Goal: Task Accomplishment & Management: Use online tool/utility

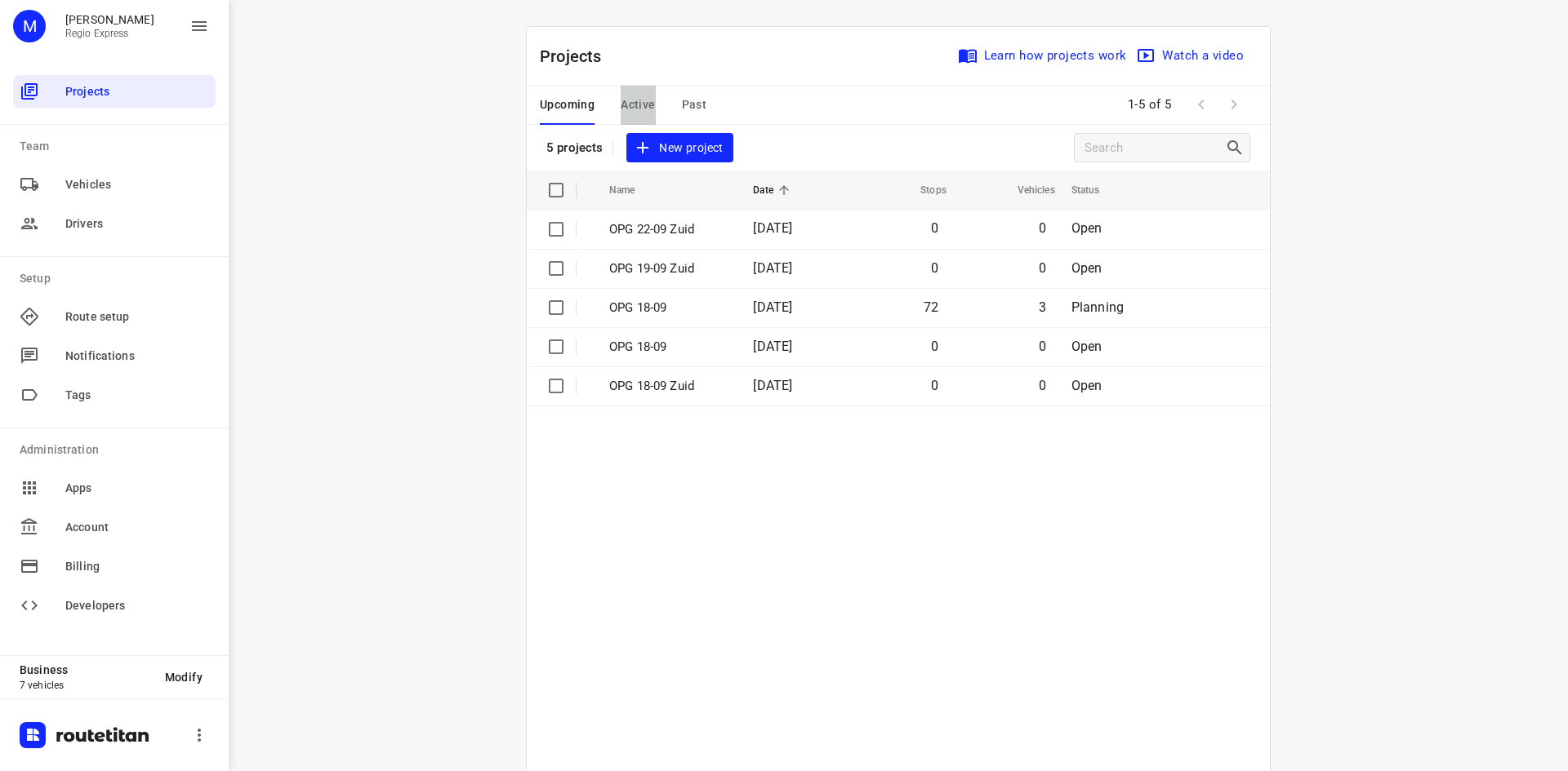
click at [628, 109] on span "Active" at bounding box center [638, 105] width 35 height 20
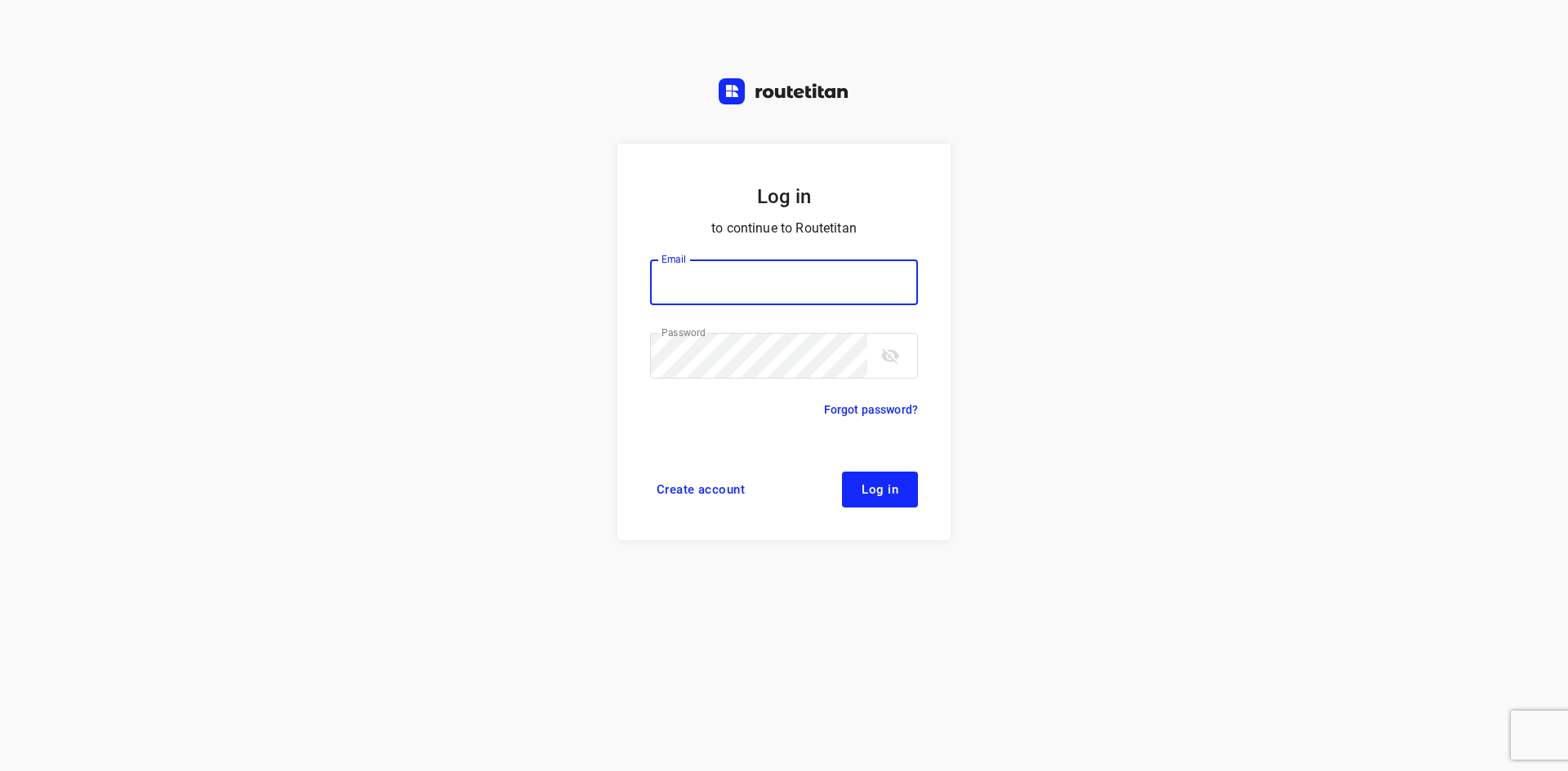
type input "max@onlineplasticsgroup.com"
click at [900, 495] on button "Log in" at bounding box center [879, 489] width 76 height 36
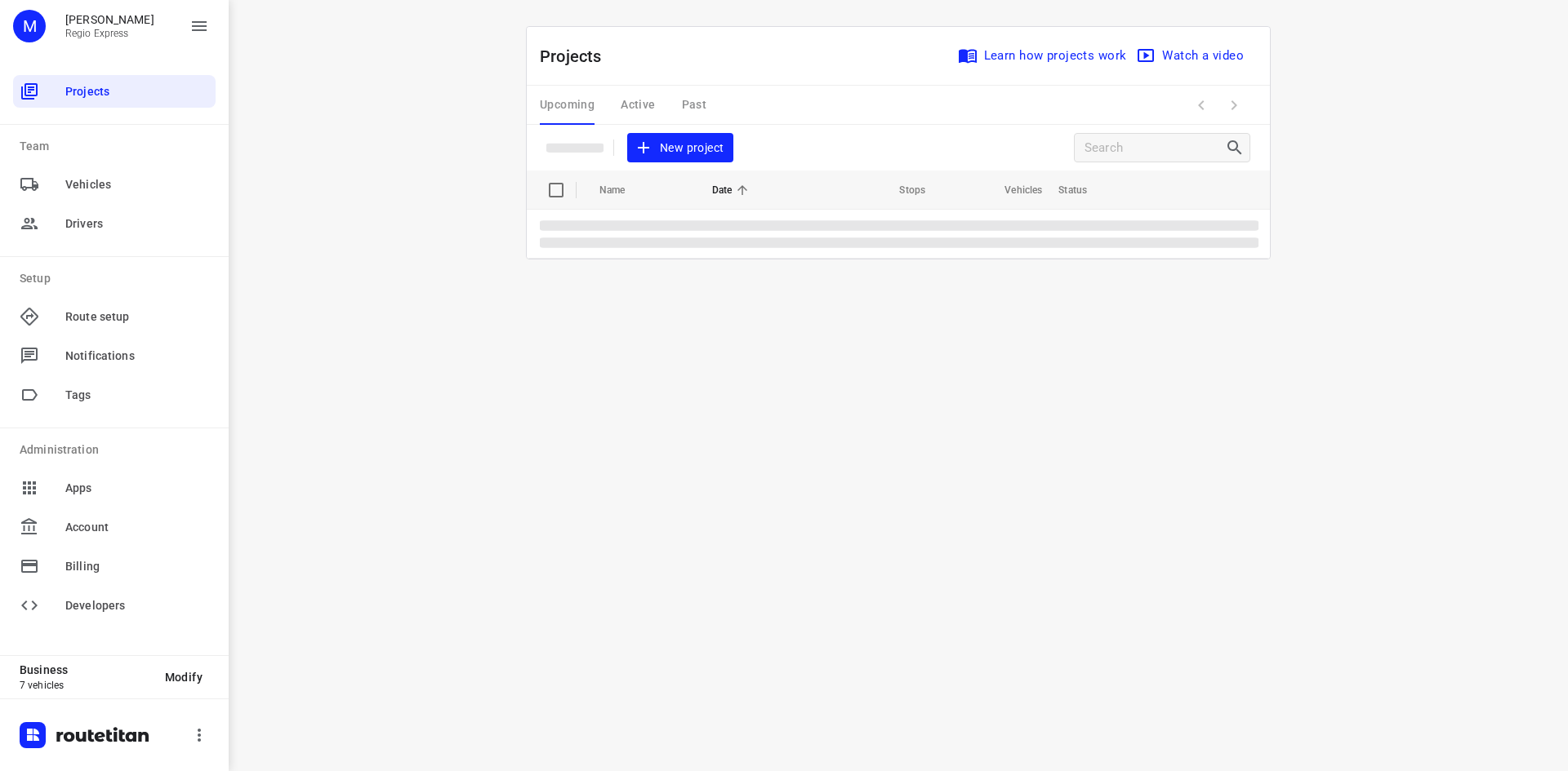
click at [641, 102] on div "Upcoming Active Past" at bounding box center [635, 105] width 193 height 39
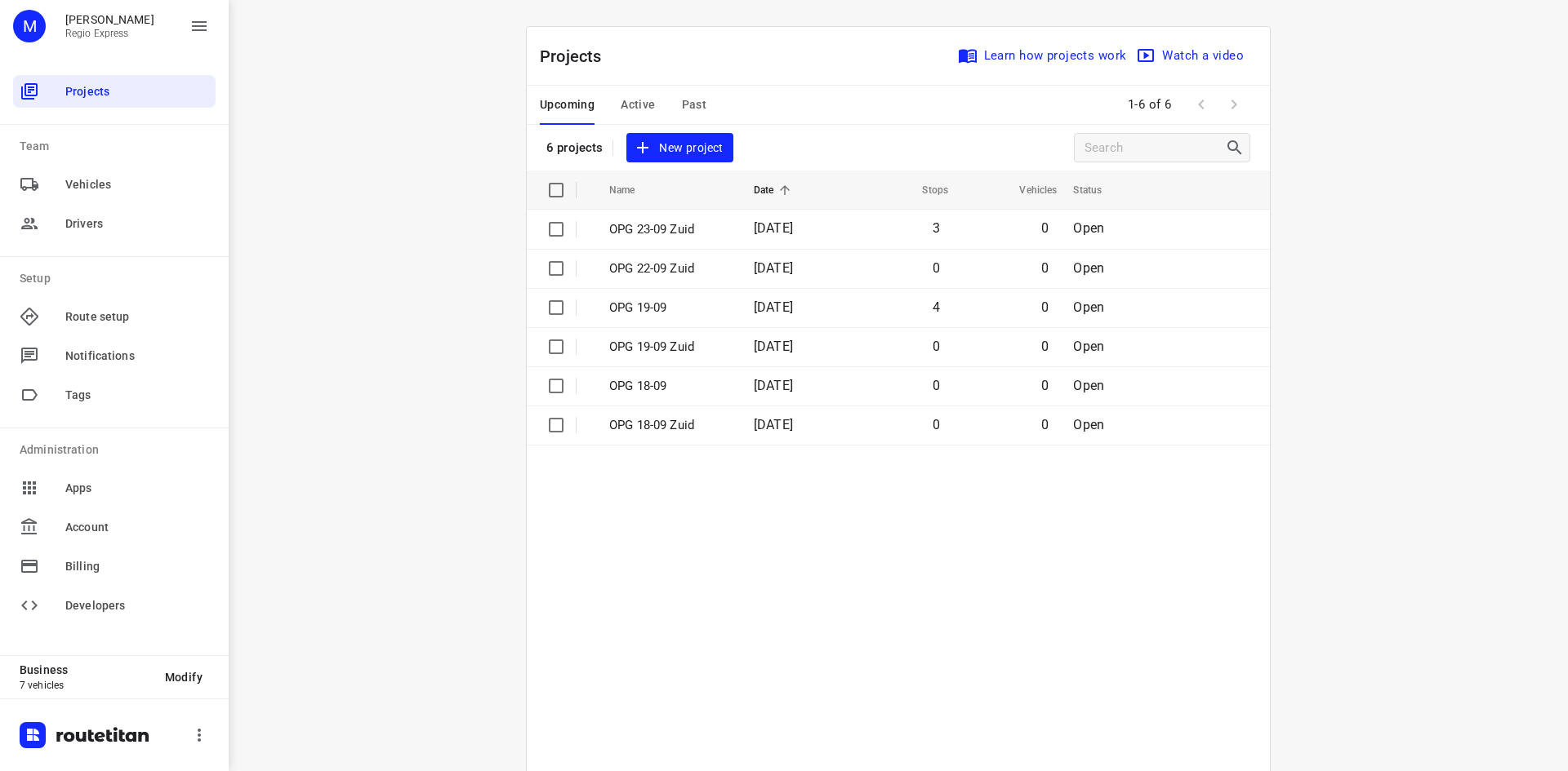
click at [632, 104] on span "Active" at bounding box center [638, 105] width 35 height 20
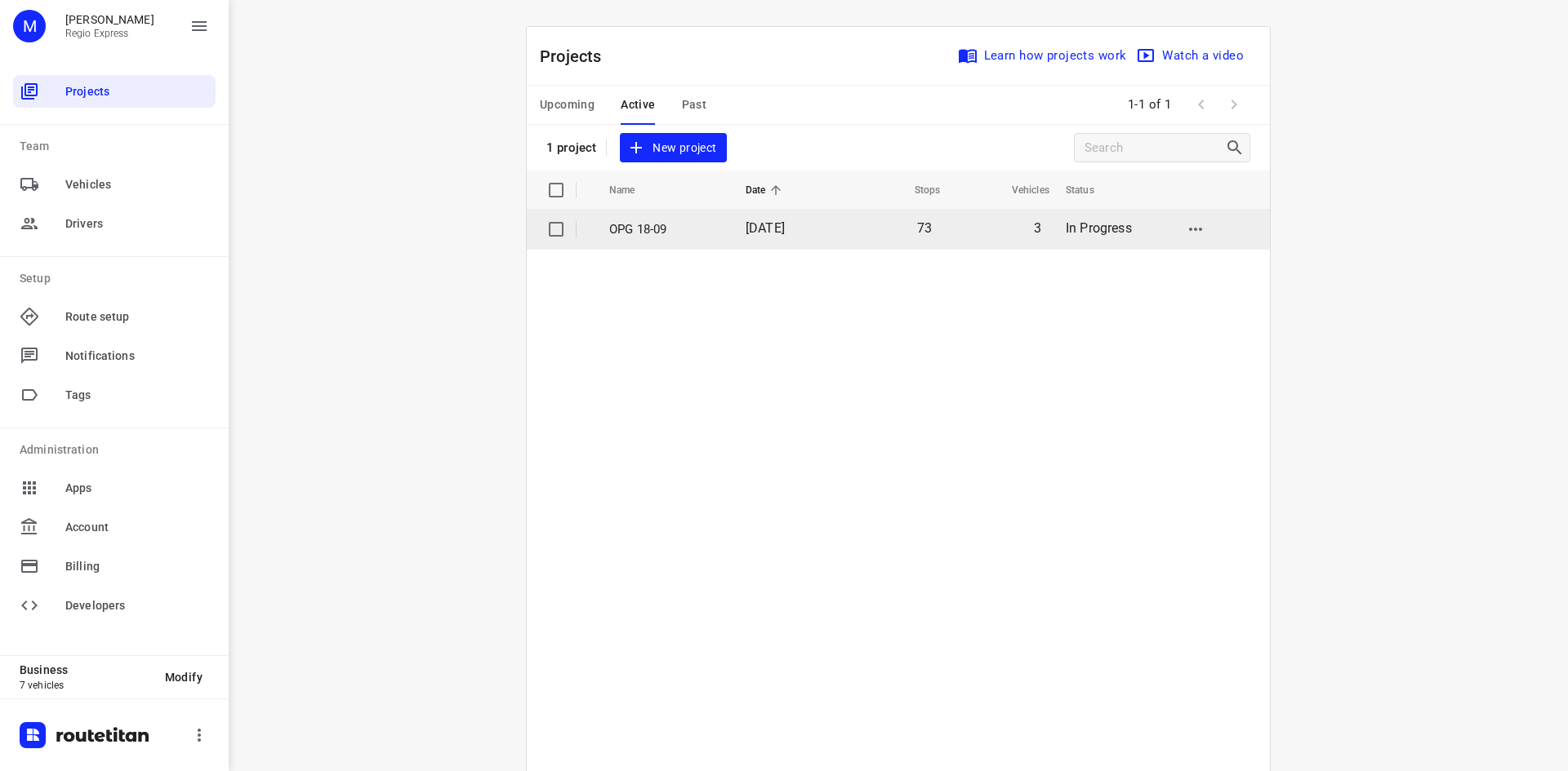
click at [644, 232] on p "OPG 18-09" at bounding box center [664, 230] width 112 height 19
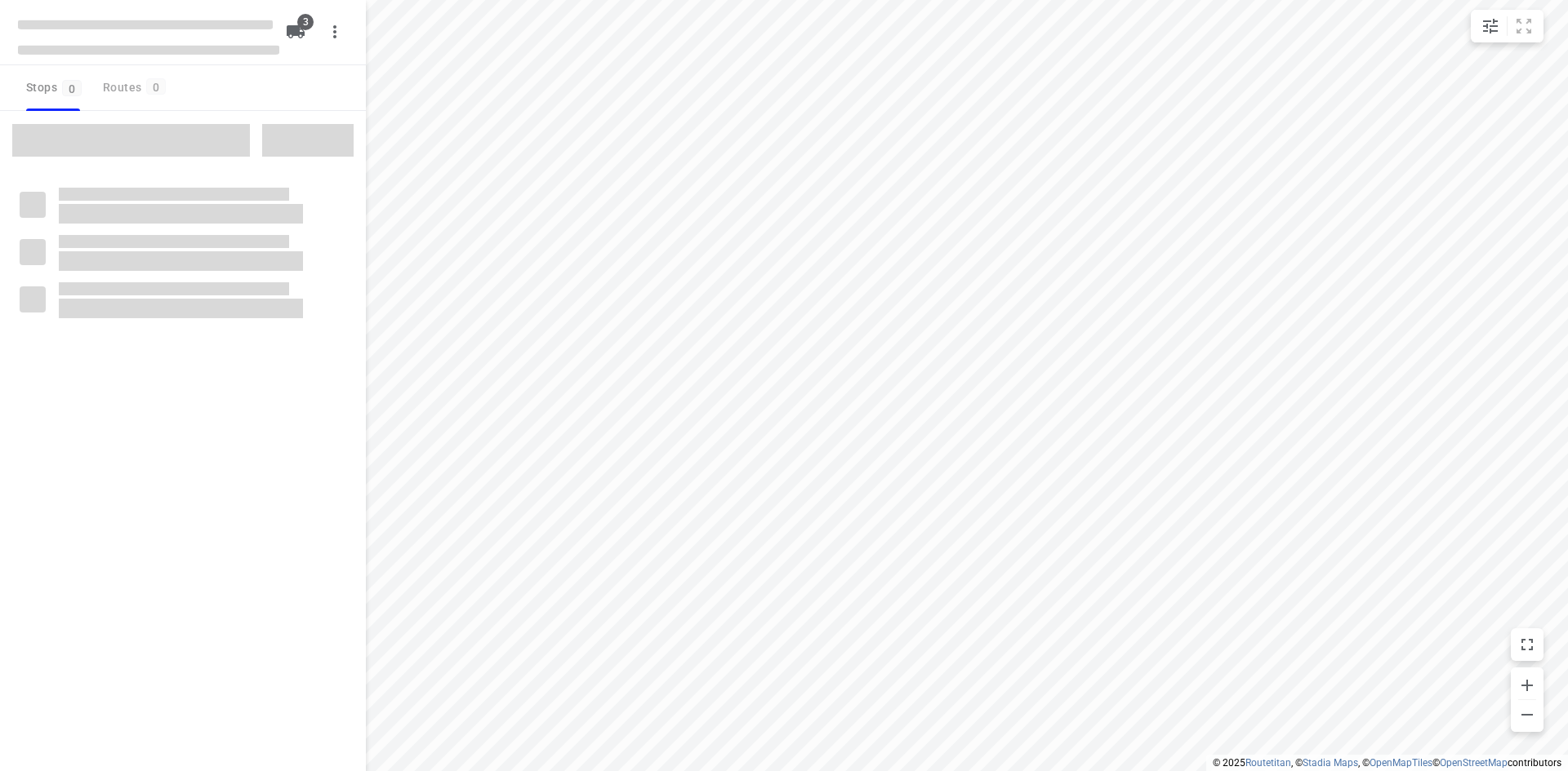
type input "distance"
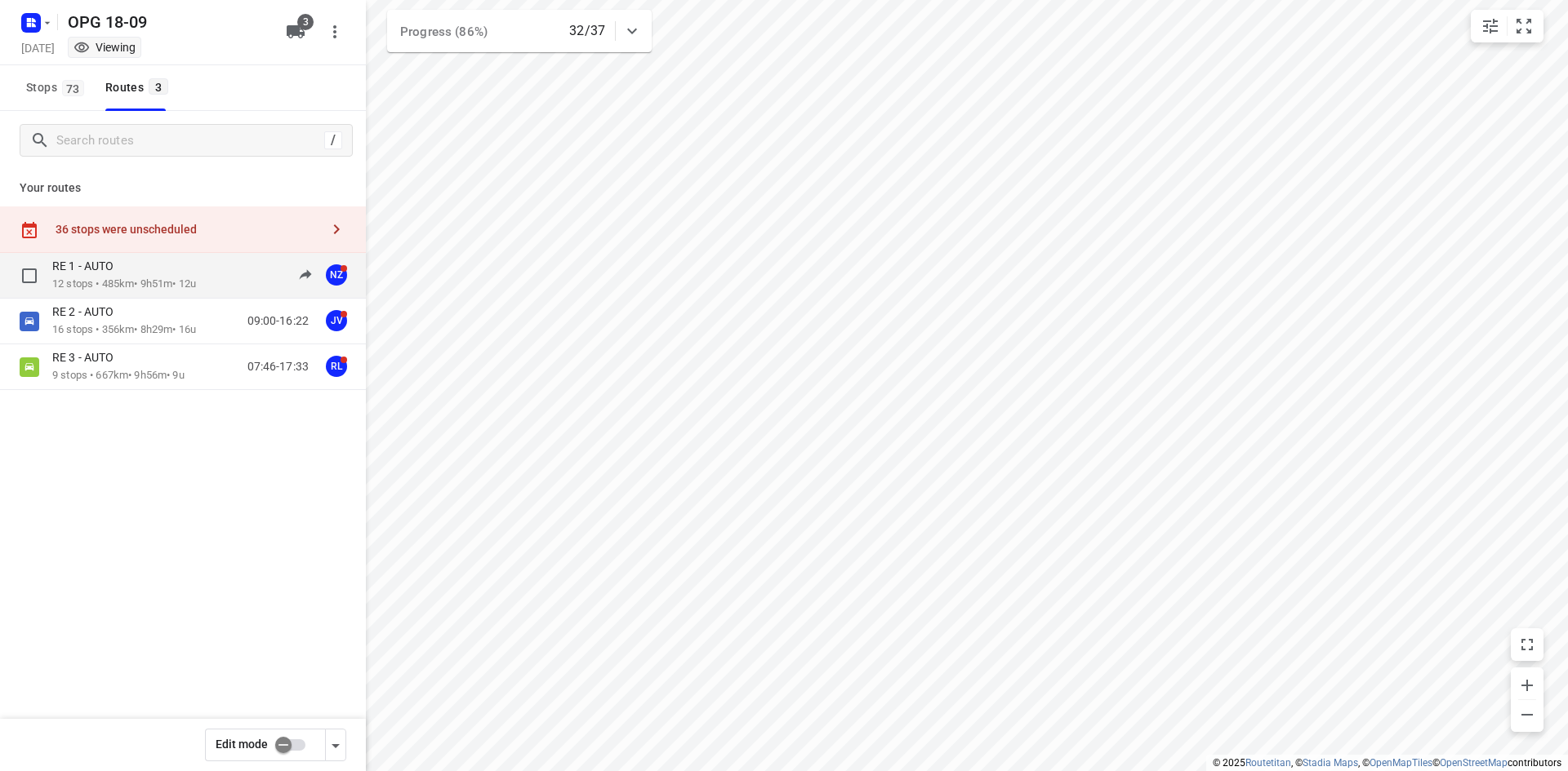
click at [95, 261] on p "RE 1 - AUTO" at bounding box center [88, 266] width 71 height 15
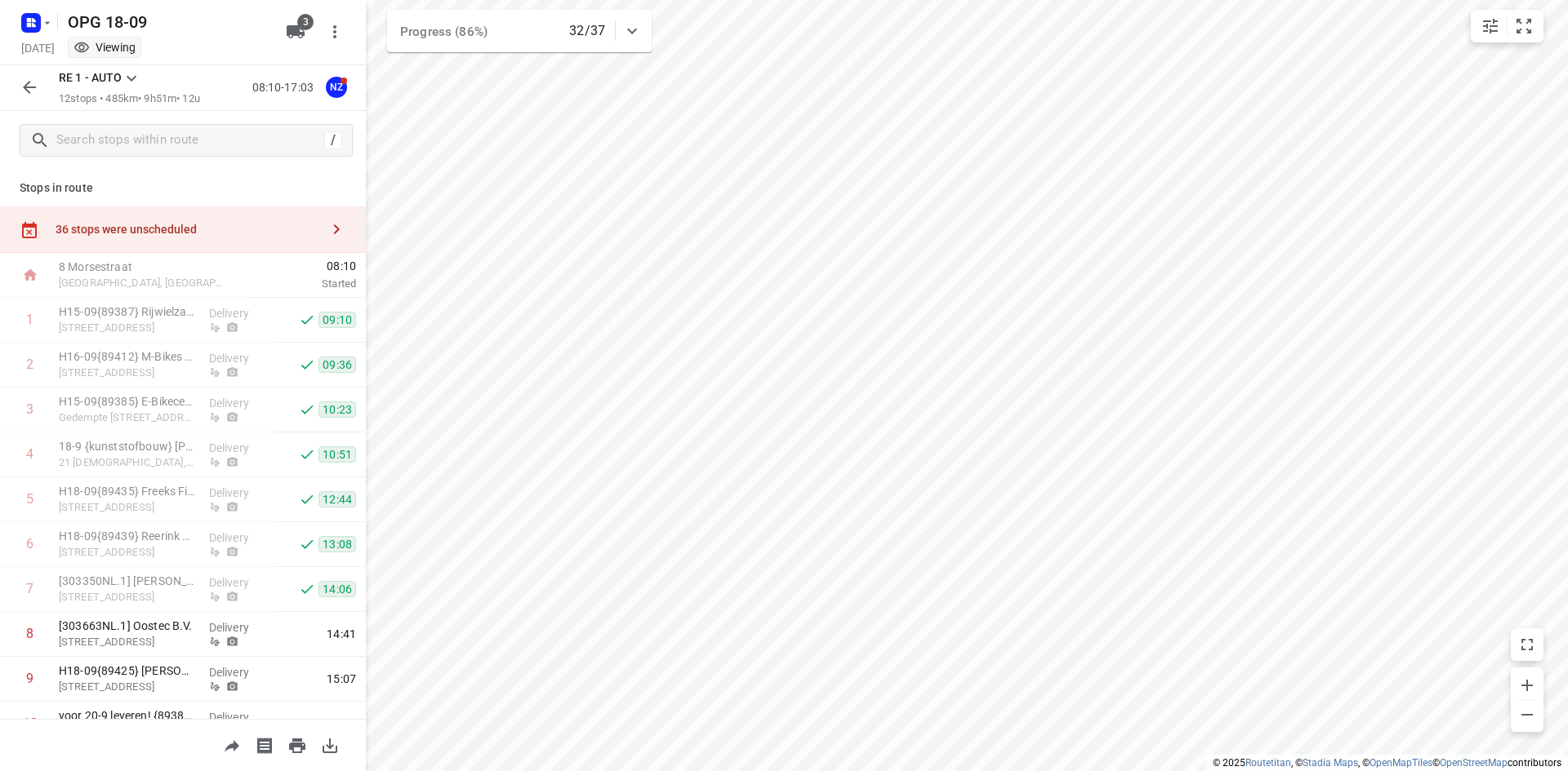
click at [136, 76] on icon at bounding box center [131, 78] width 19 height 19
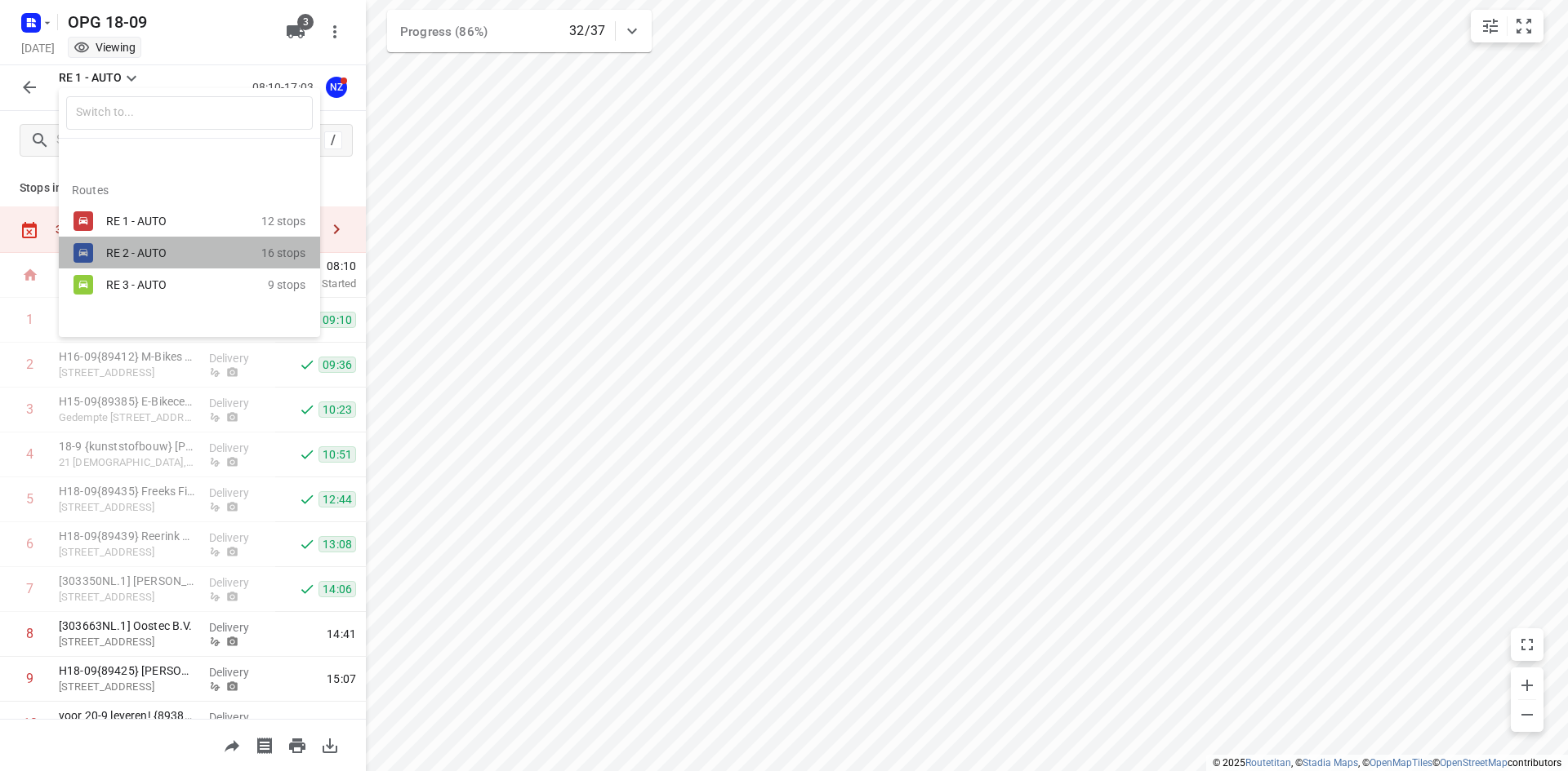
click at [157, 240] on div "RE 2 - AUTO 16 stops" at bounding box center [189, 252] width 261 height 32
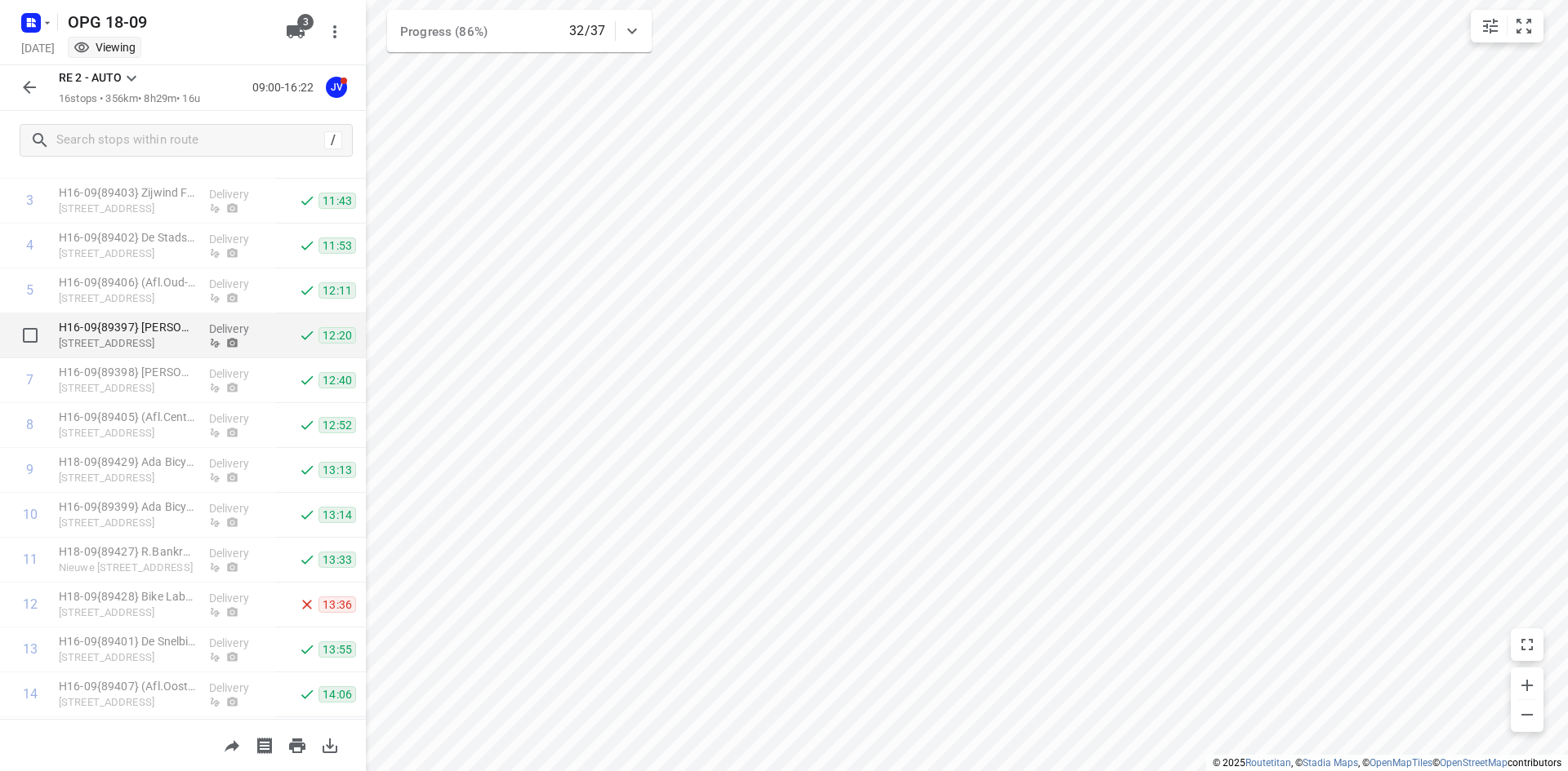
scroll to position [245, 0]
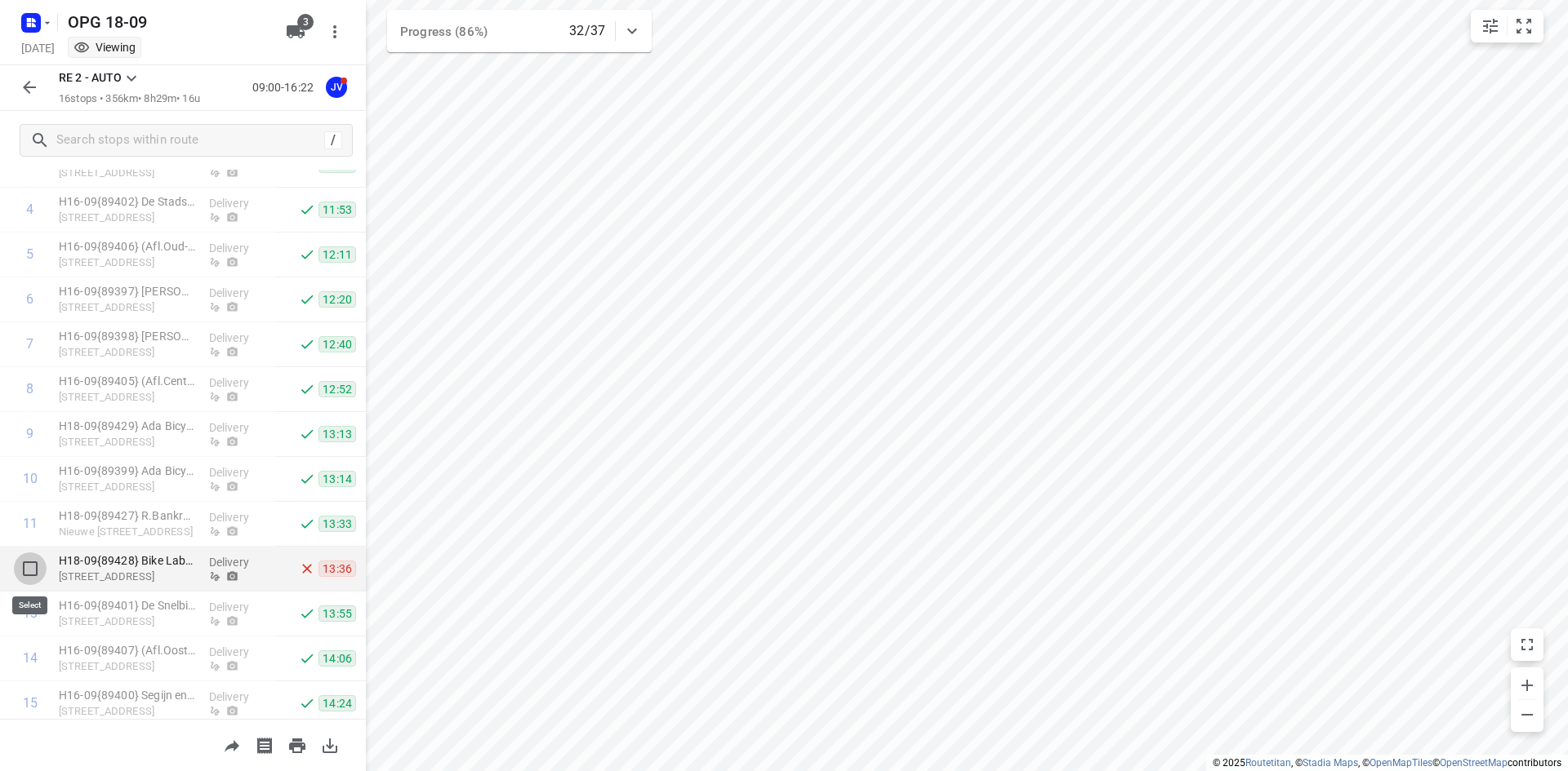
click at [30, 569] on input "checkbox" at bounding box center [30, 569] width 33 height 33
checkbox input "true"
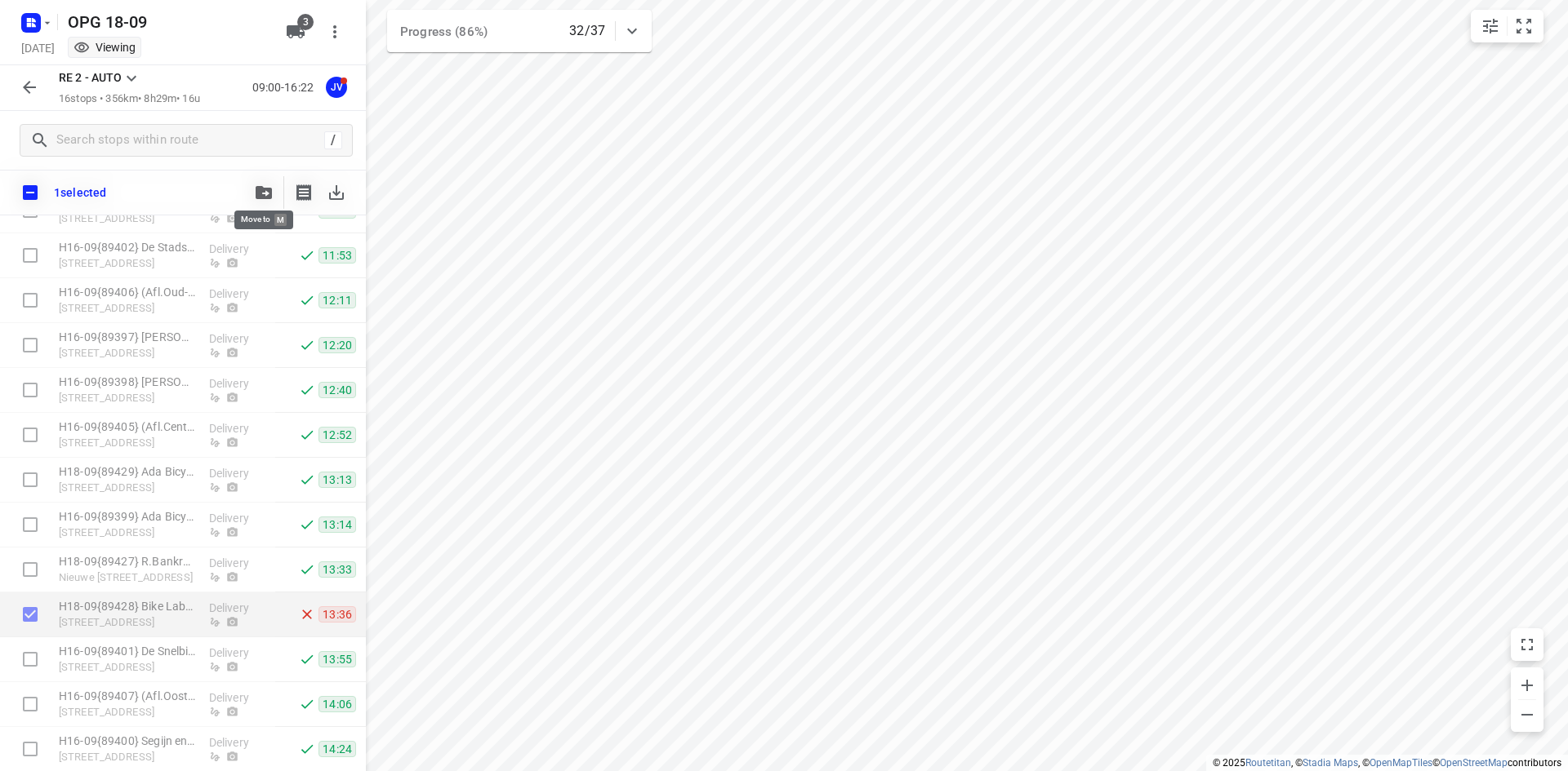
click at [262, 187] on icon "button" at bounding box center [264, 193] width 16 height 13
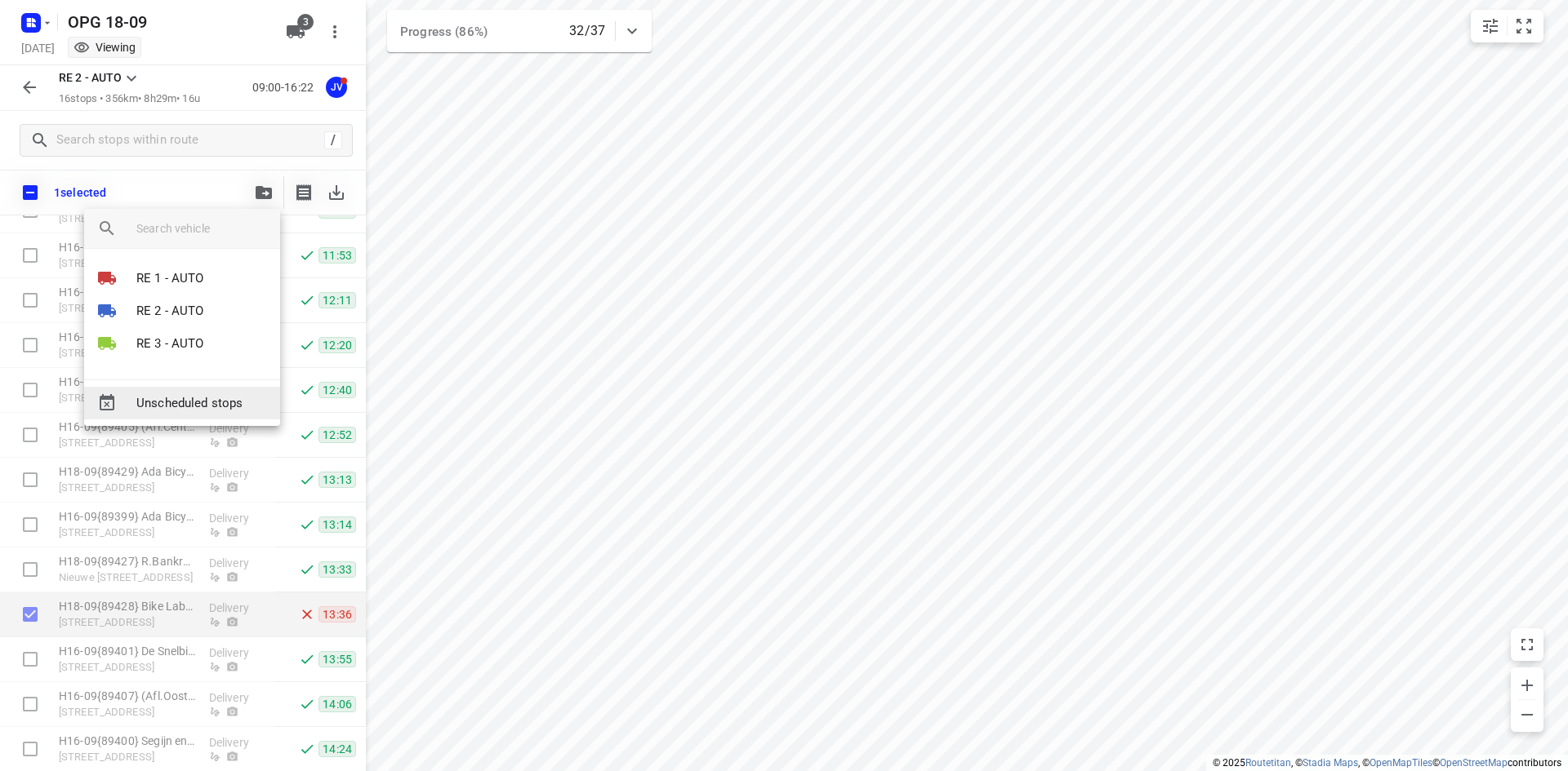
click at [198, 396] on span "Unscheduled stops" at bounding box center [201, 403] width 131 height 19
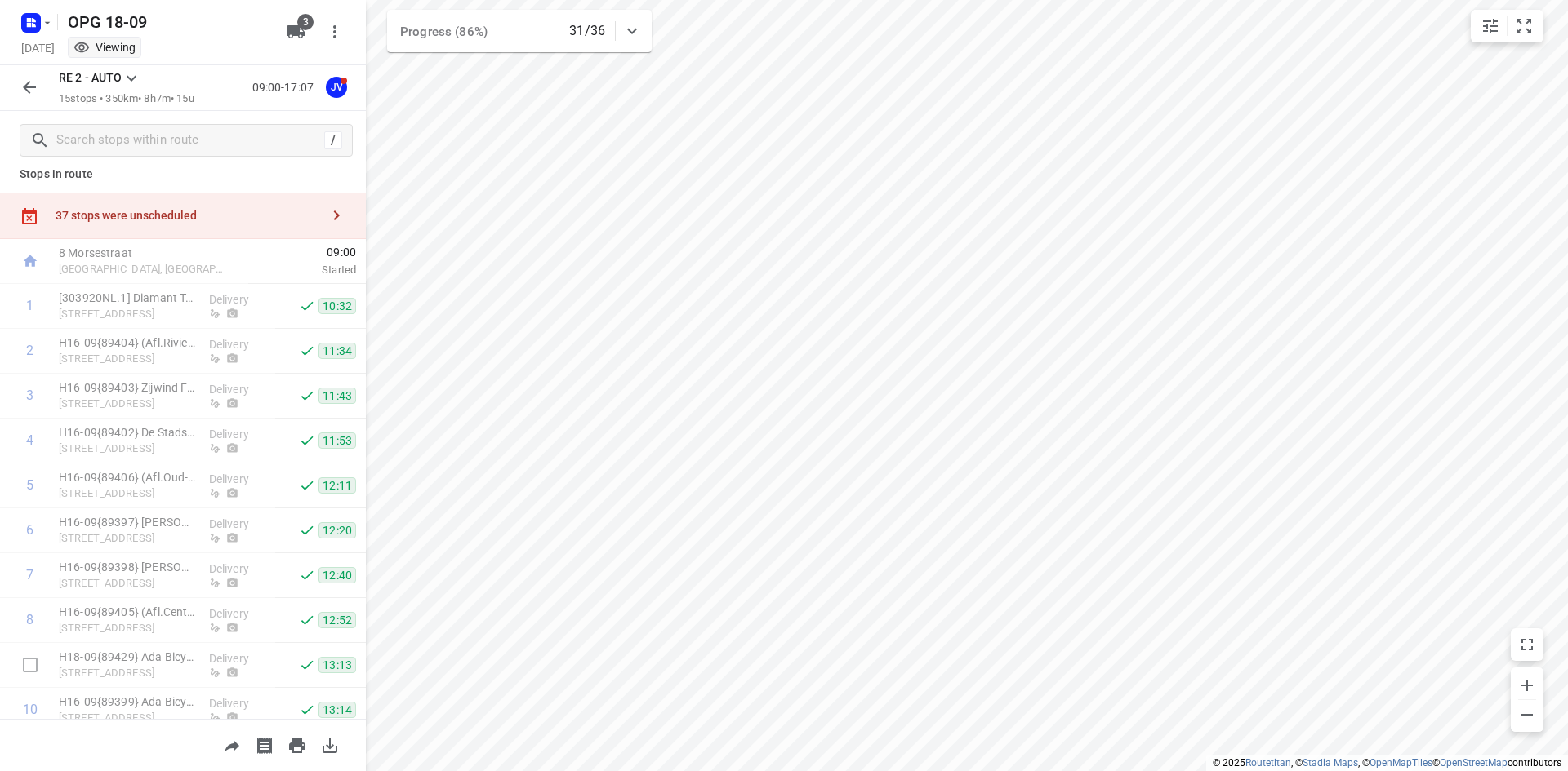
scroll to position [0, 0]
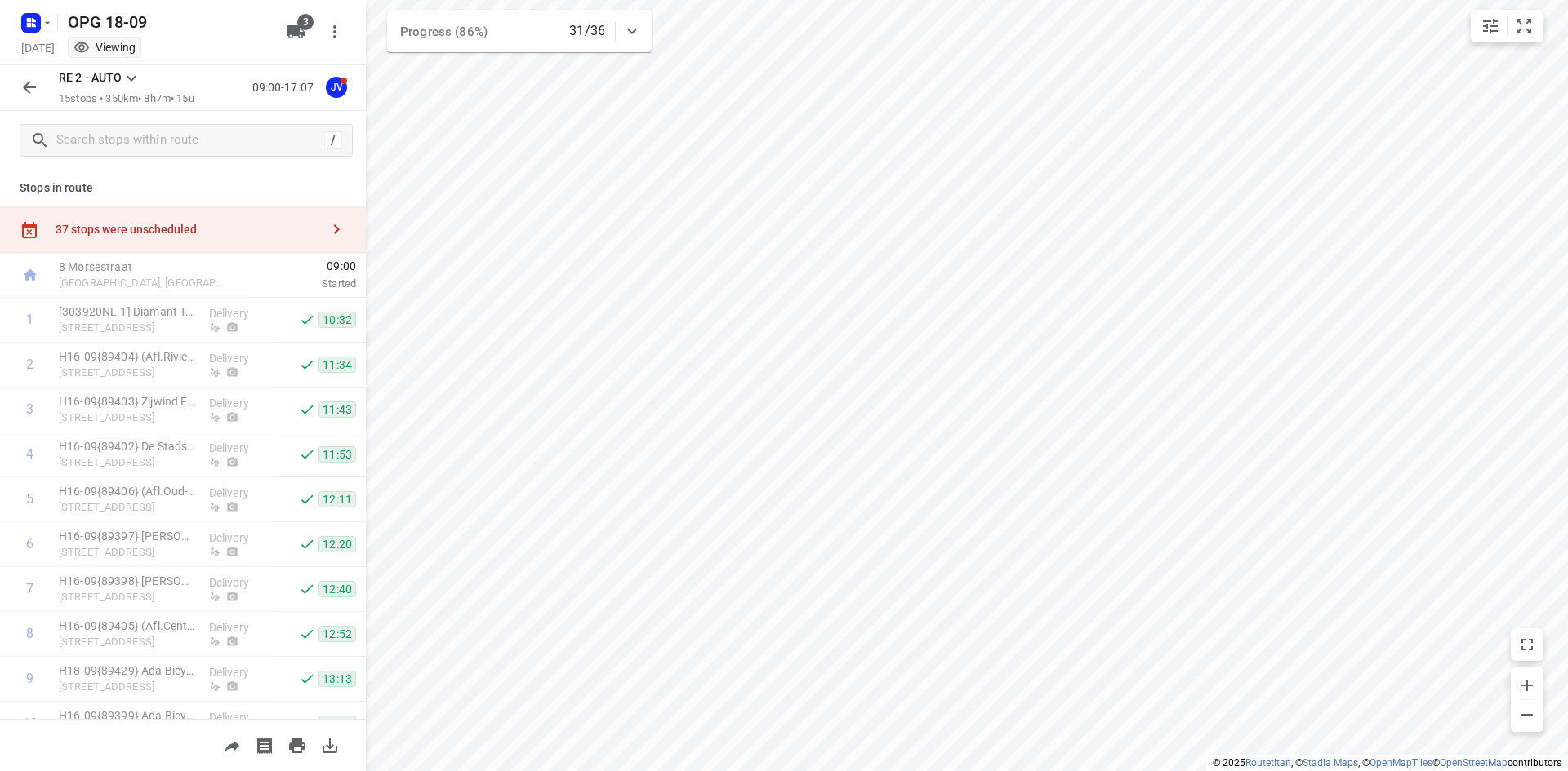
click at [126, 69] on icon at bounding box center [131, 78] width 19 height 19
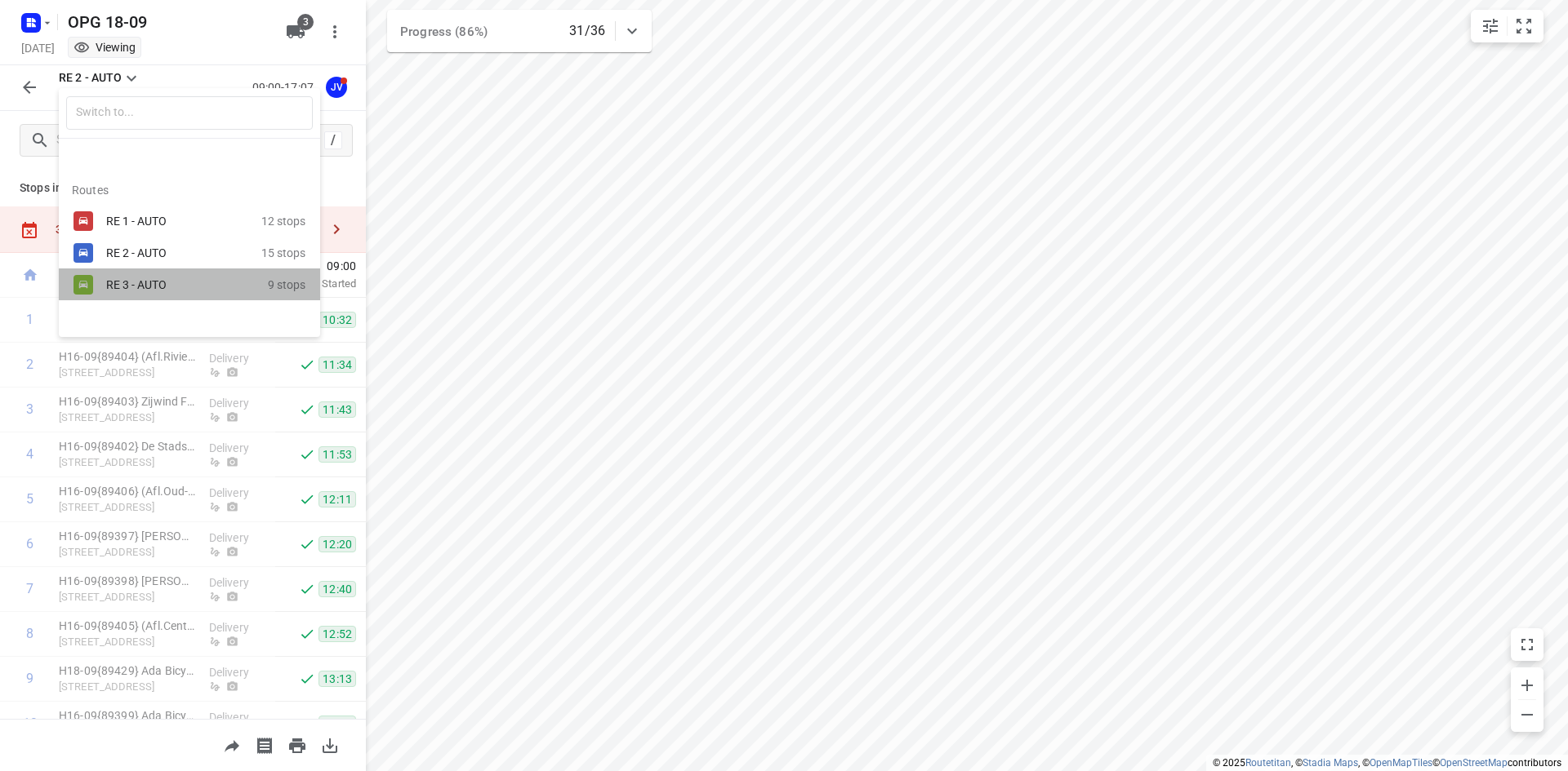
click at [166, 281] on div "RE 3 - AUTO" at bounding box center [175, 285] width 139 height 13
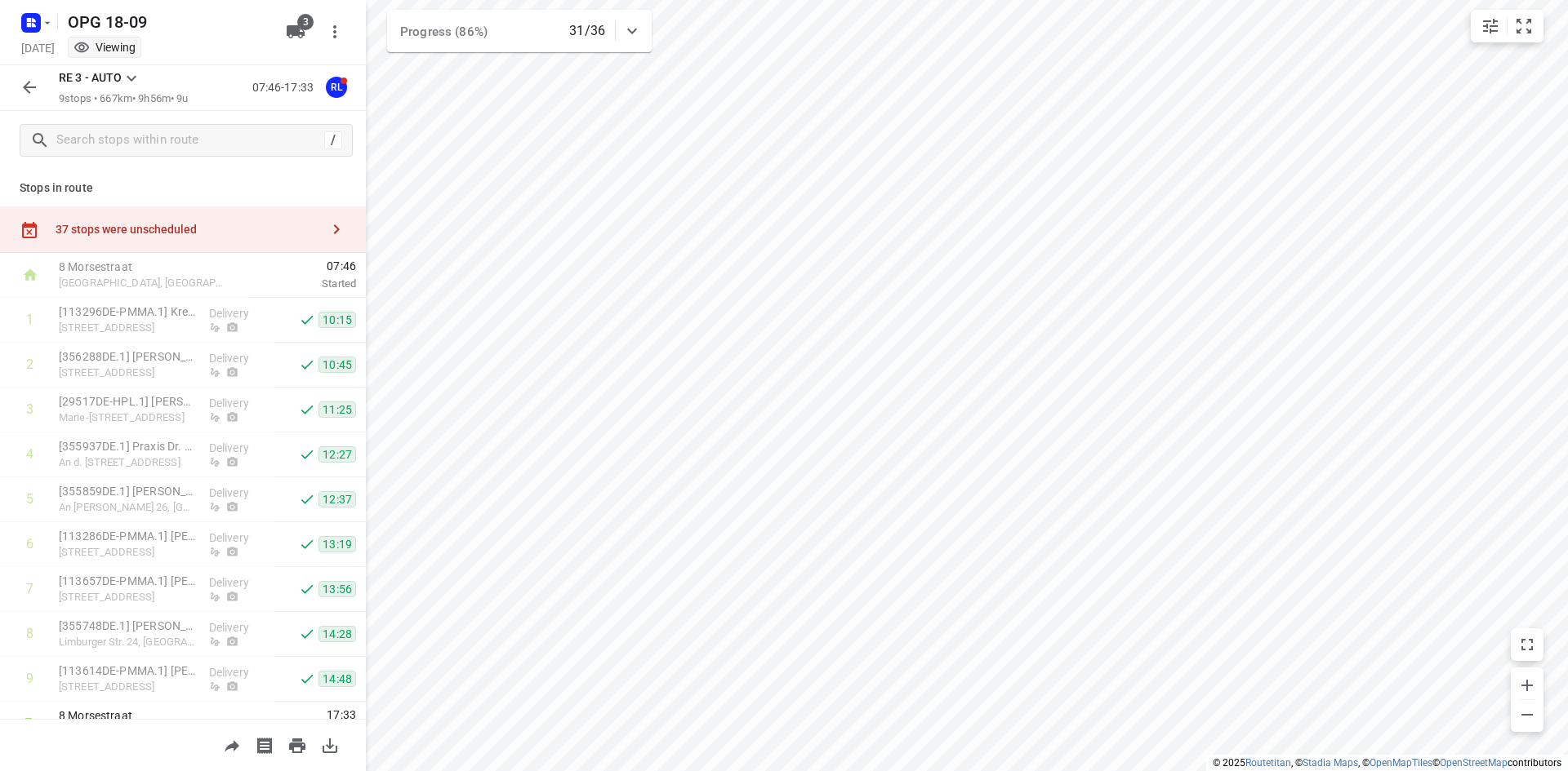
click at [327, 228] on icon "button" at bounding box center [336, 229] width 19 height 19
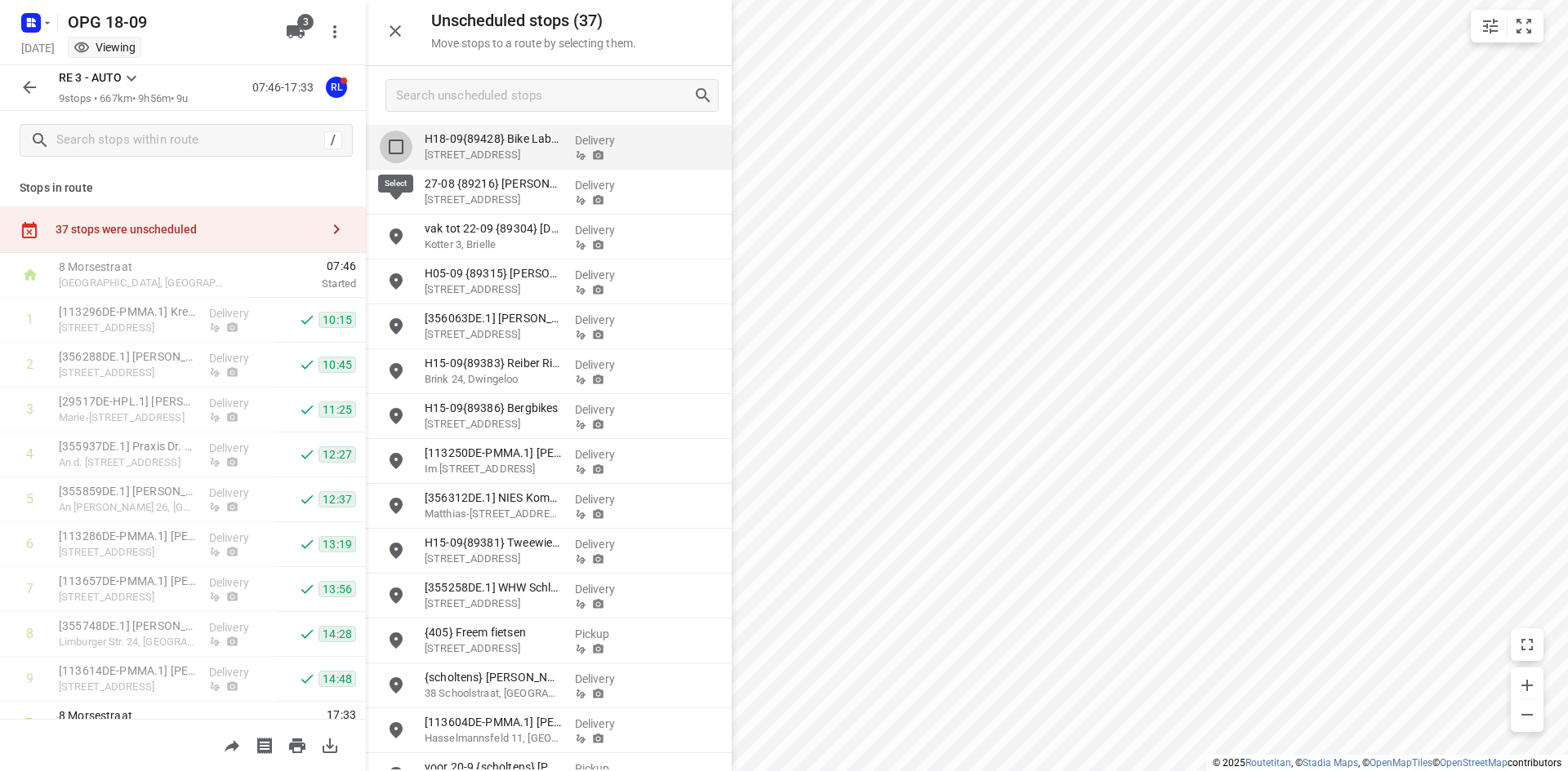
click at [399, 151] on input "grid" at bounding box center [396, 147] width 33 height 33
checkbox input "true"
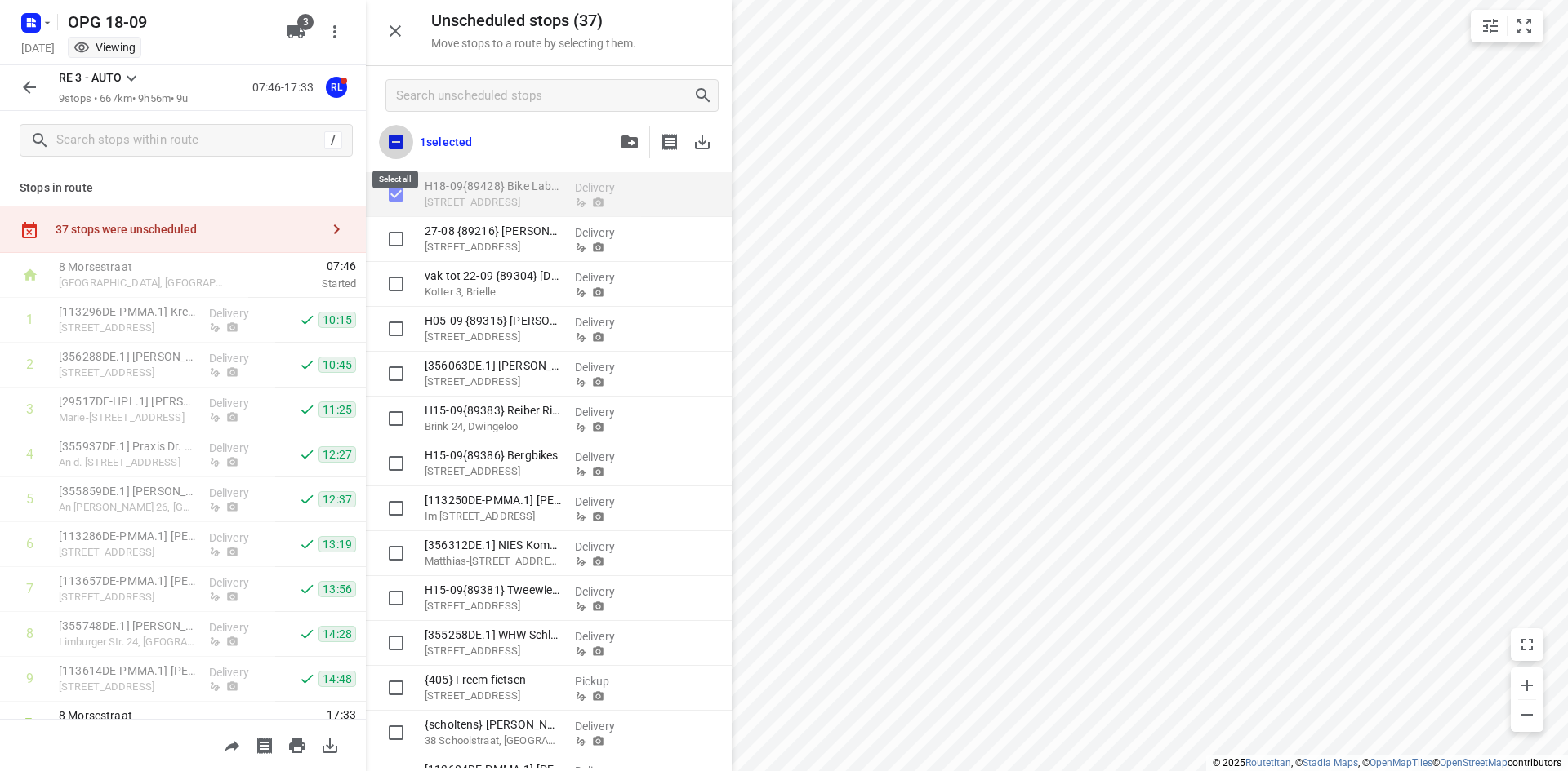
click at [393, 142] on input "checkbox" at bounding box center [396, 142] width 35 height 35
checkbox input "true"
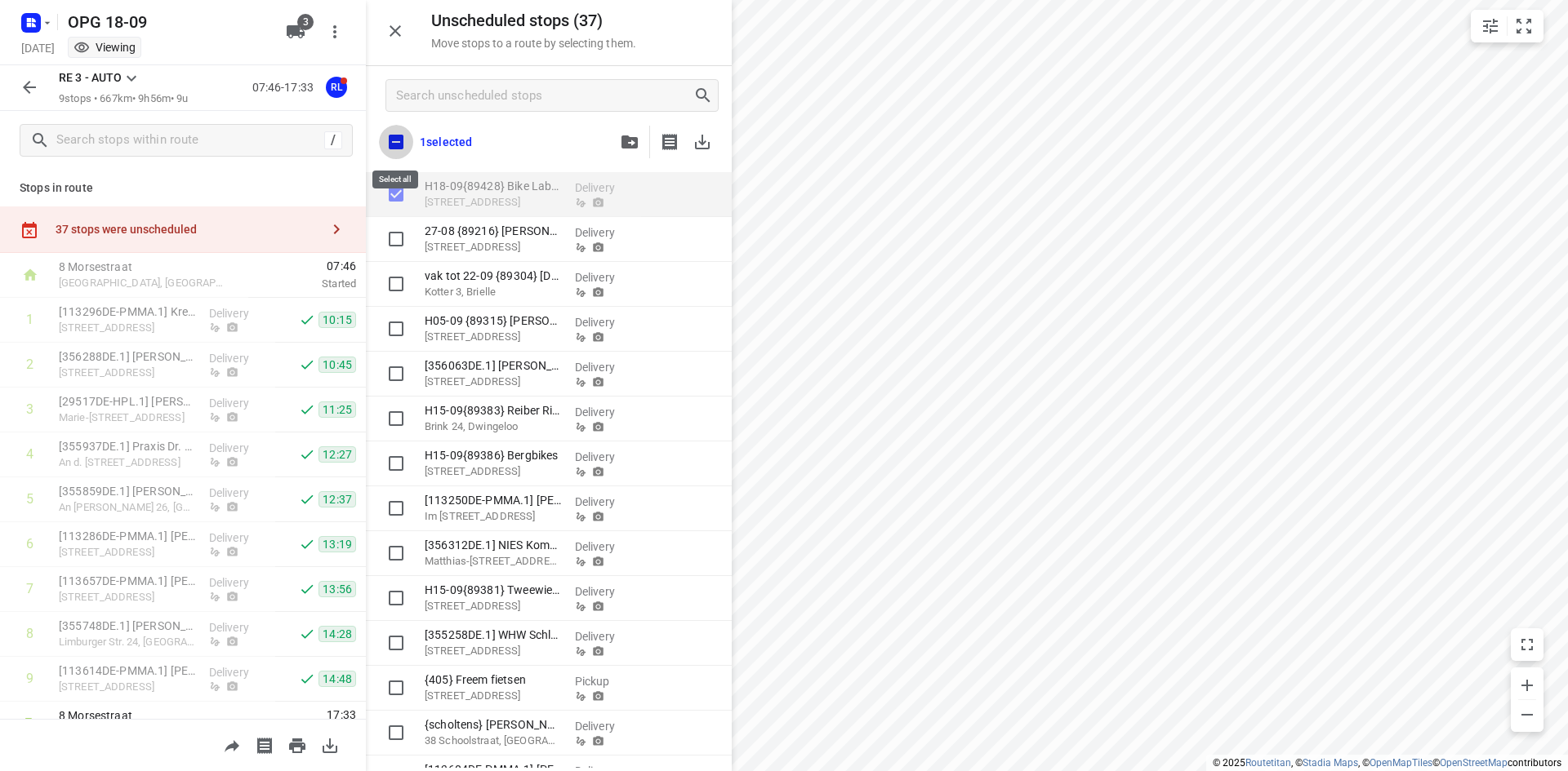
checkbox input "true"
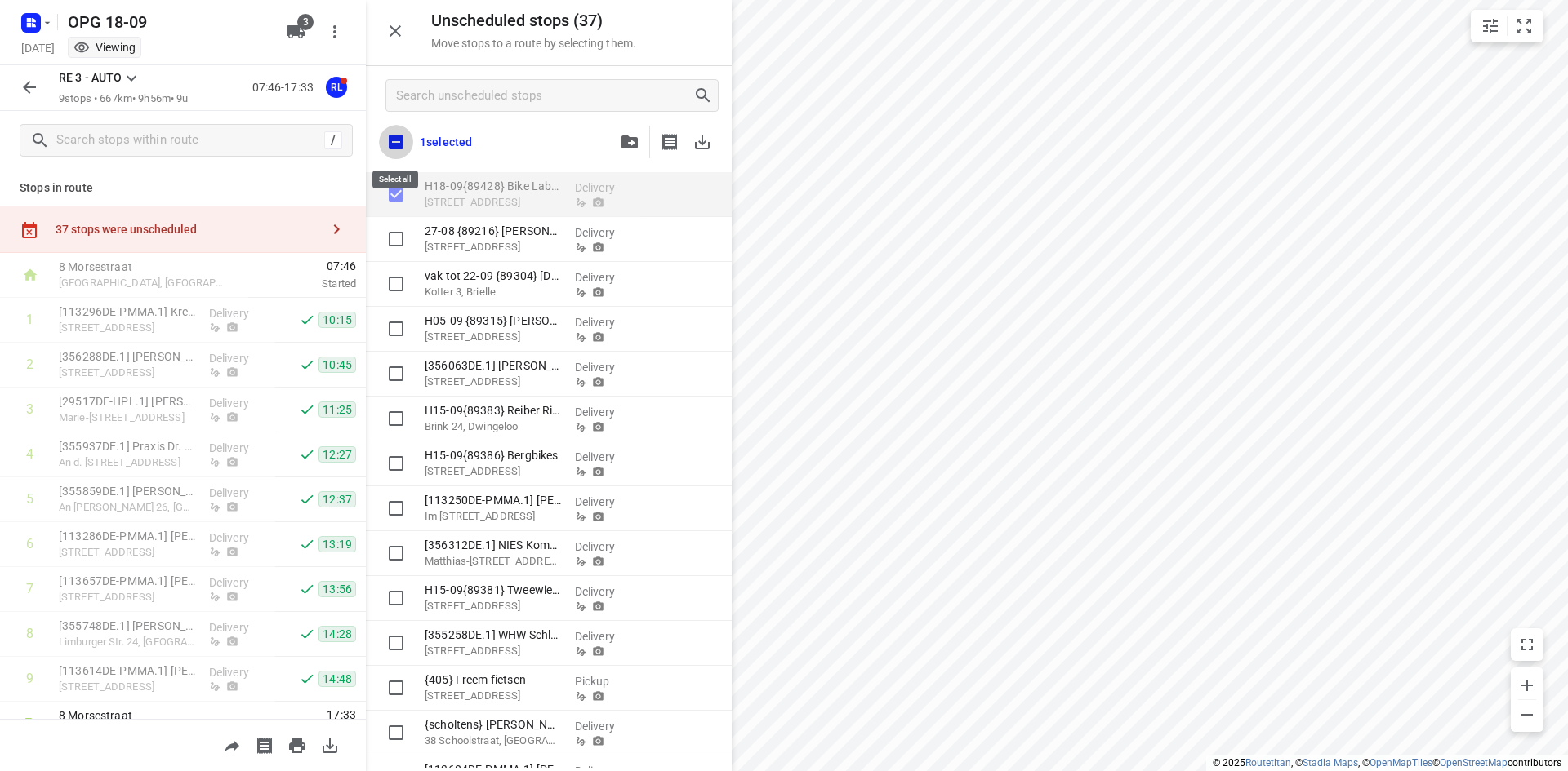
checkbox input "true"
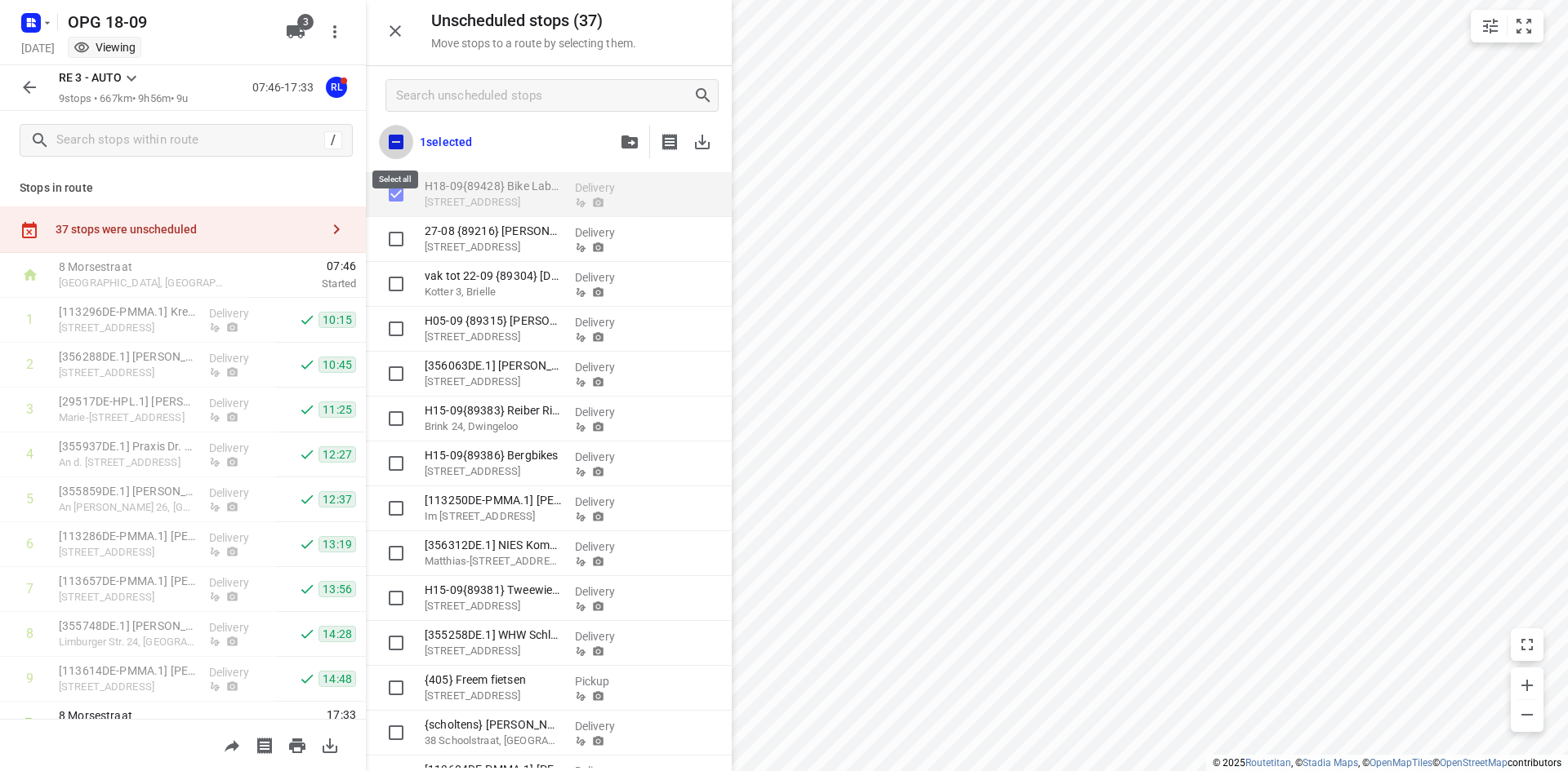
checkbox input "true"
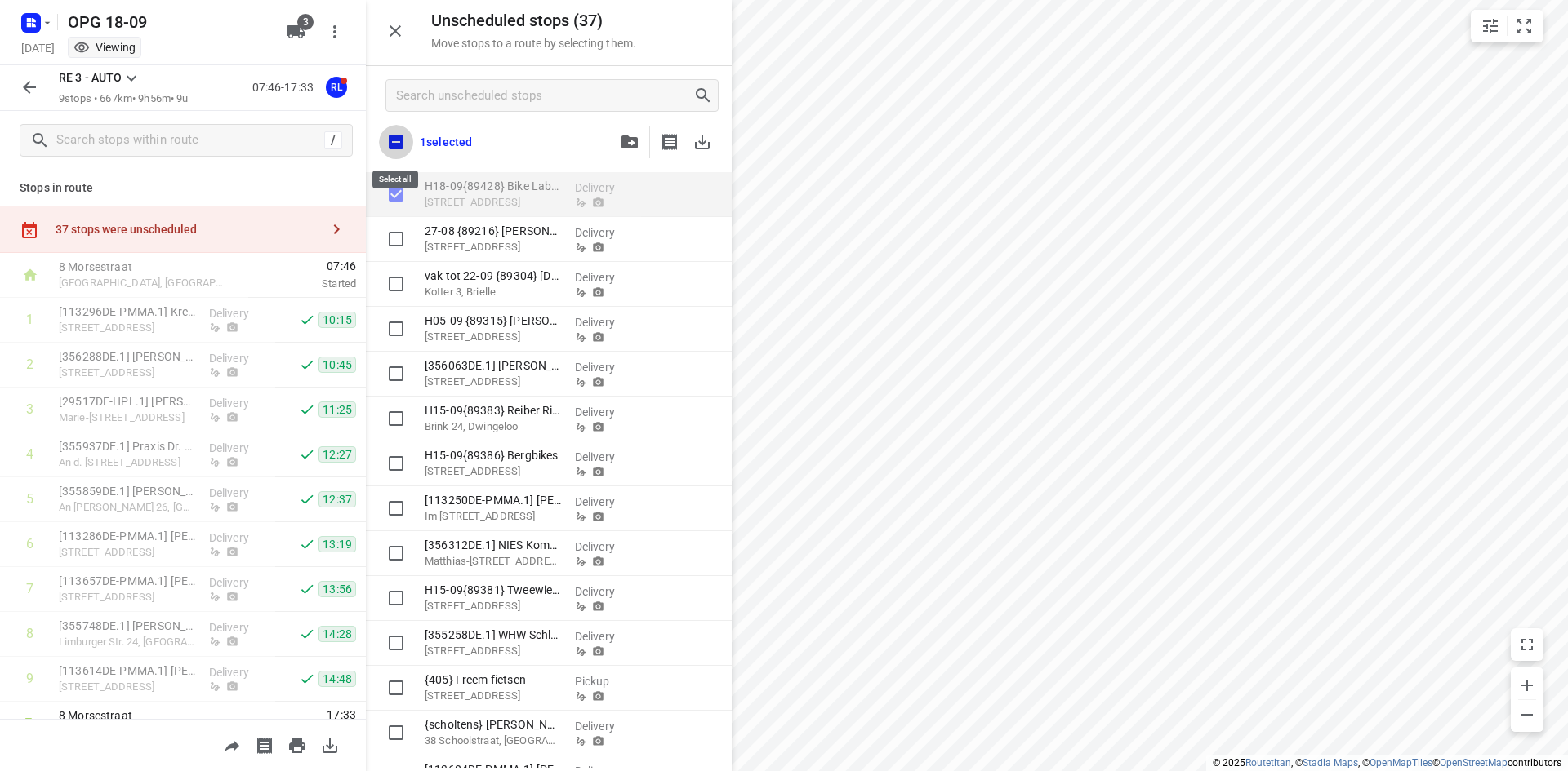
checkbox input "true"
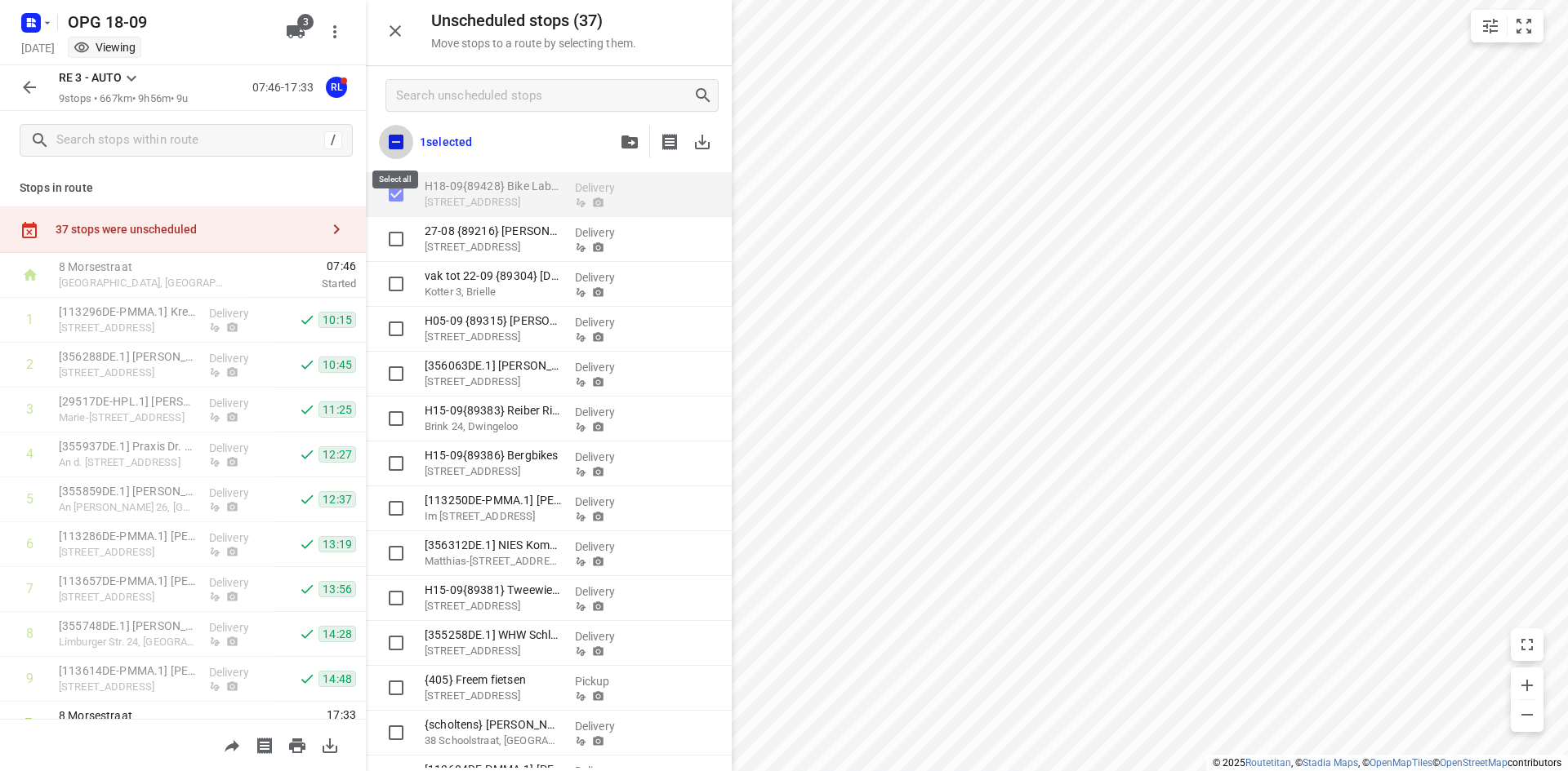
checkbox input "true"
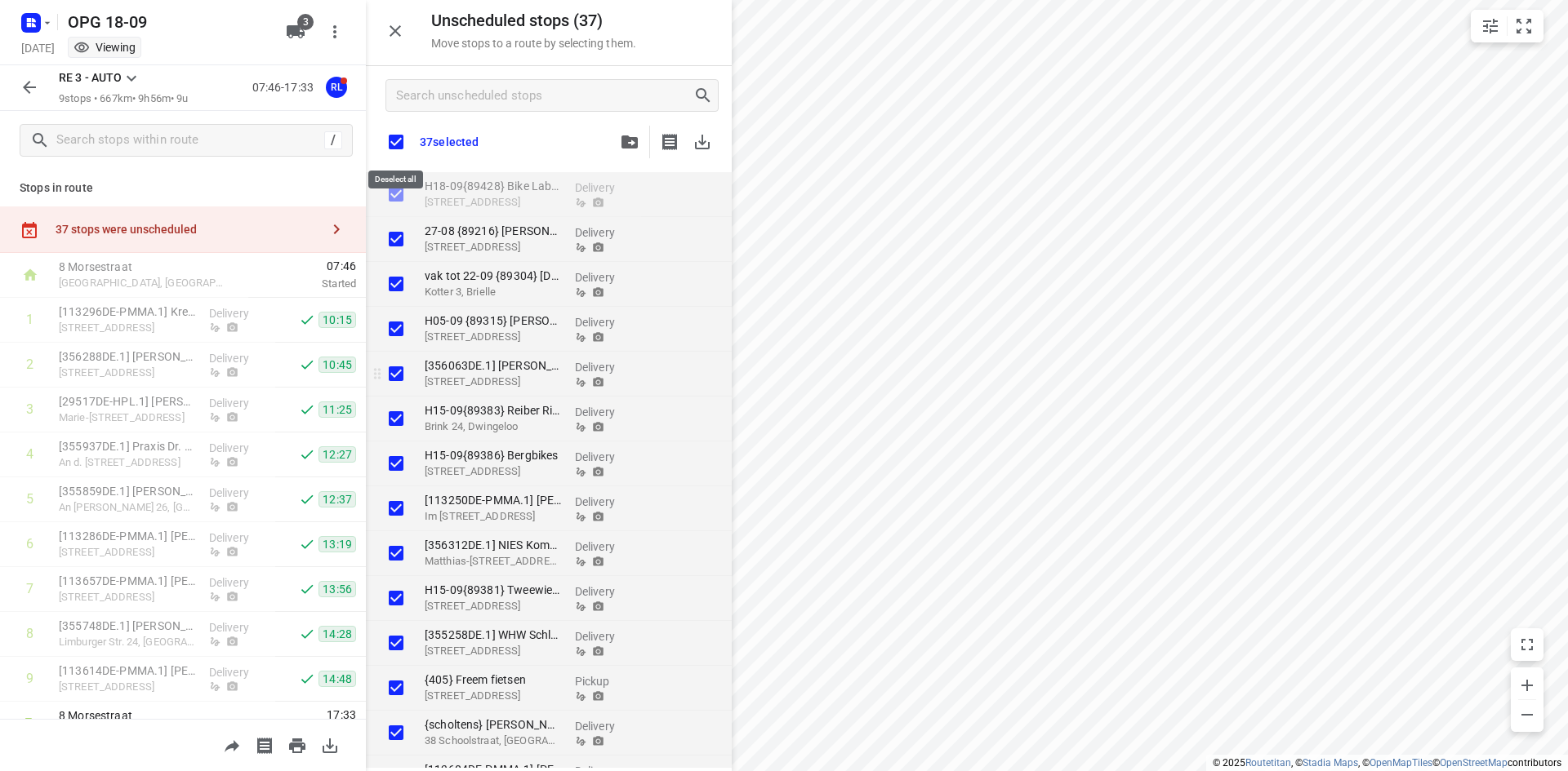
checkbox input "true"
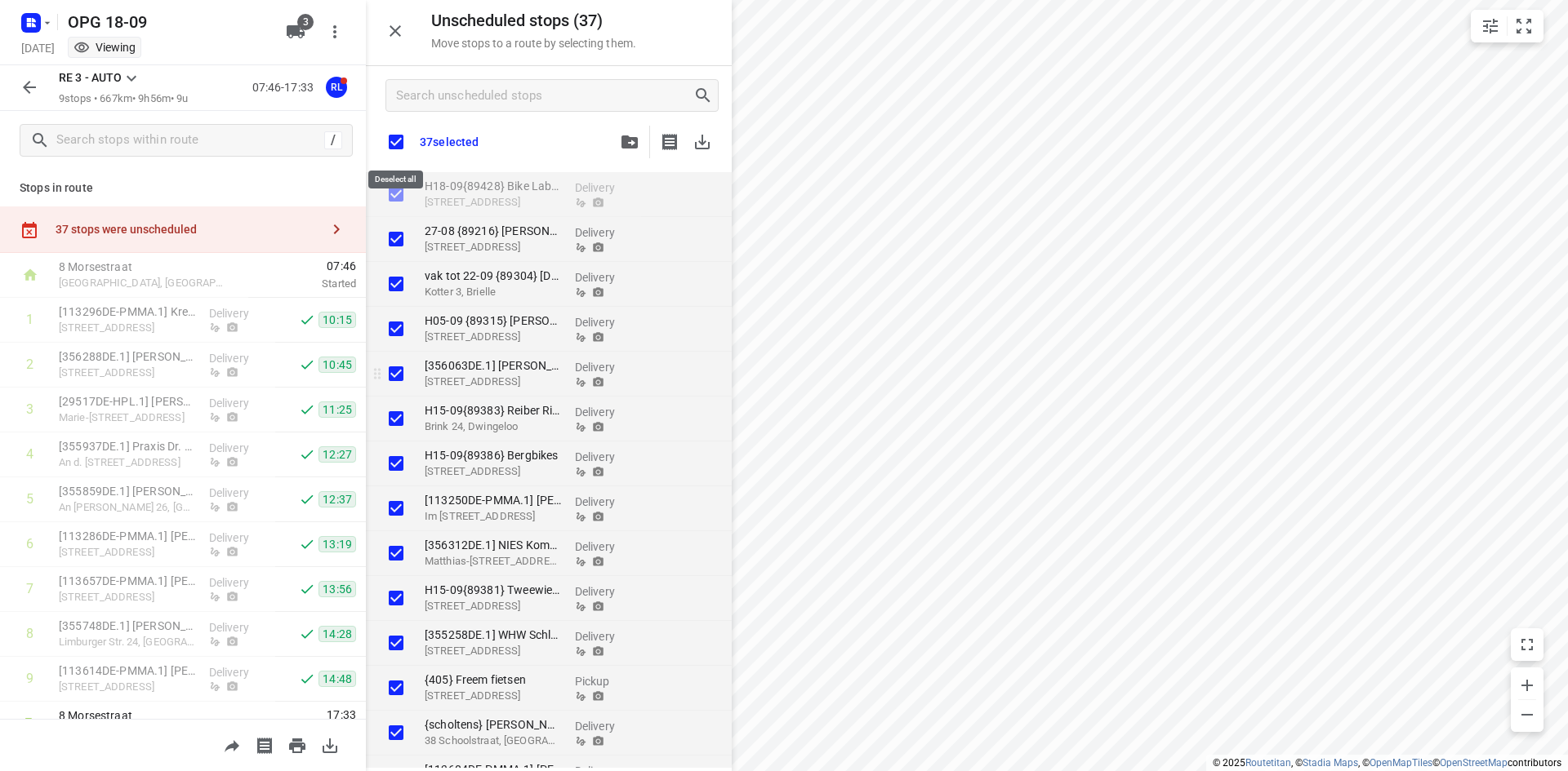
checkbox input "true"
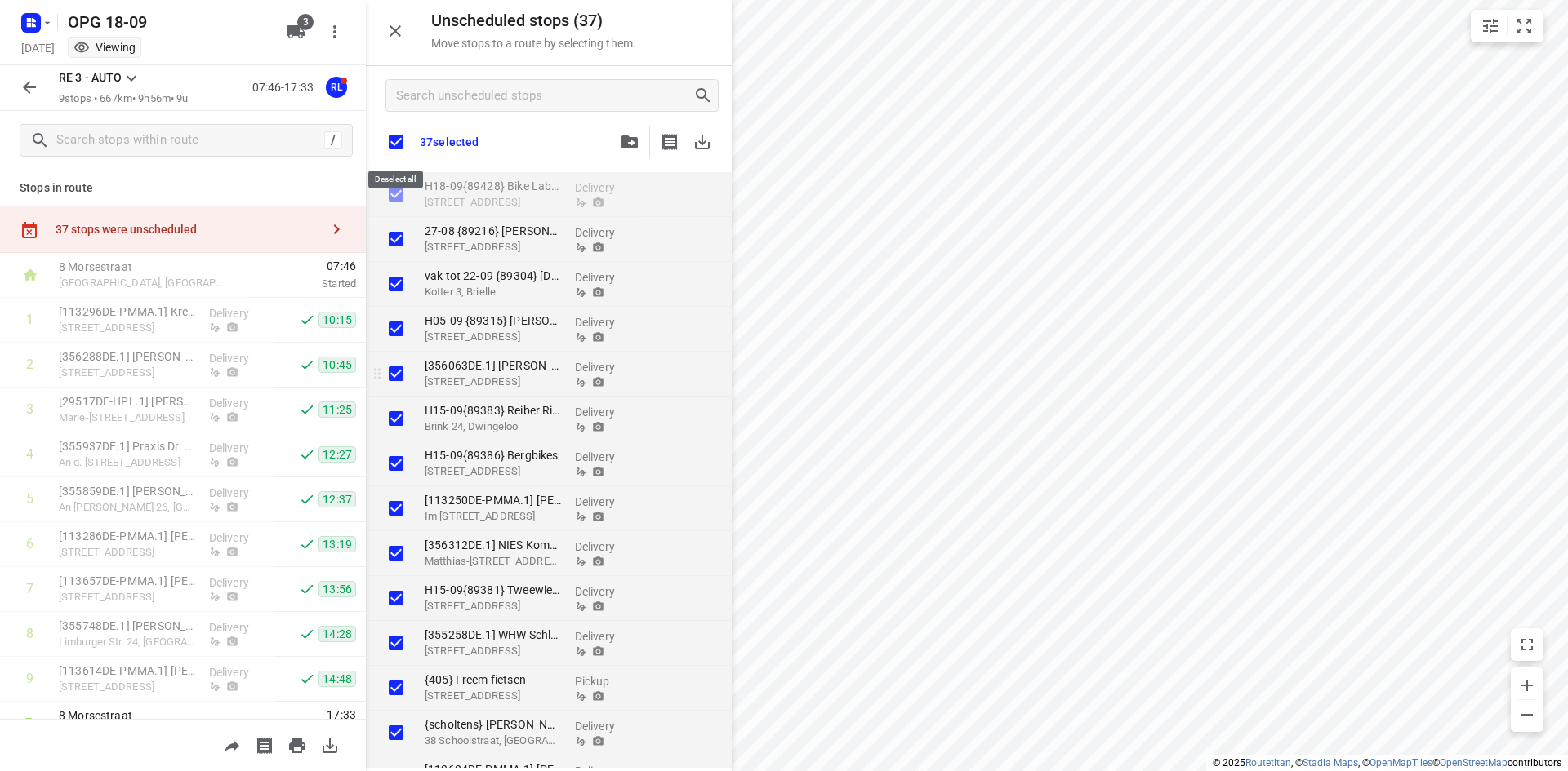
checkbox input "true"
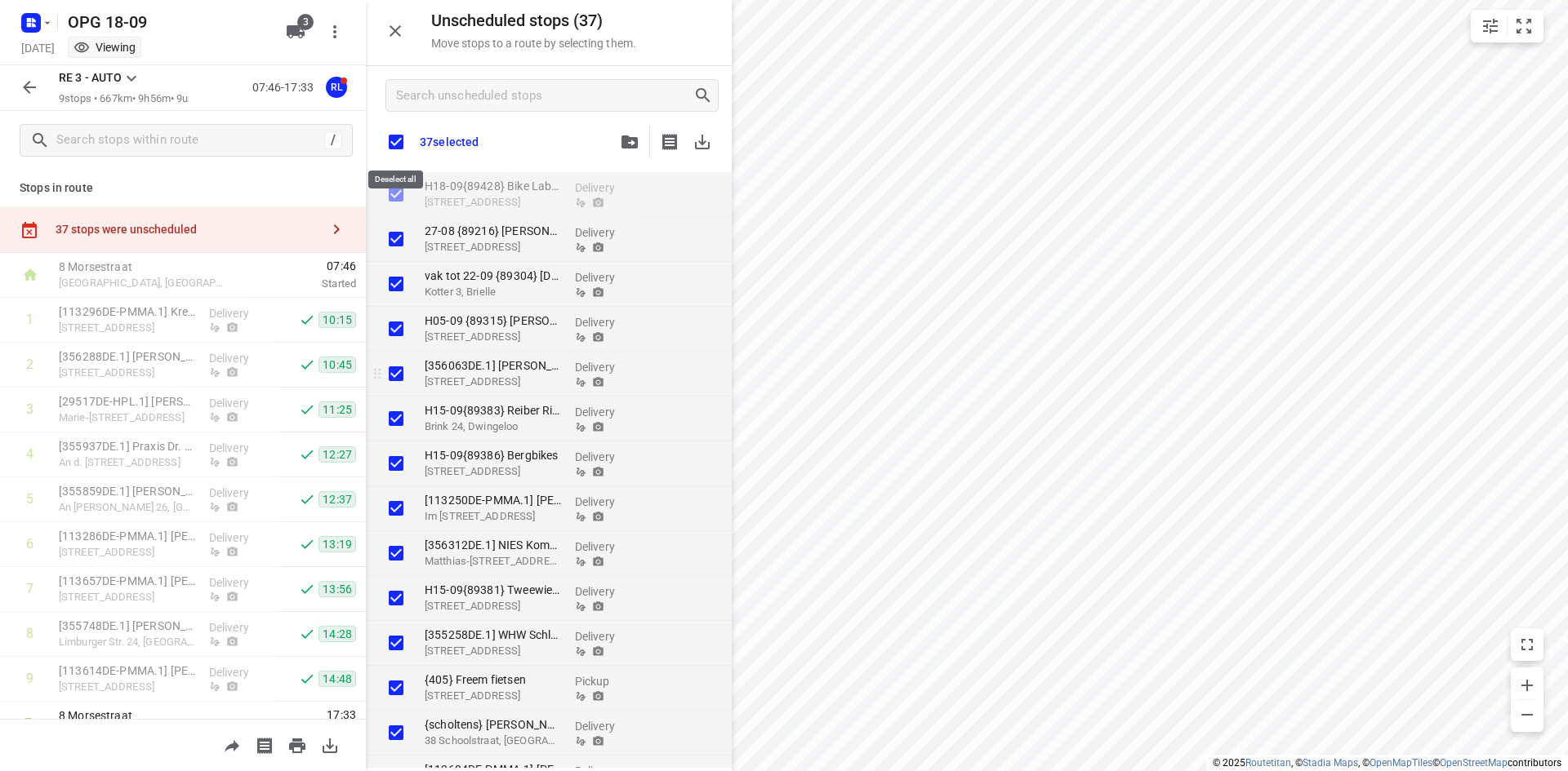
checkbox input "true"
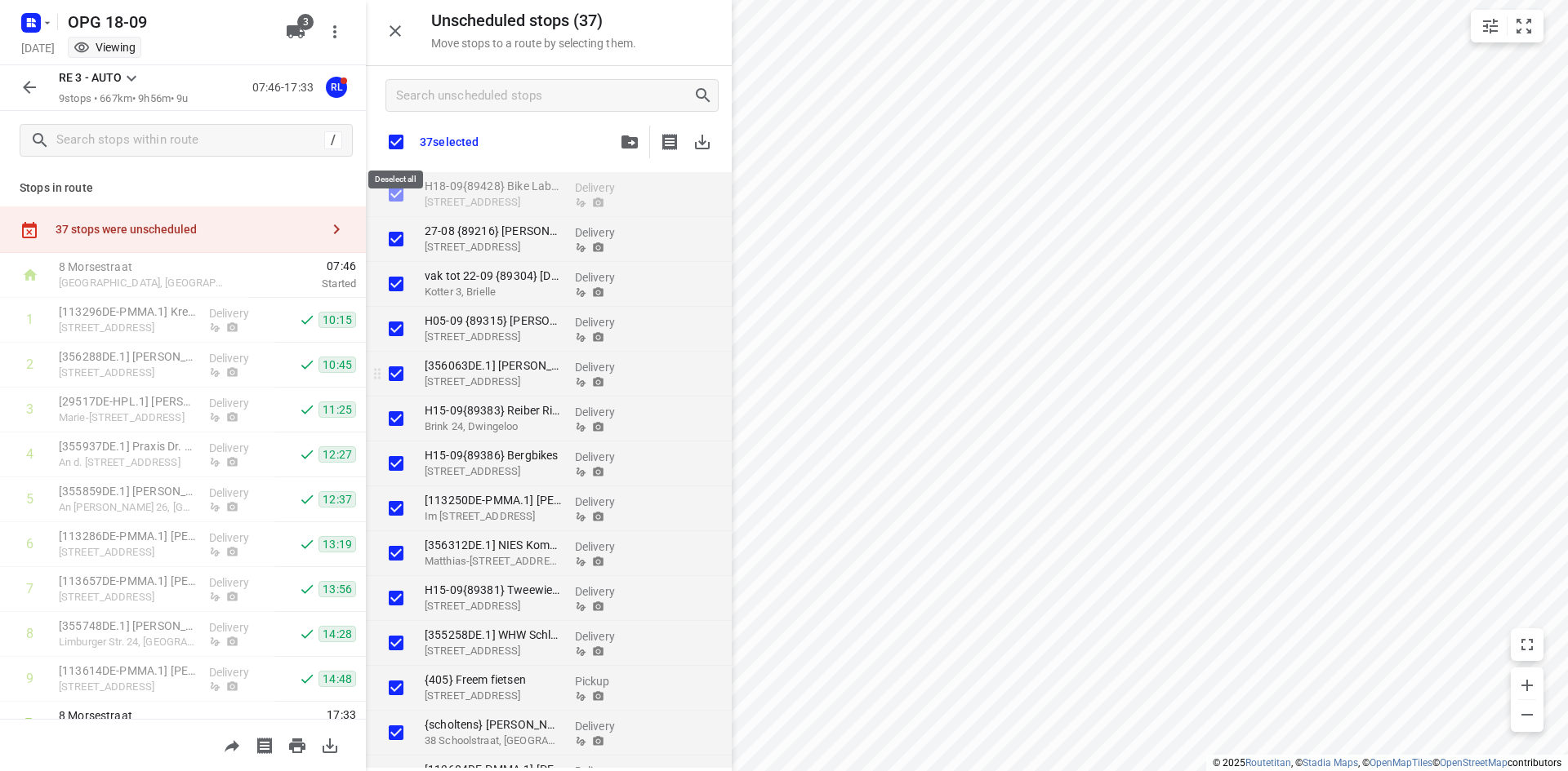
checkbox input "true"
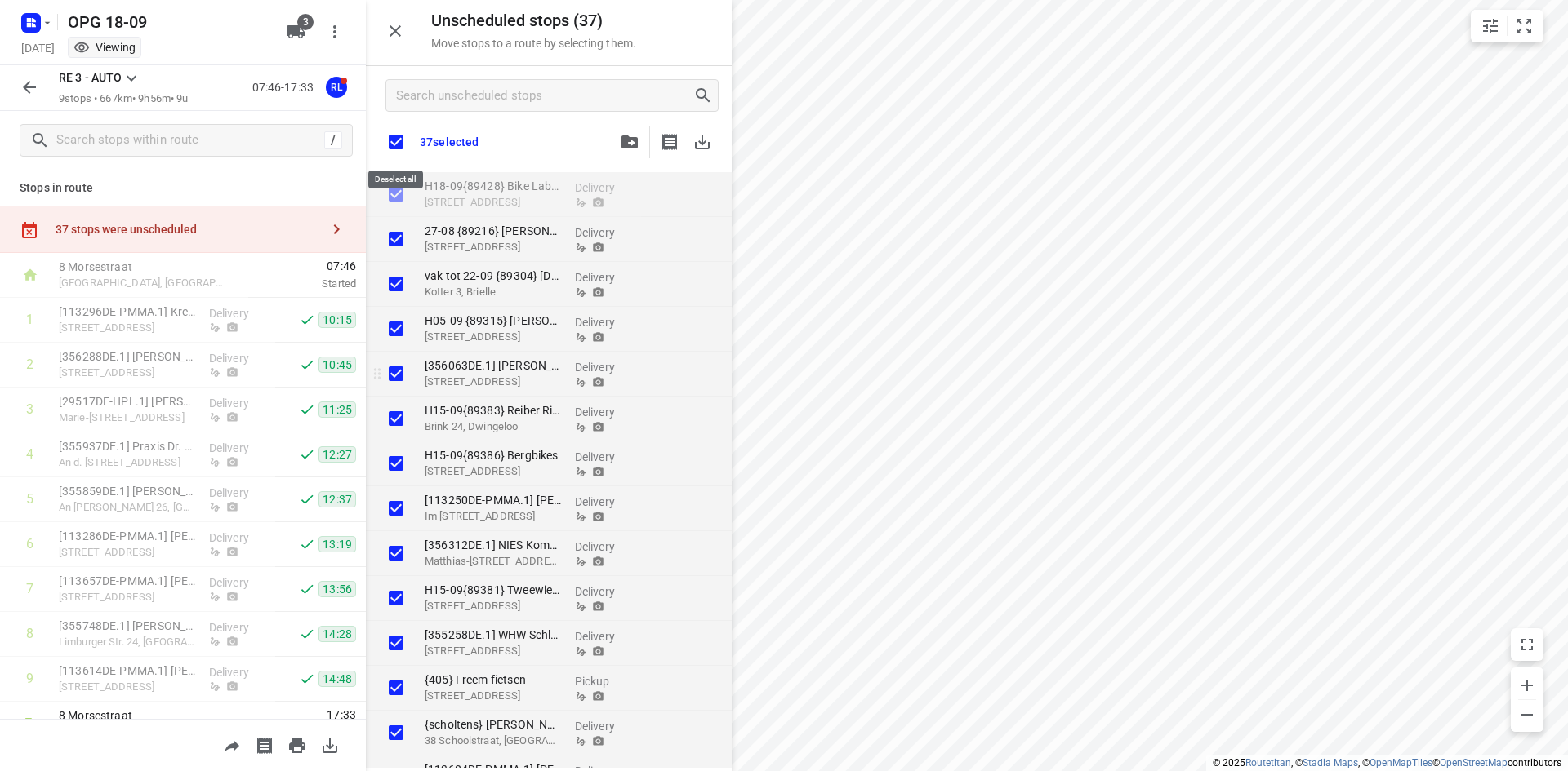
checkbox input "true"
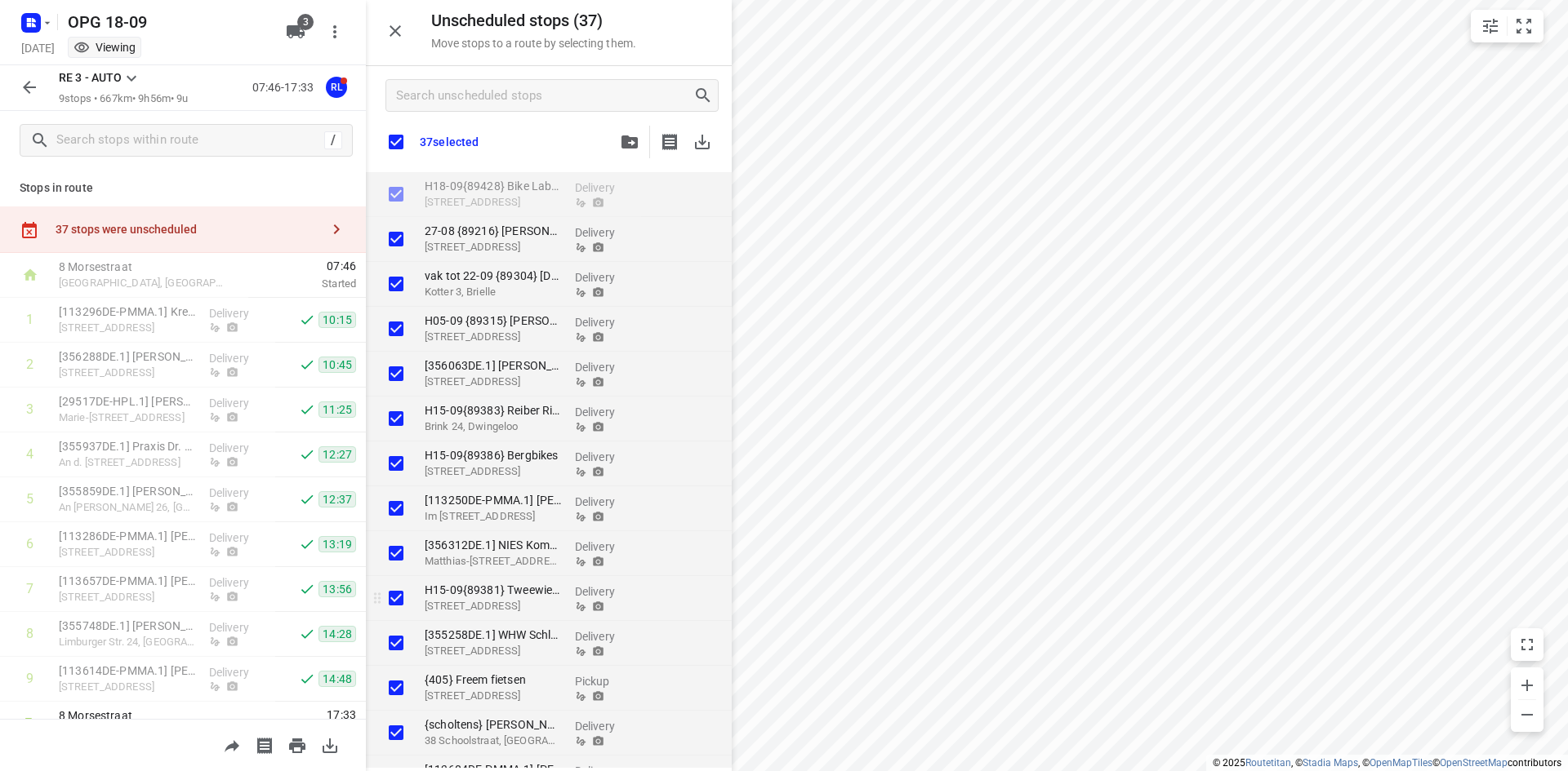
checkbox input "true"
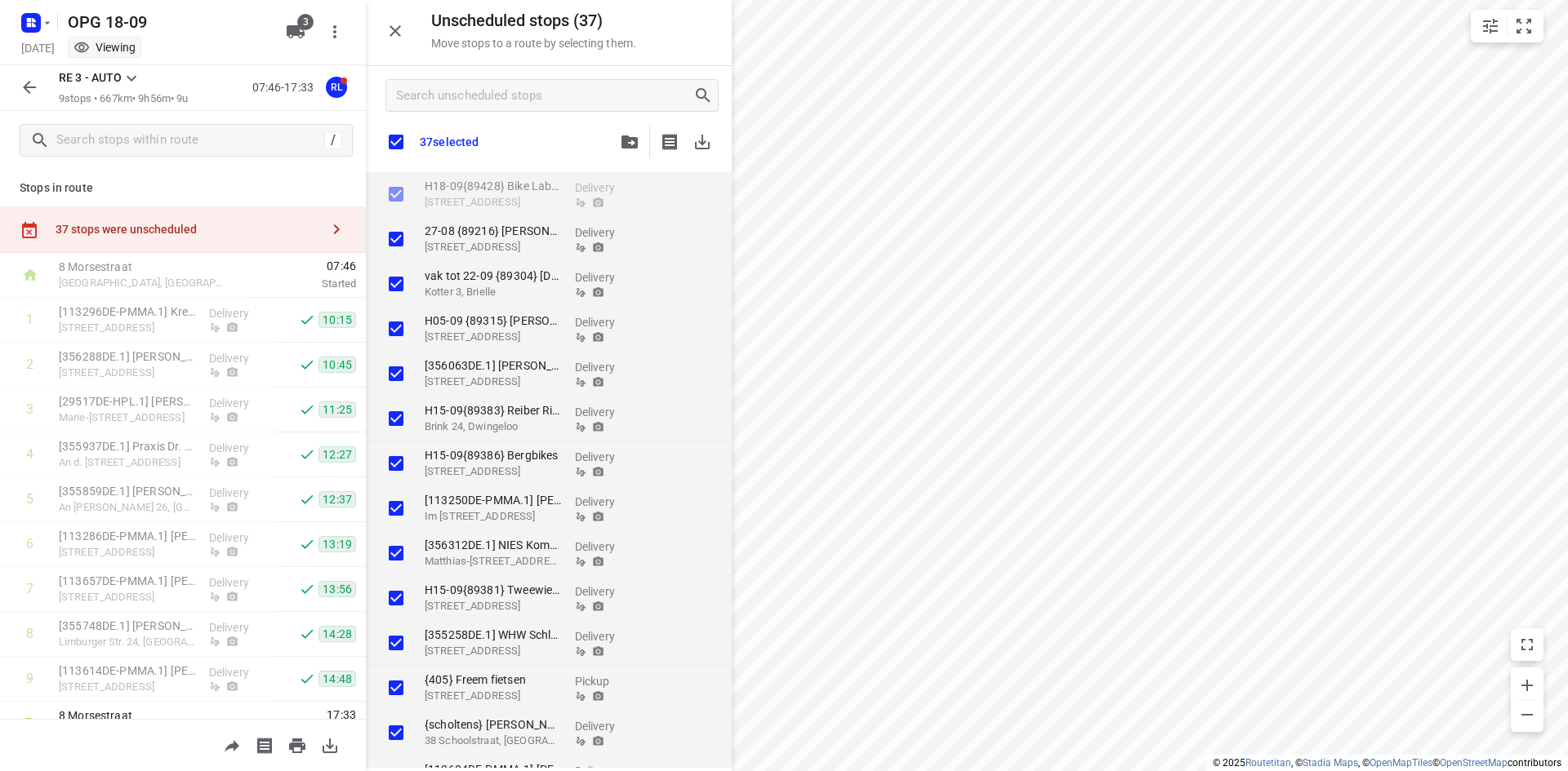
checkbox input "true"
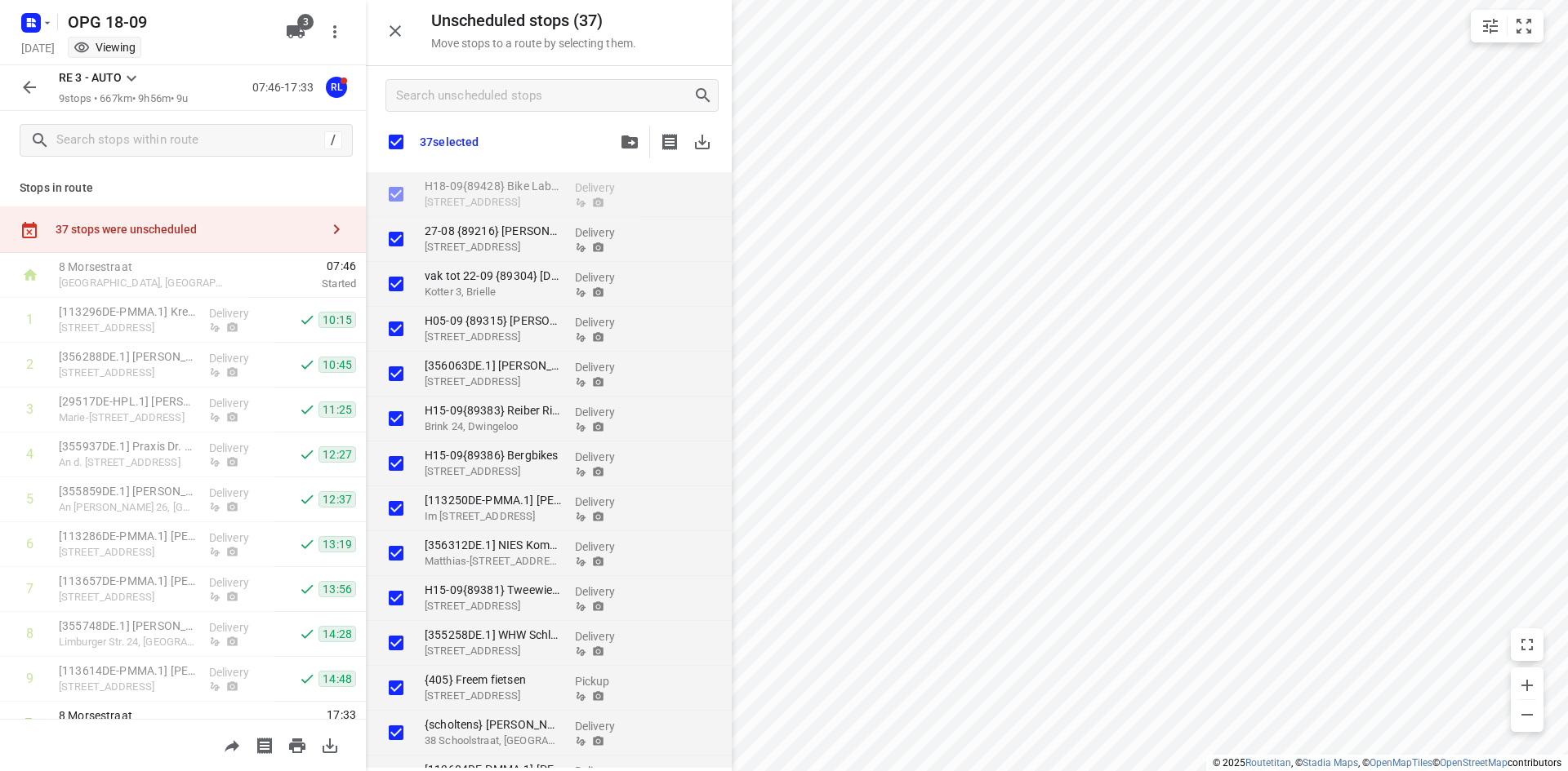
checkbox input "true"
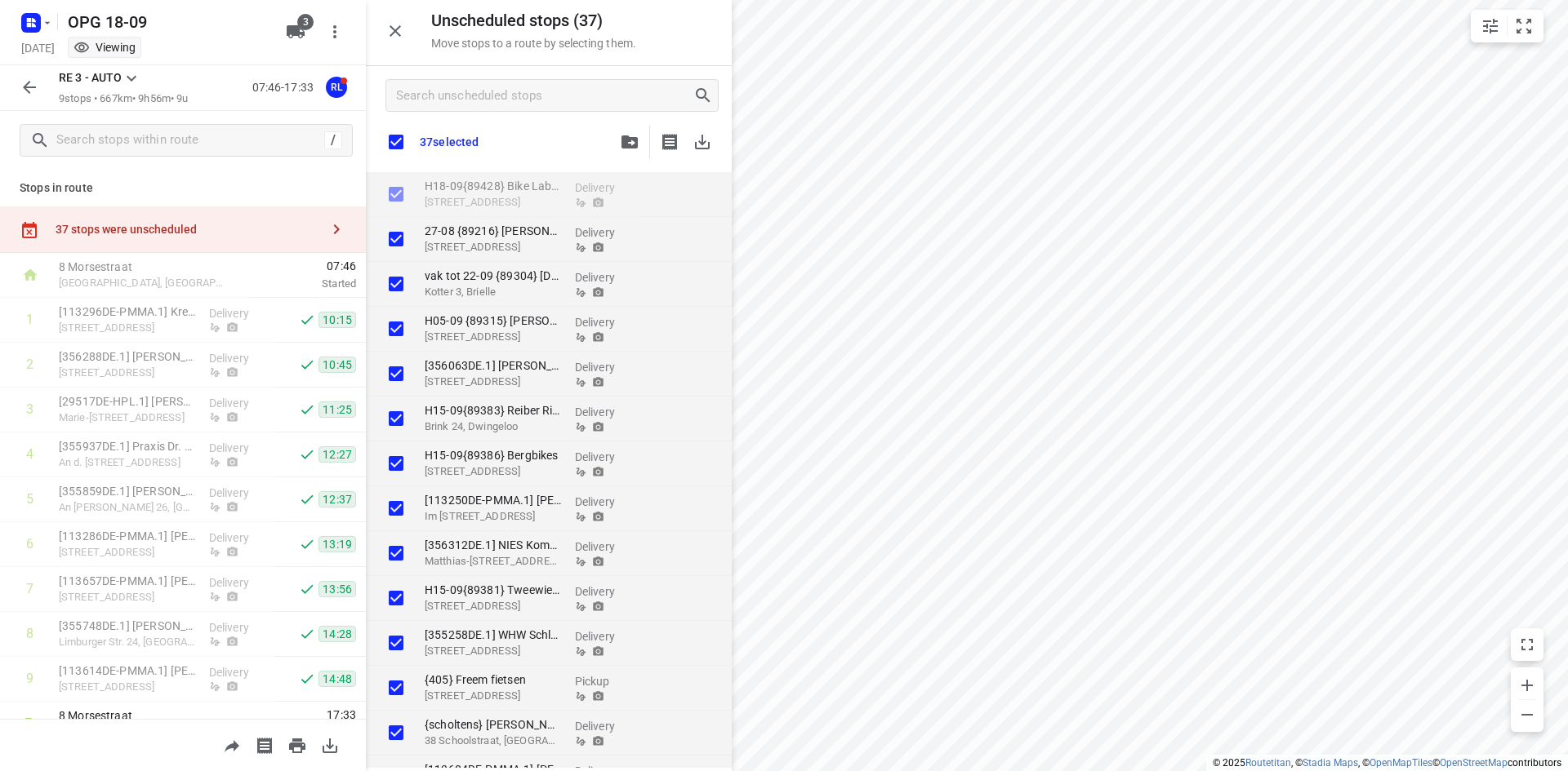
checkbox input "true"
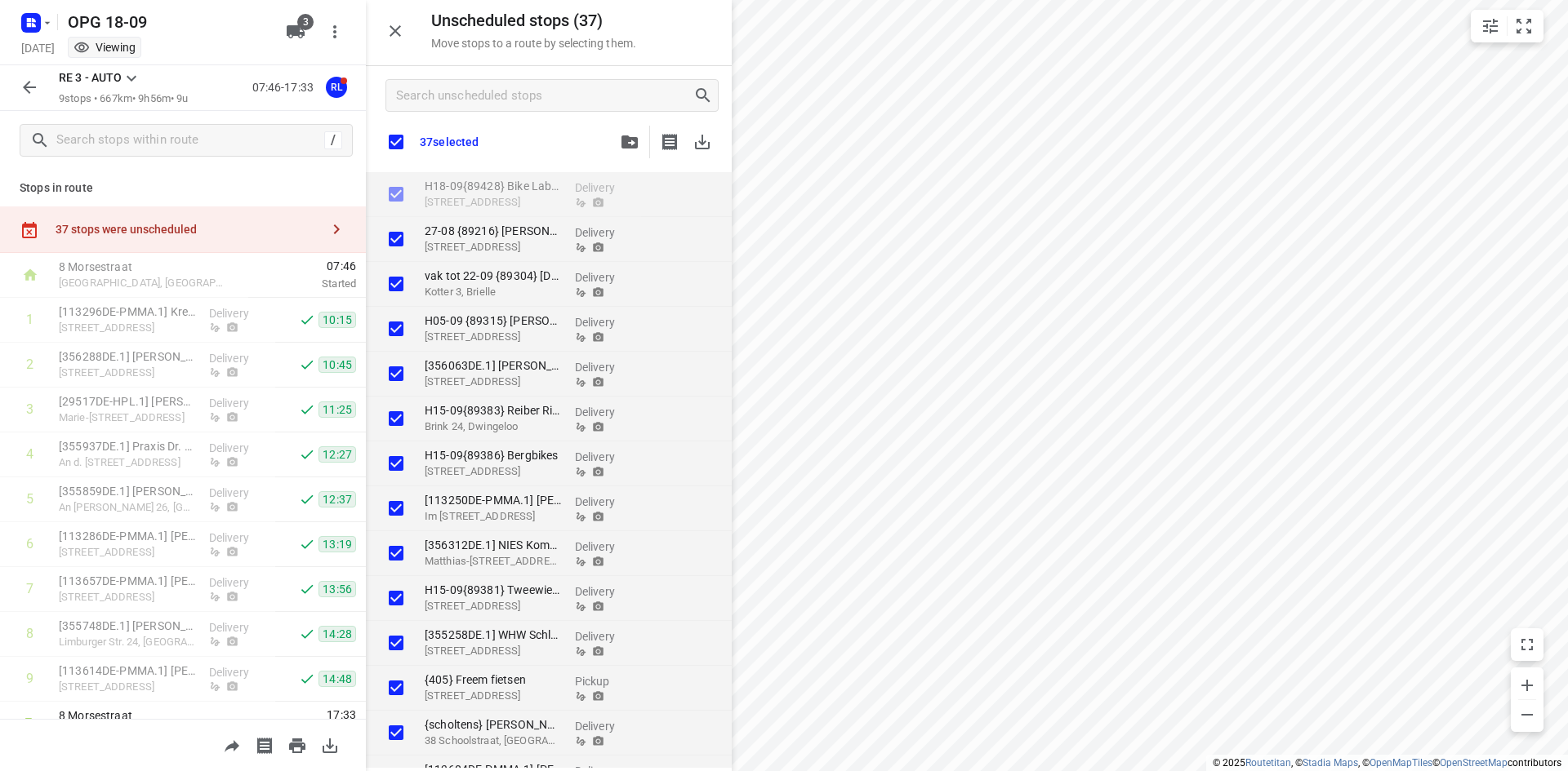
checkbox input "true"
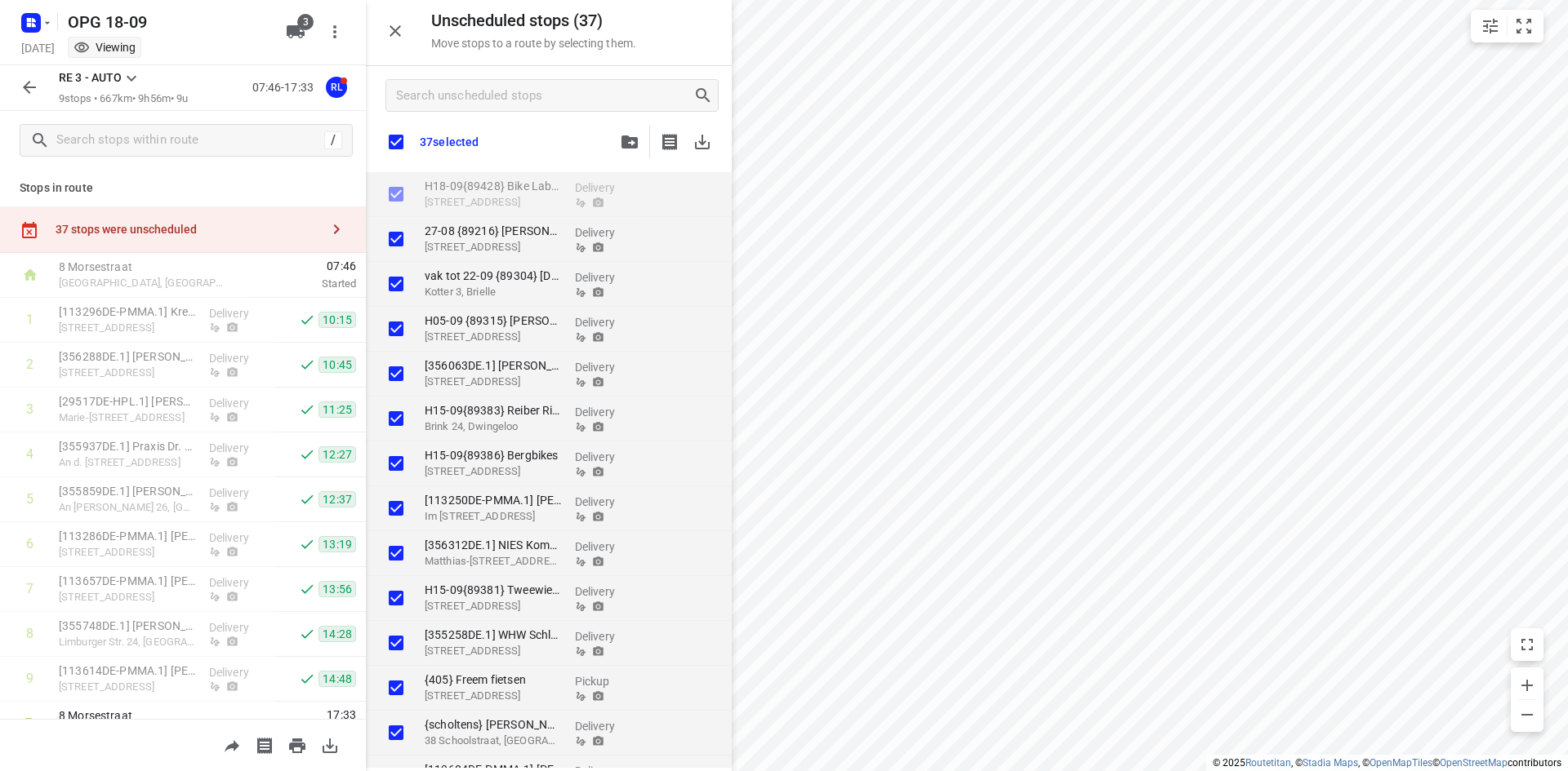
checkbox input "true"
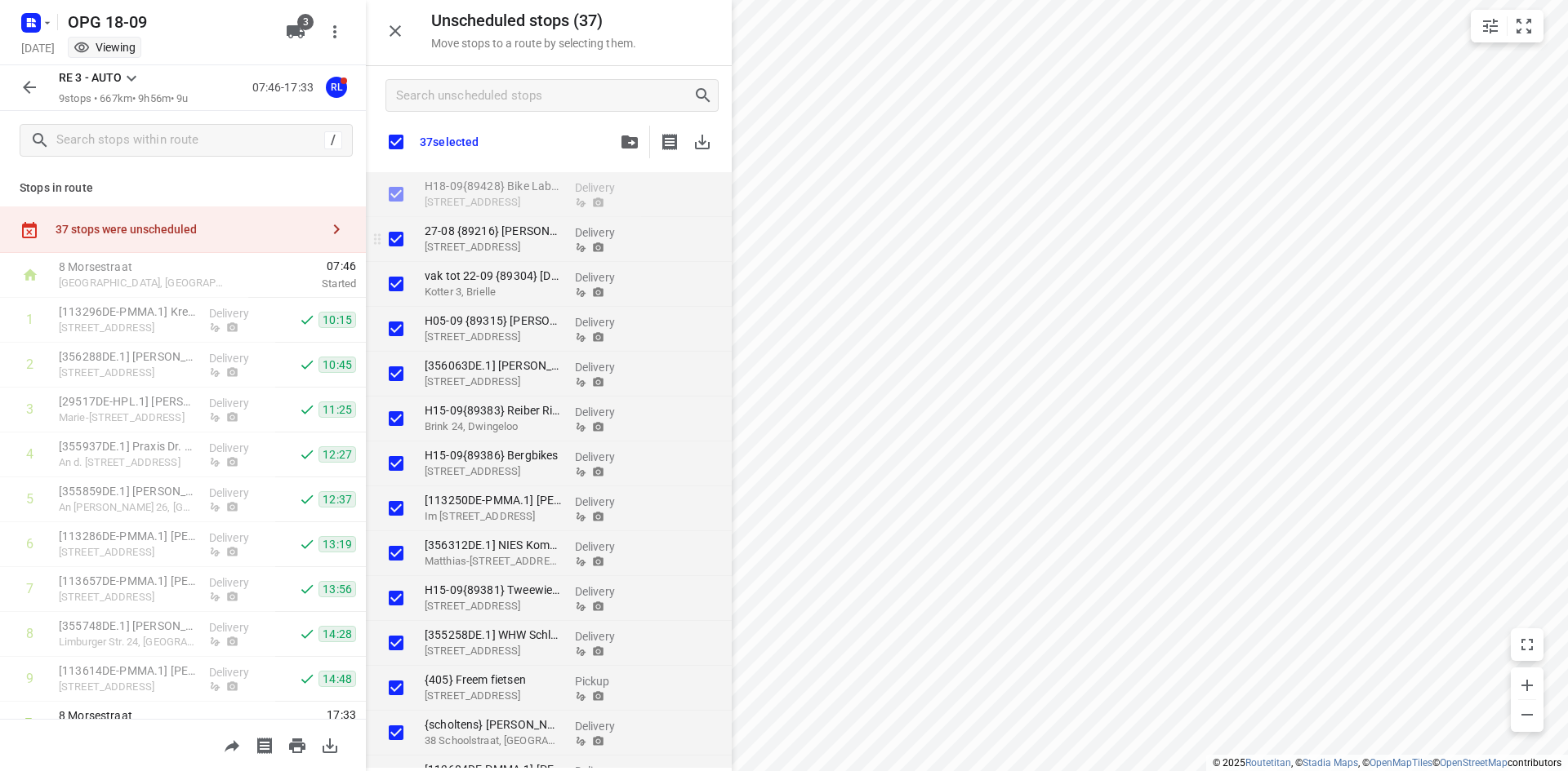
checkbox input "true"
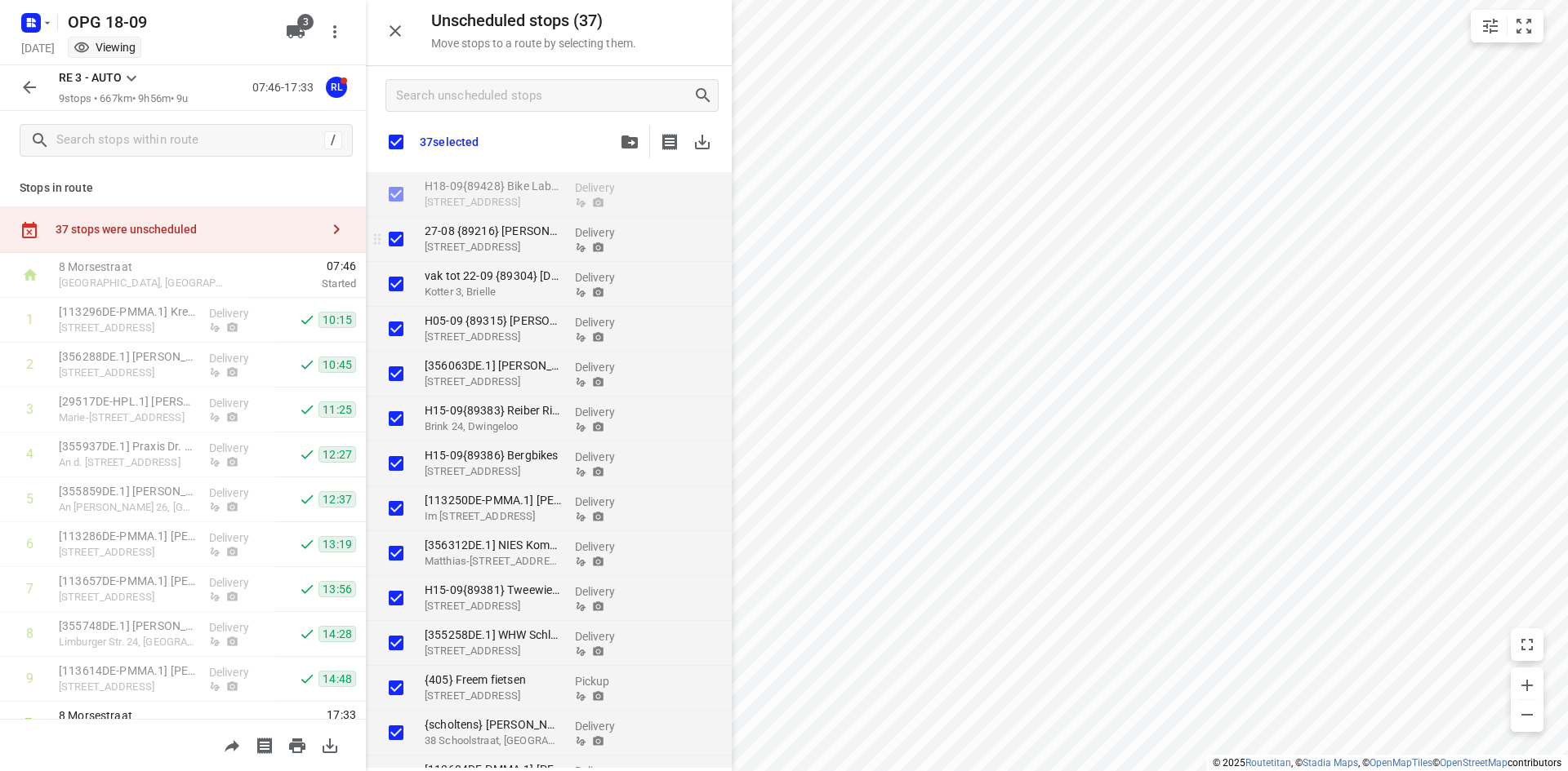
checkbox input "true"
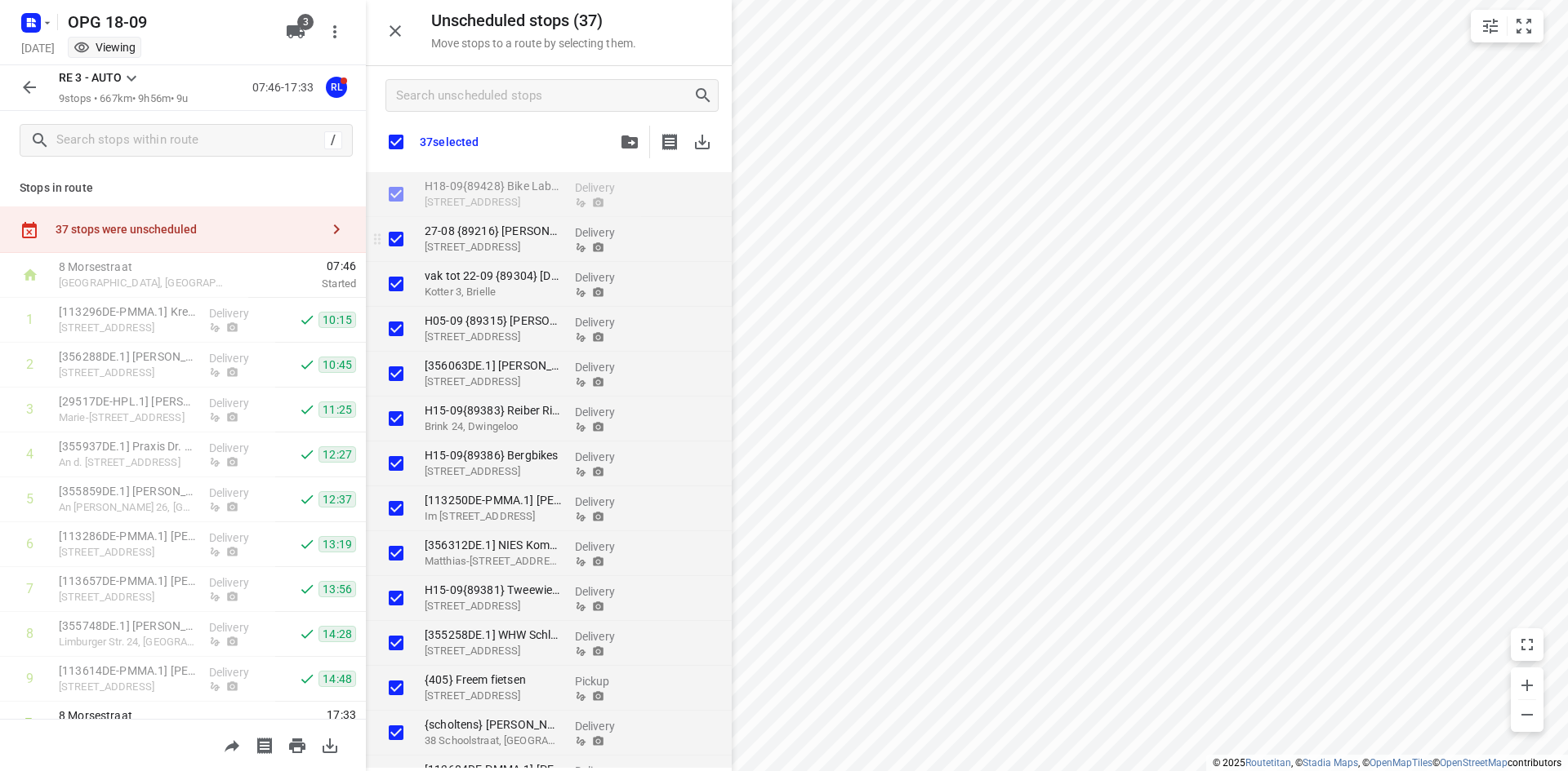
checkbox input "true"
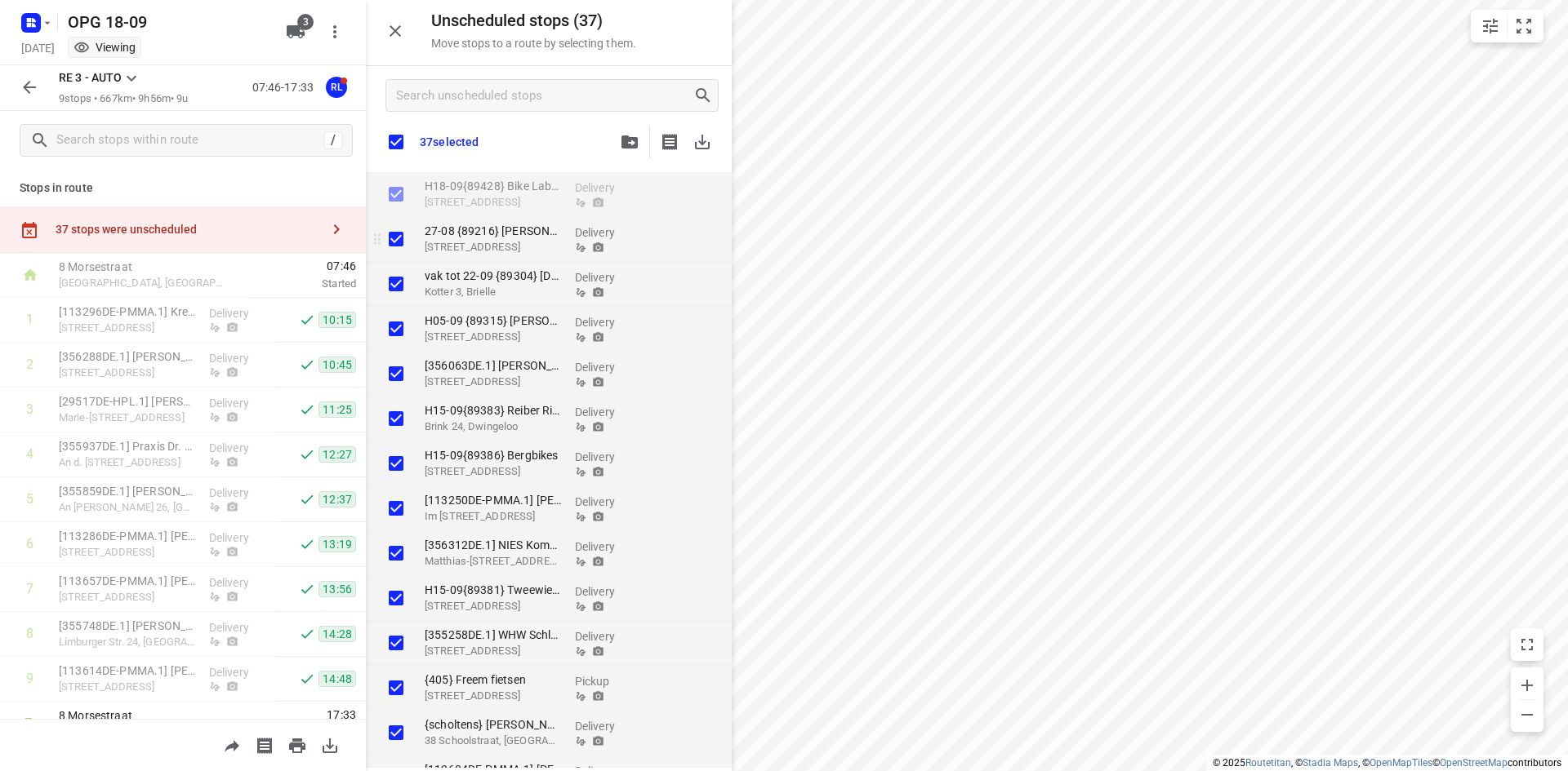
checkbox input "true"
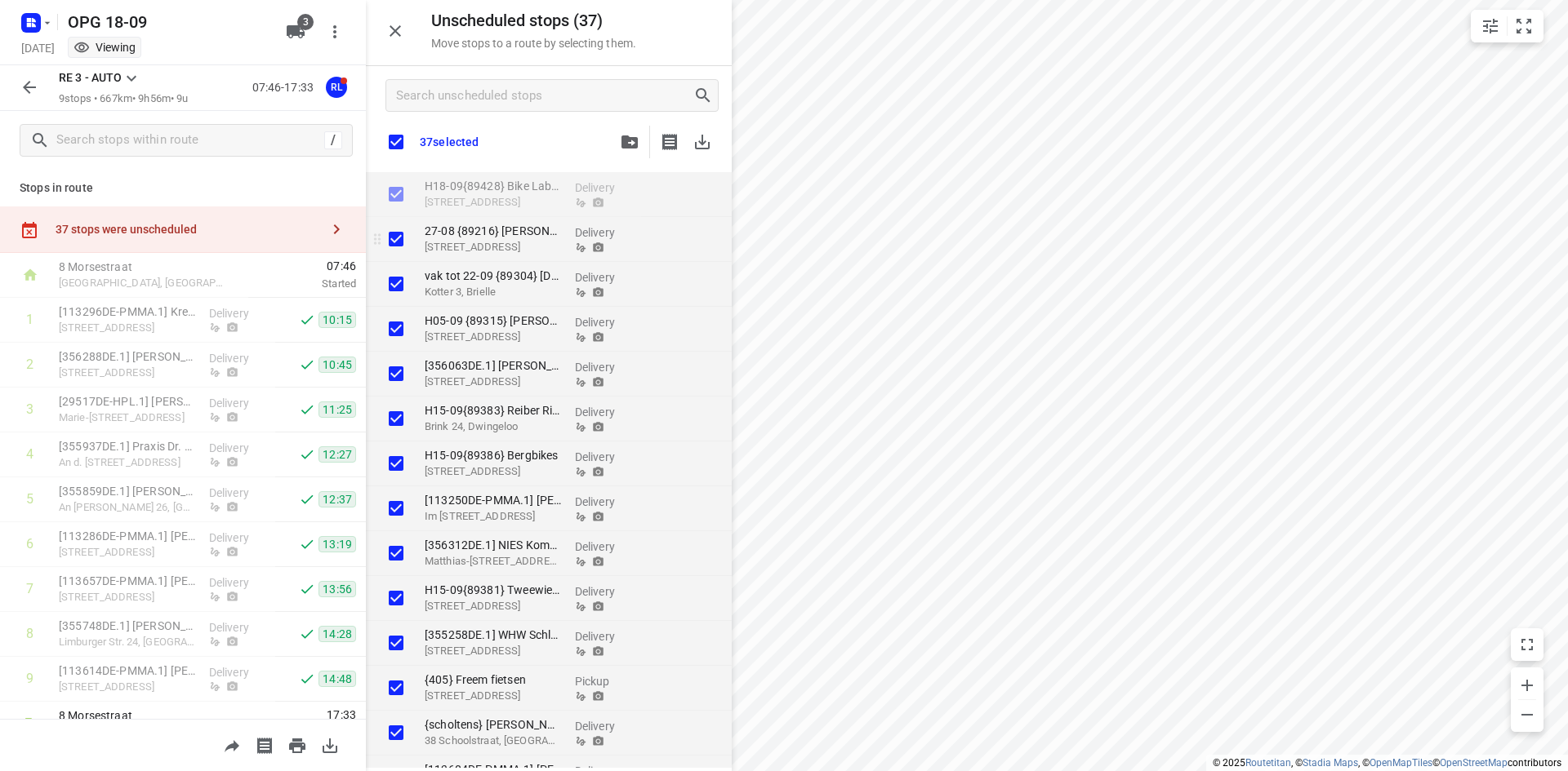
checkbox input "true"
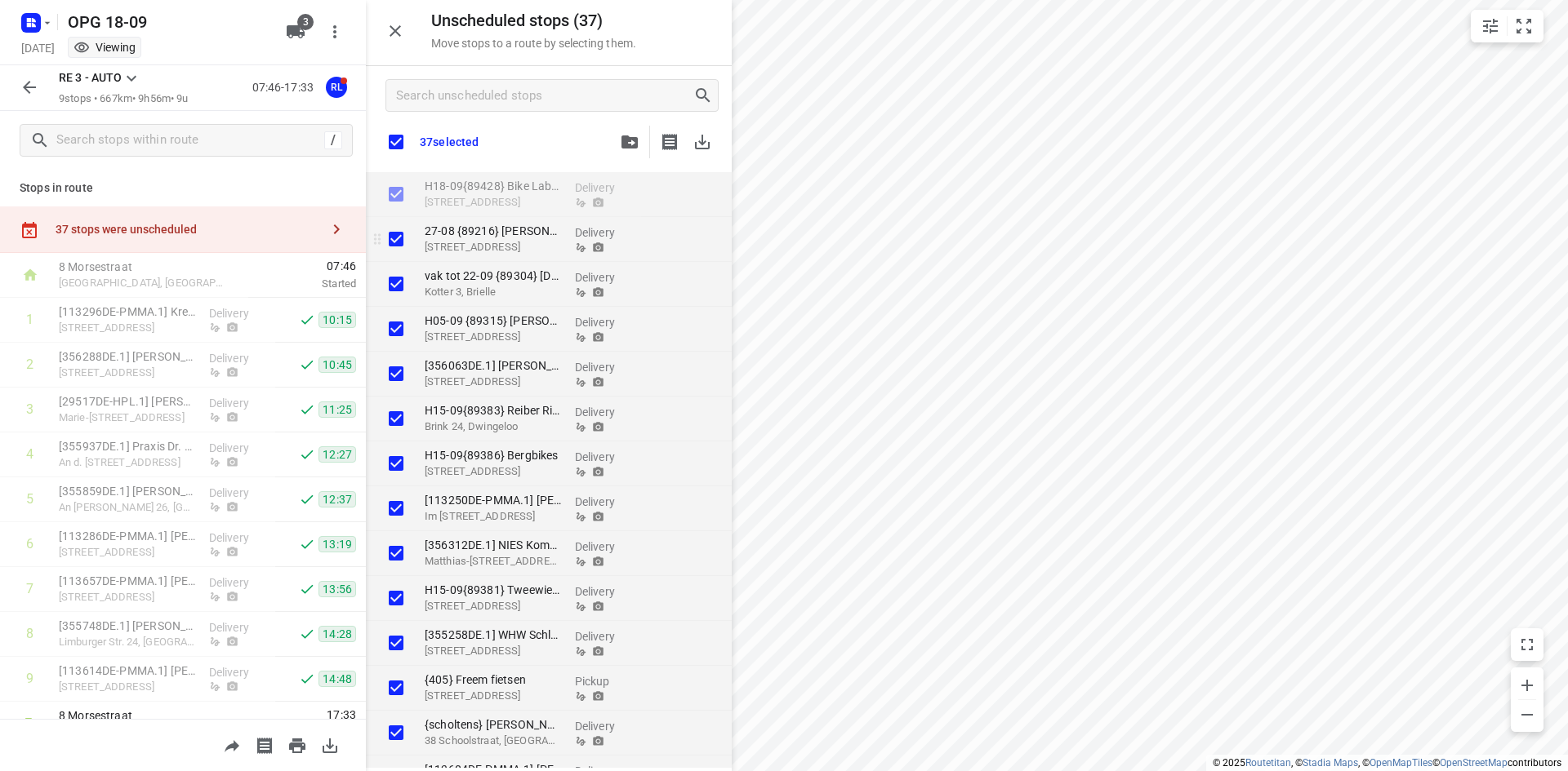
checkbox input "true"
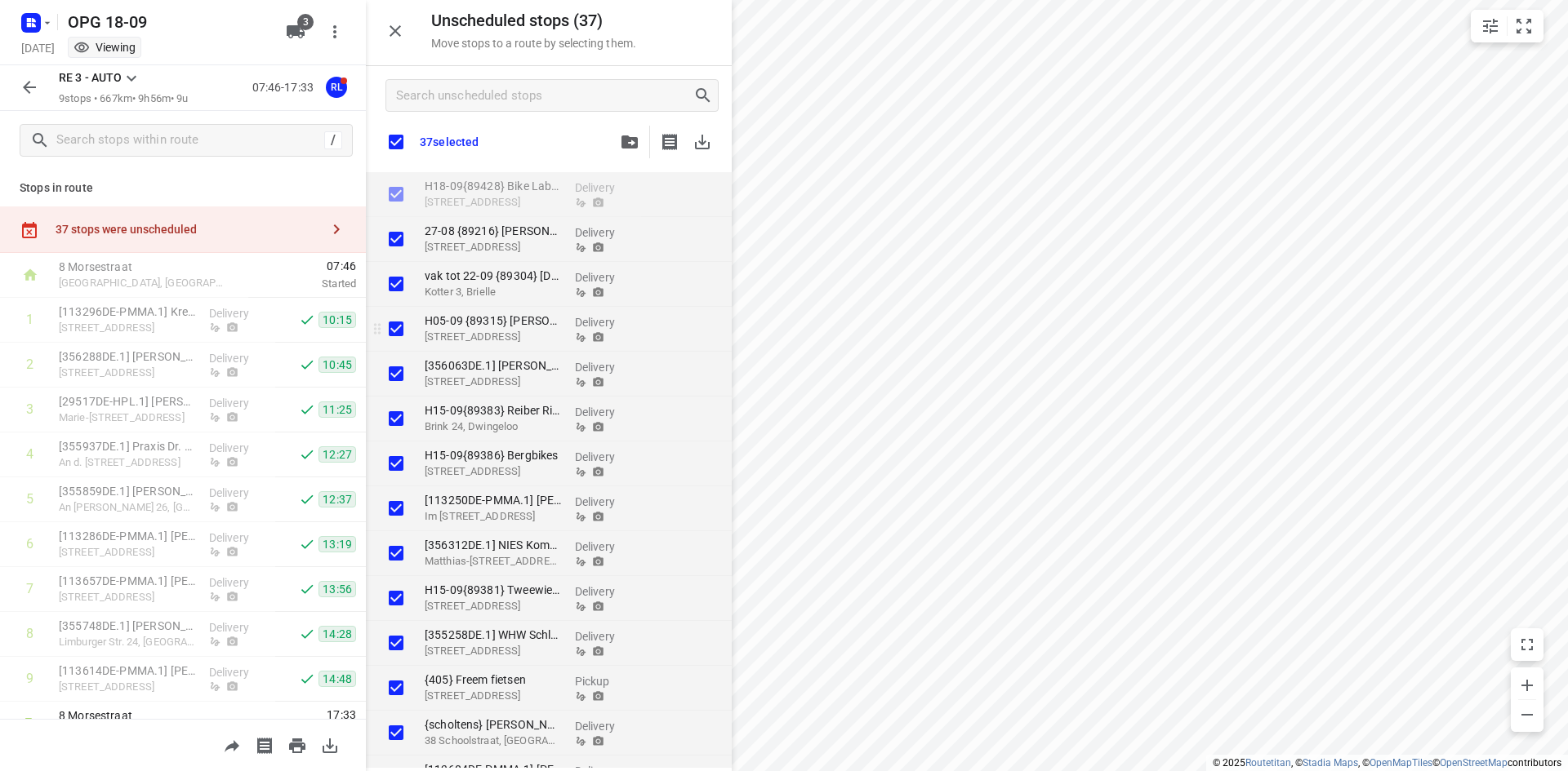
checkbox input "true"
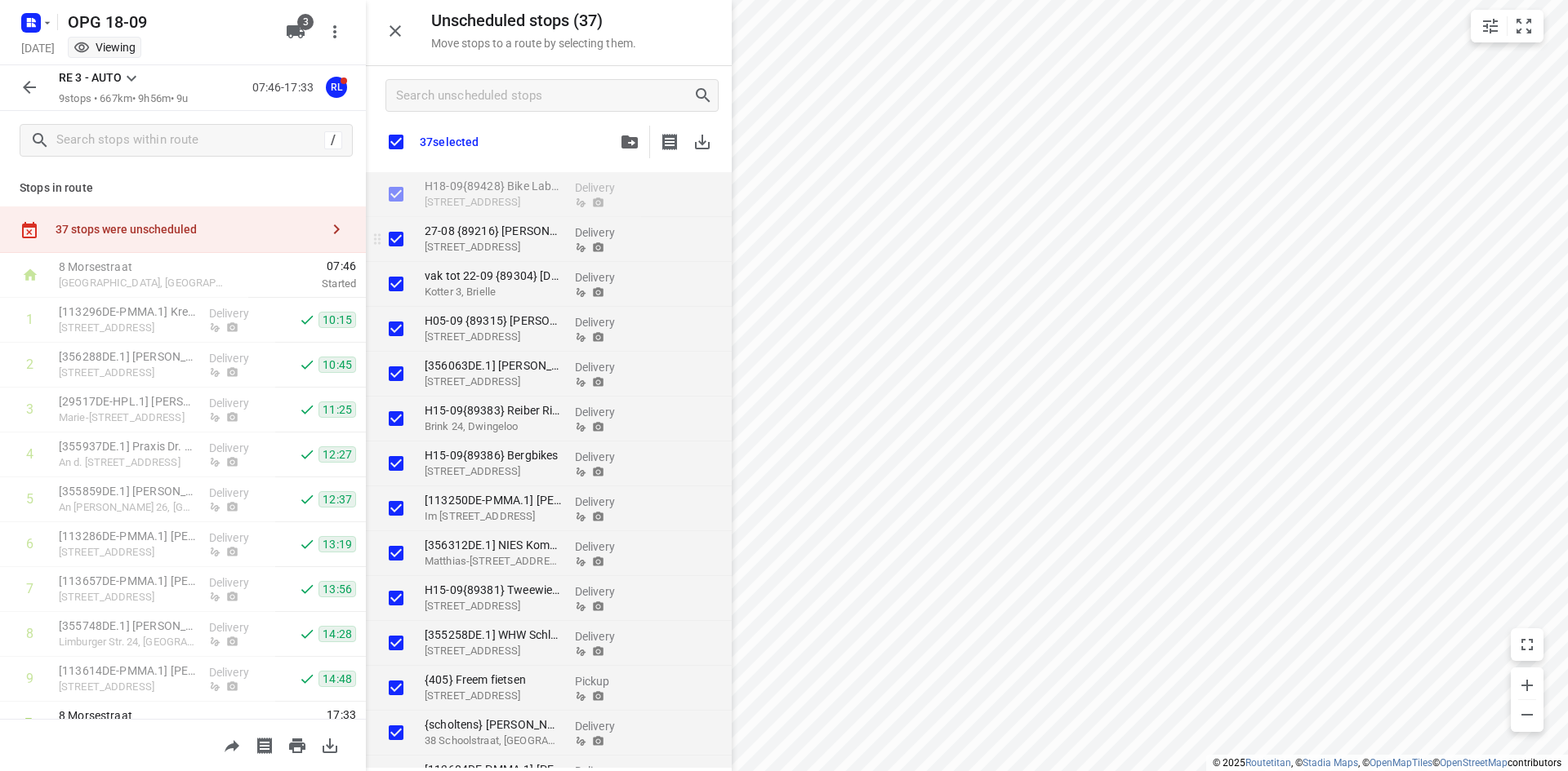
checkbox input "true"
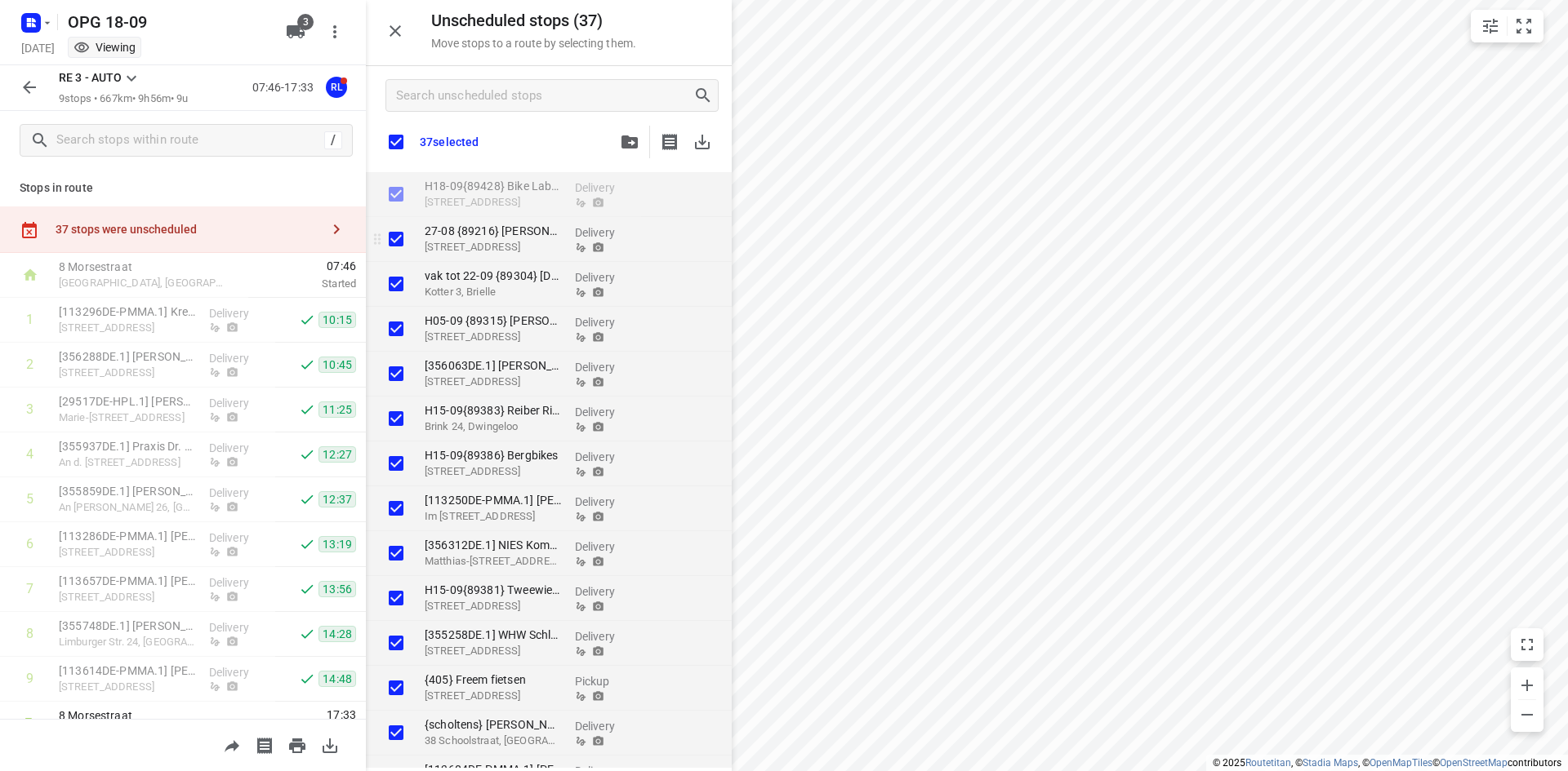
checkbox input "true"
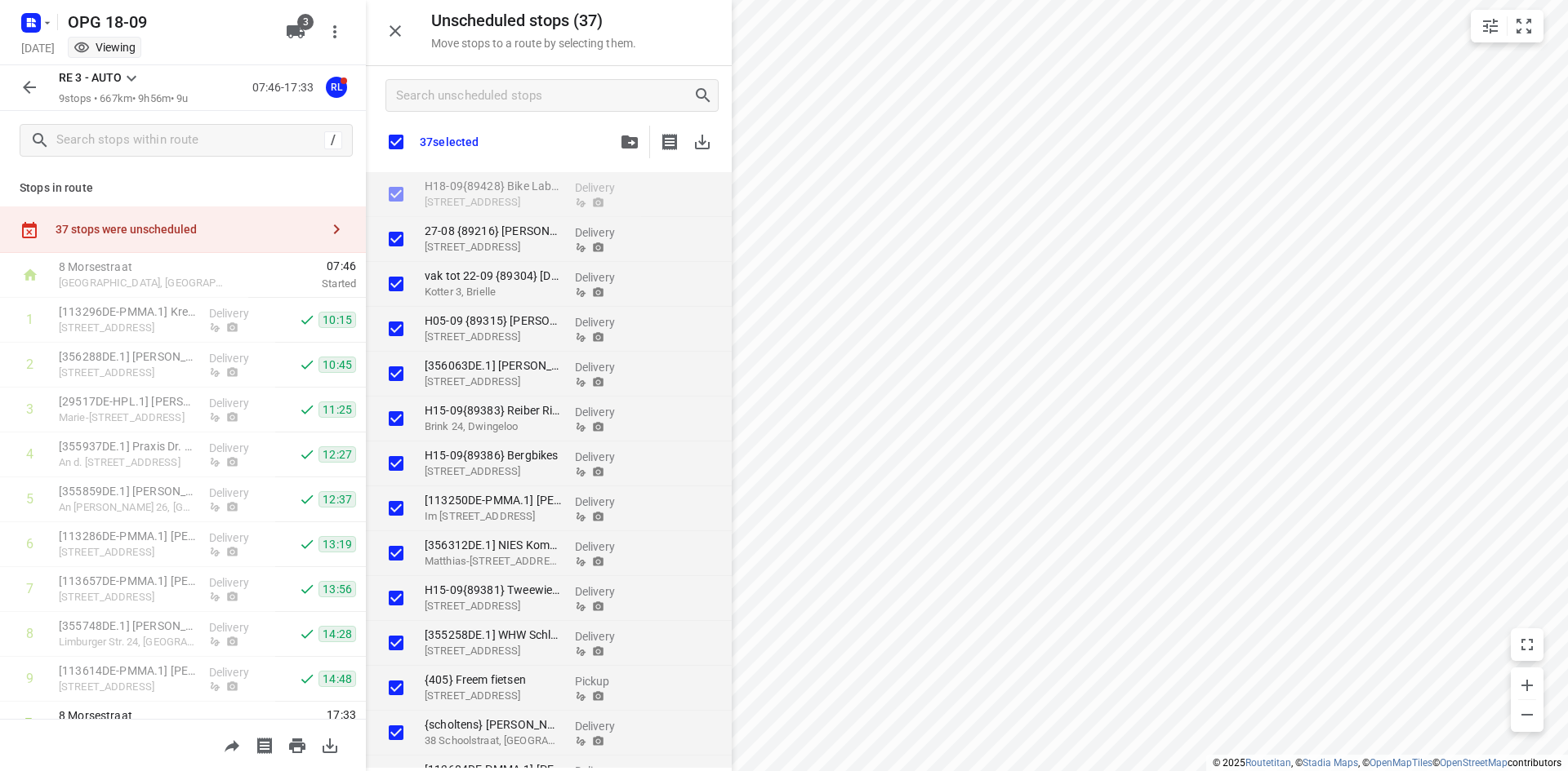
checkbox input "true"
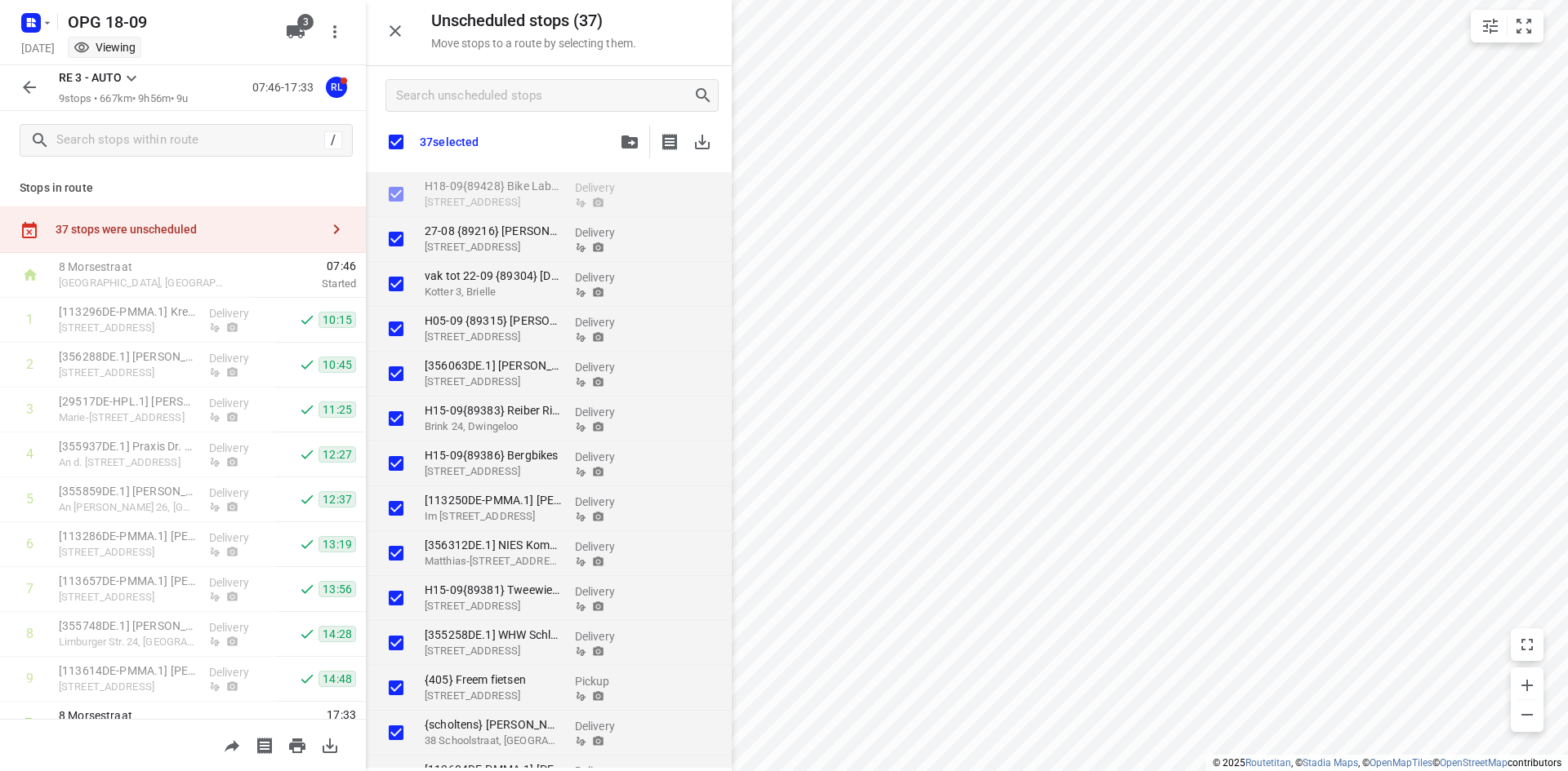
checkbox input "true"
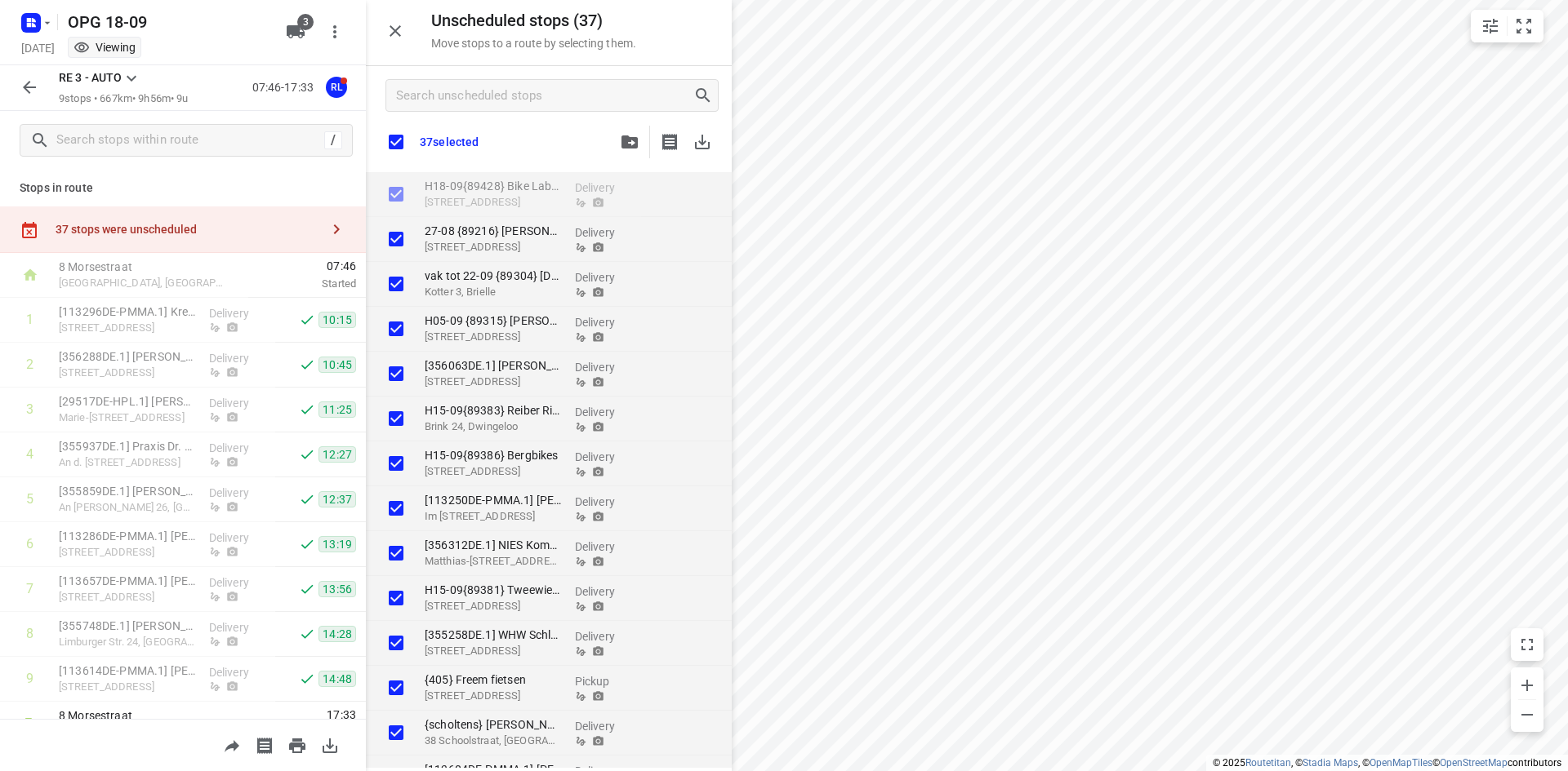
checkbox input "true"
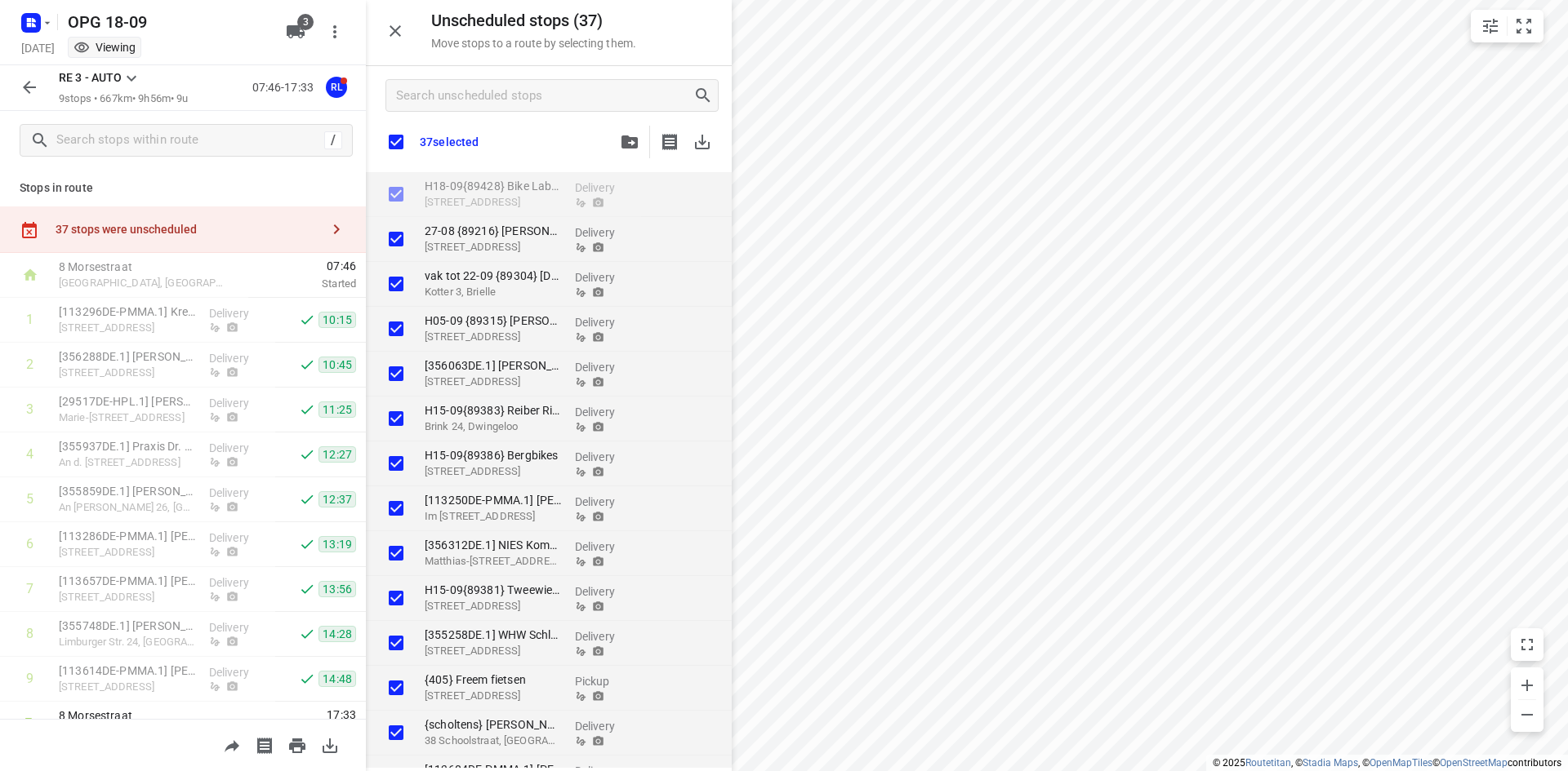
checkbox input "true"
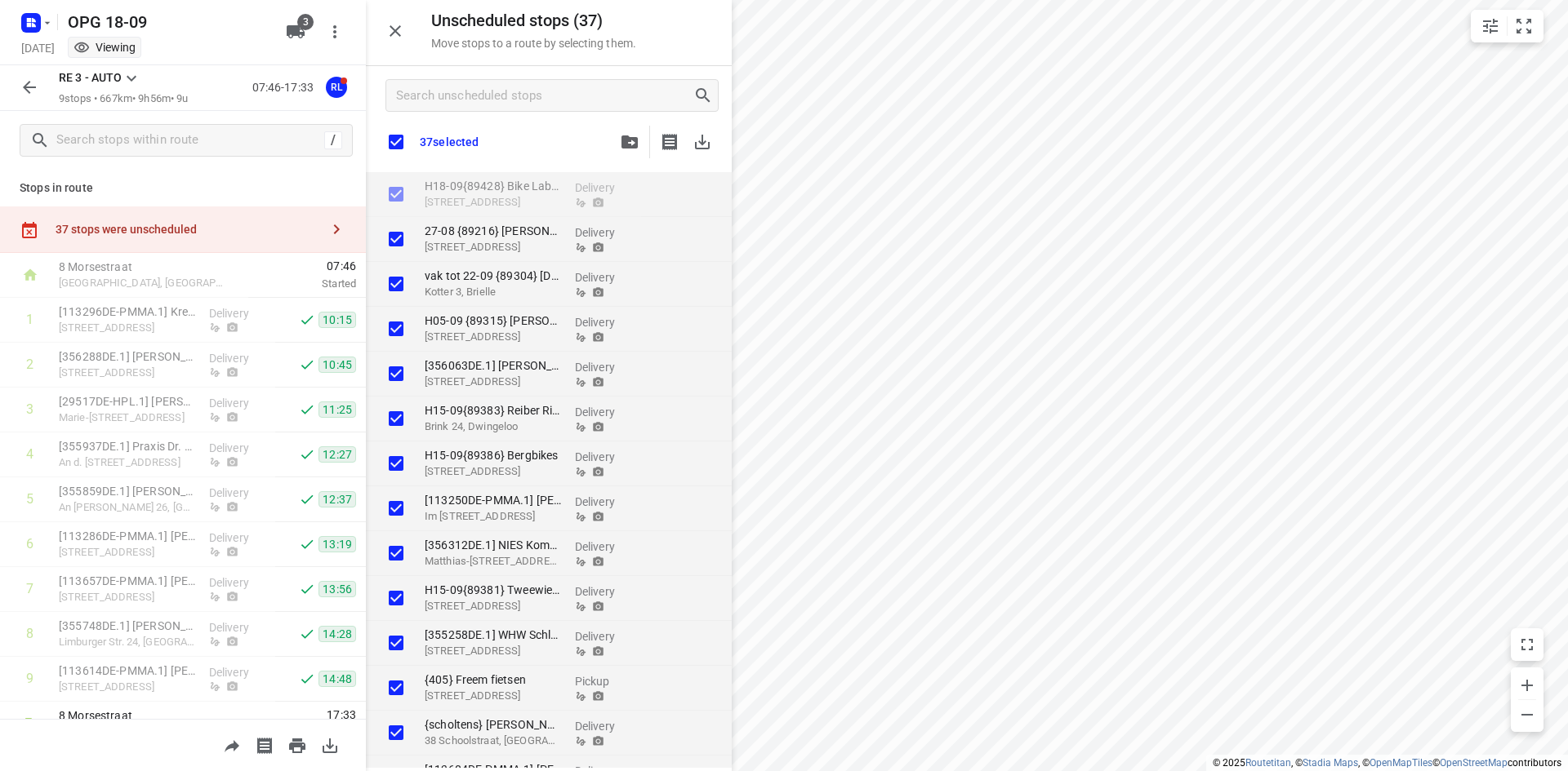
checkbox input "true"
click at [574, 94] on input "Search unscheduled stops" at bounding box center [545, 96] width 296 height 26
type input "s"
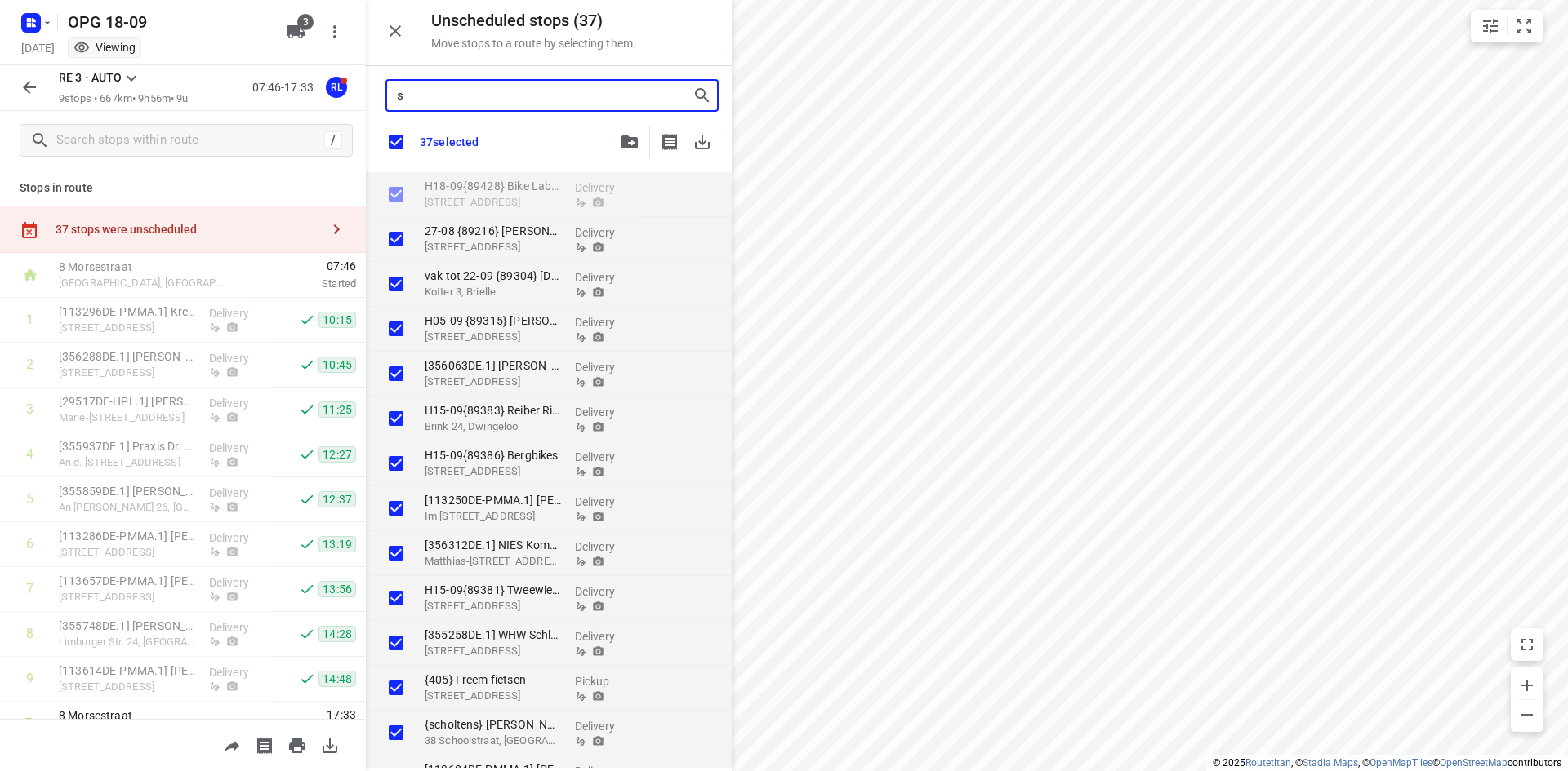
checkbox input "true"
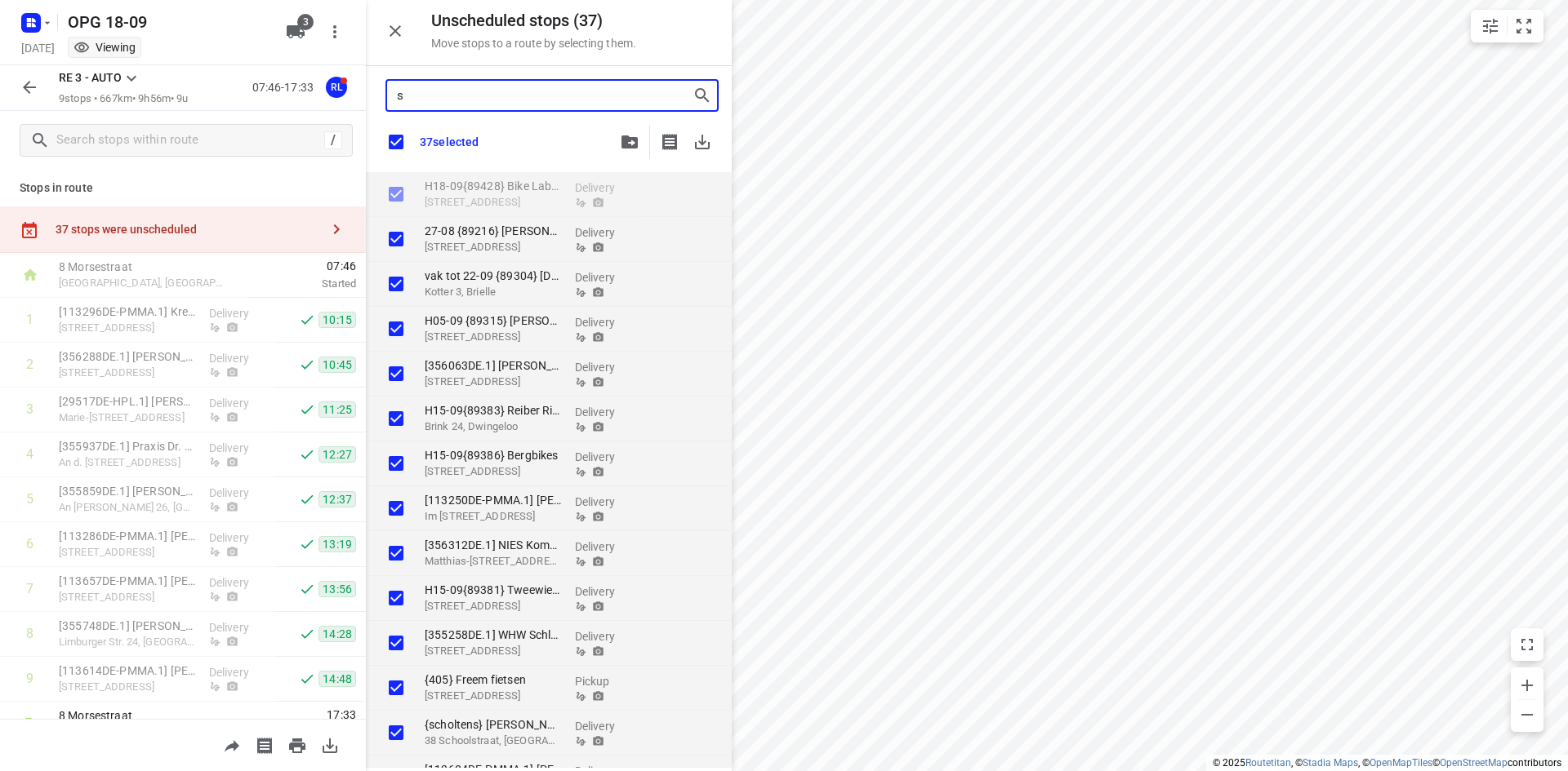
checkbox input "true"
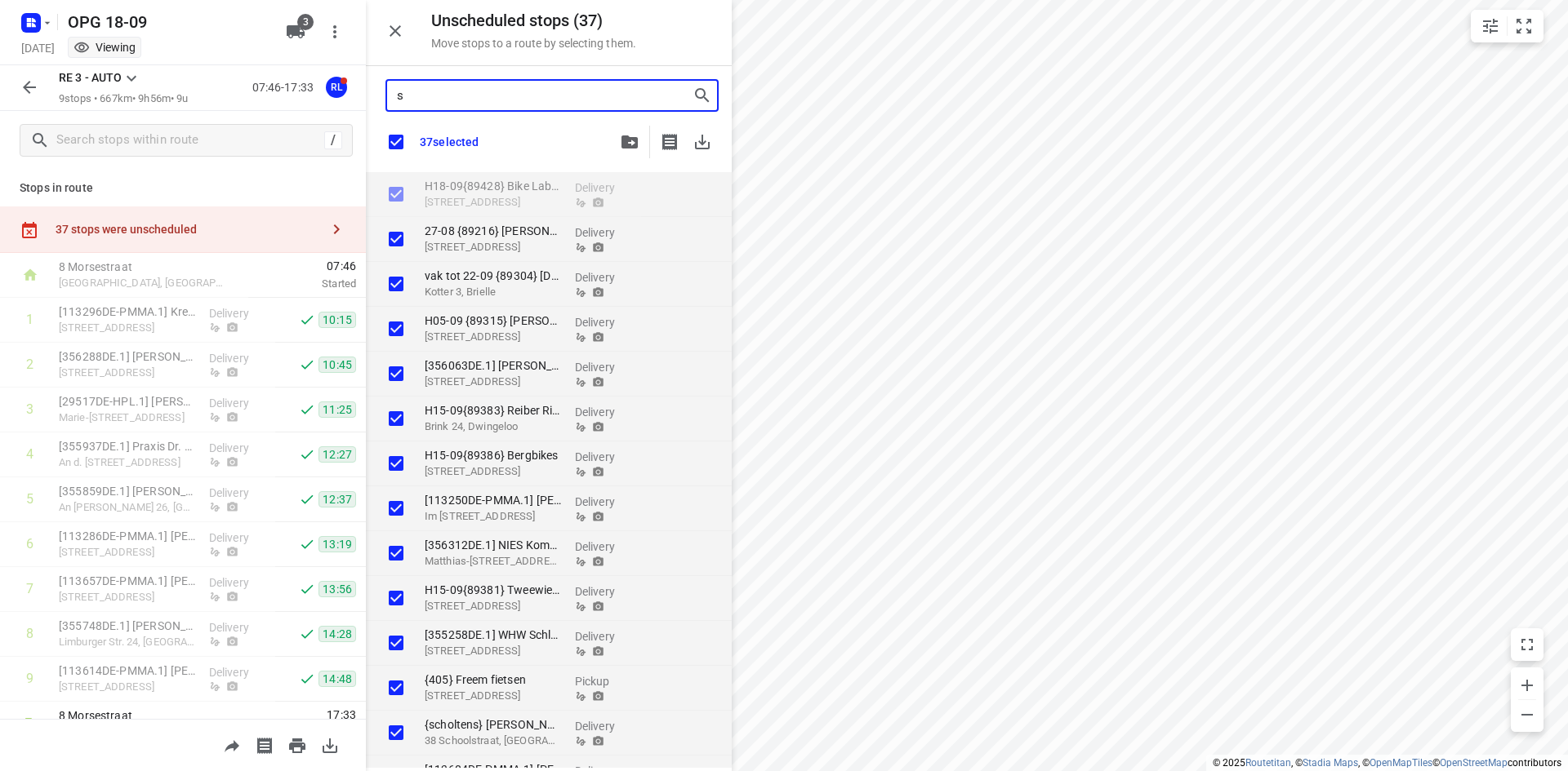
checkbox input "true"
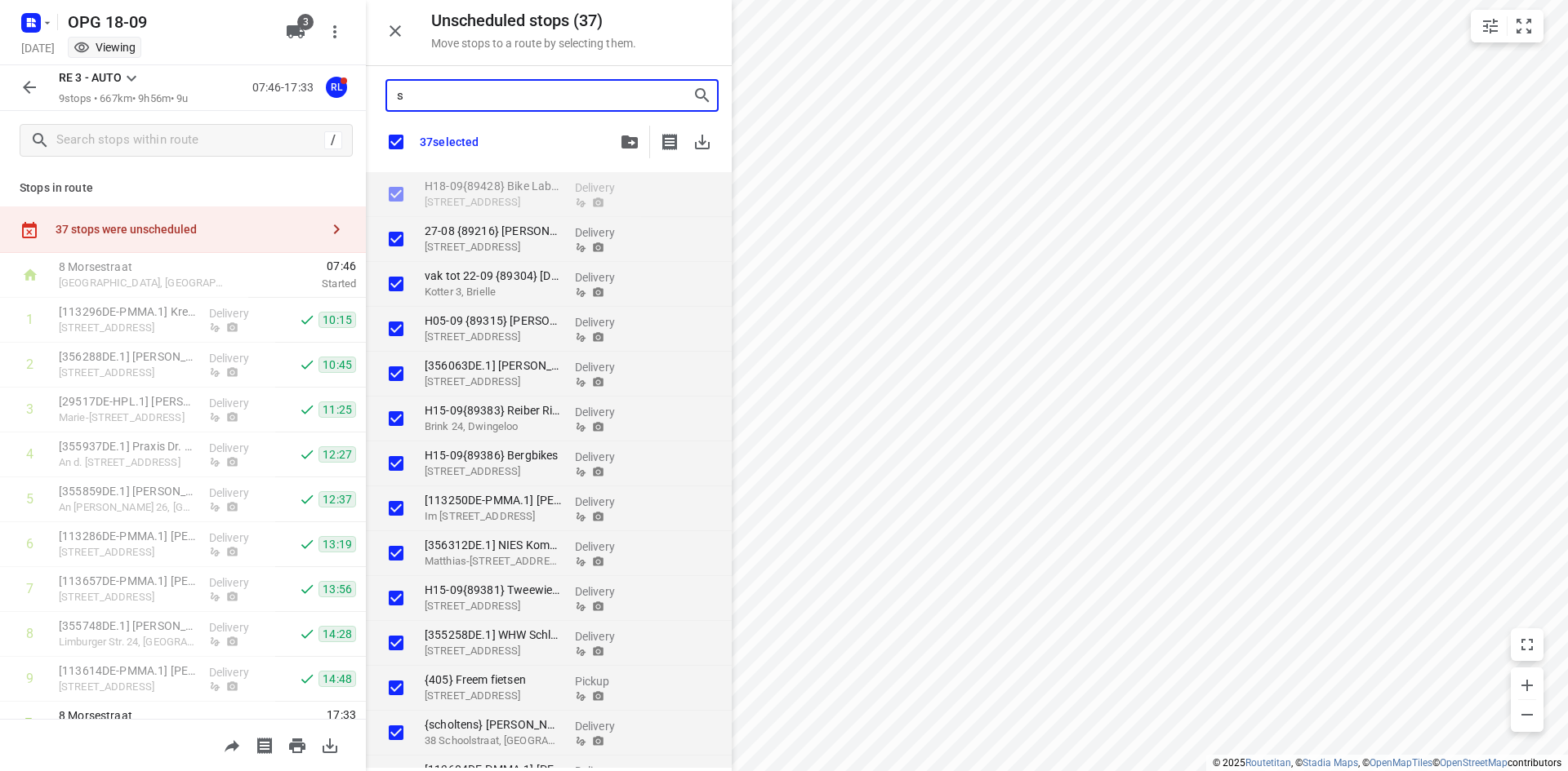
checkbox input "true"
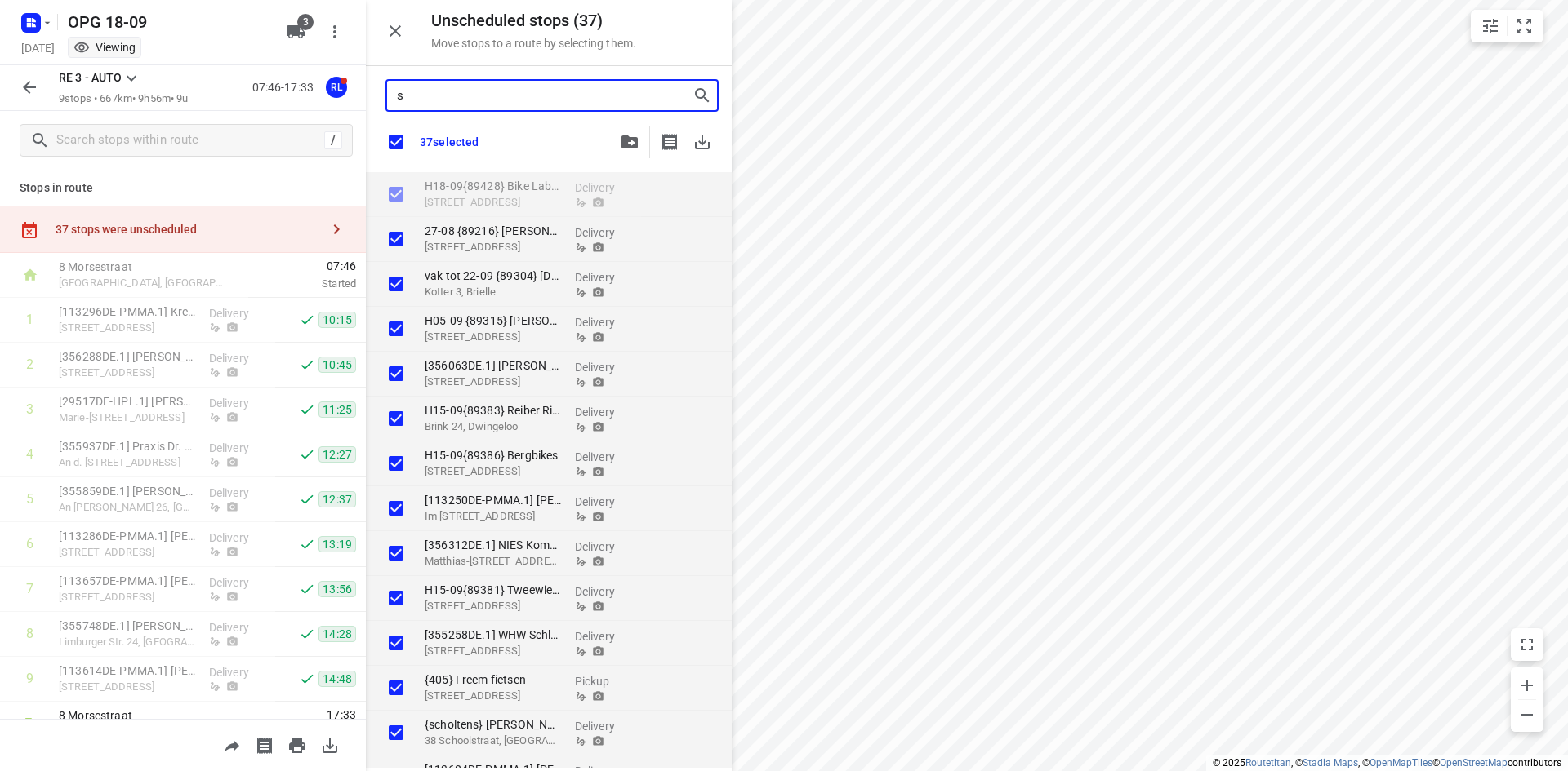
checkbox input "true"
type input "sc"
checkbox input "true"
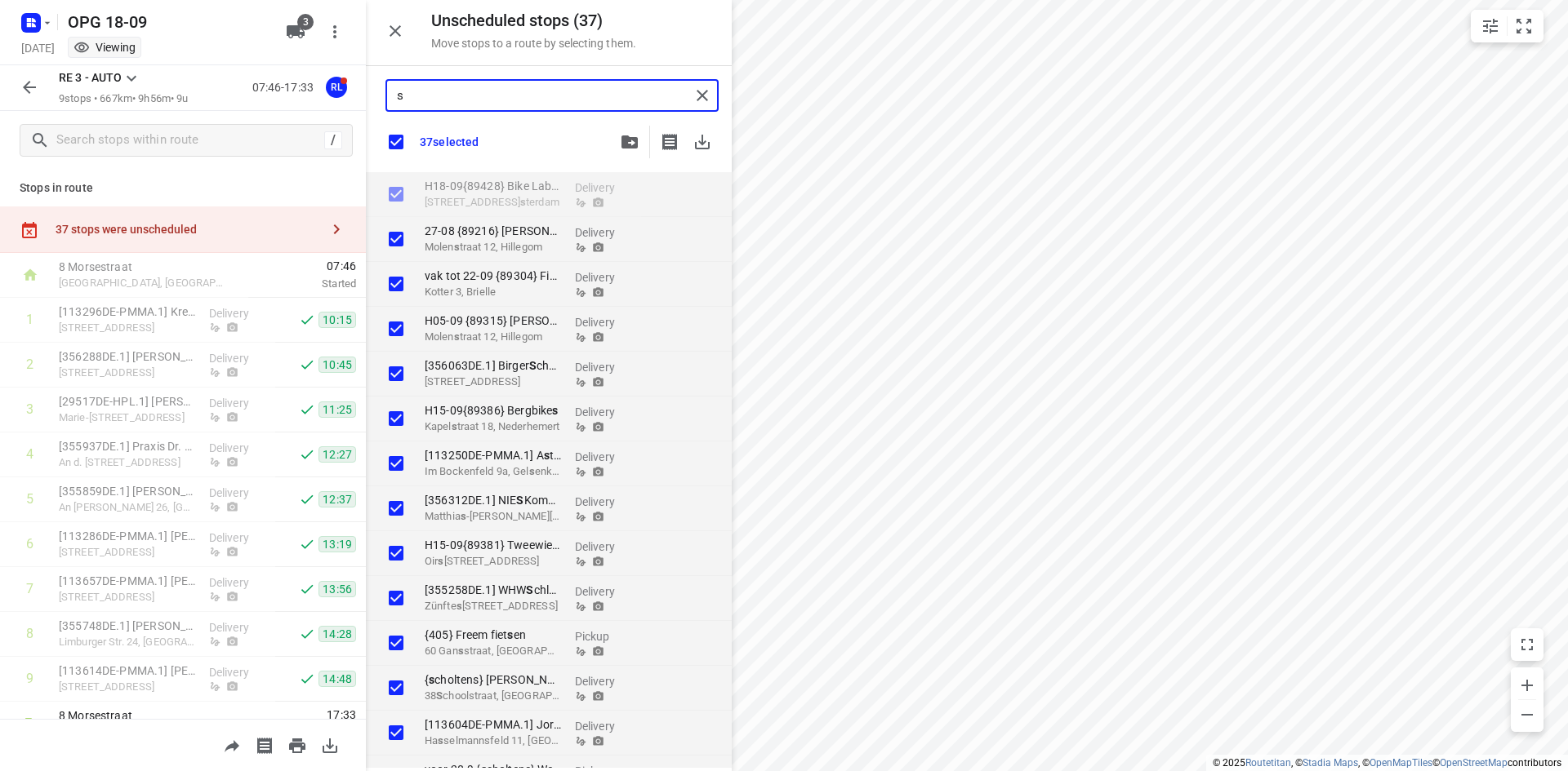
checkbox input "true"
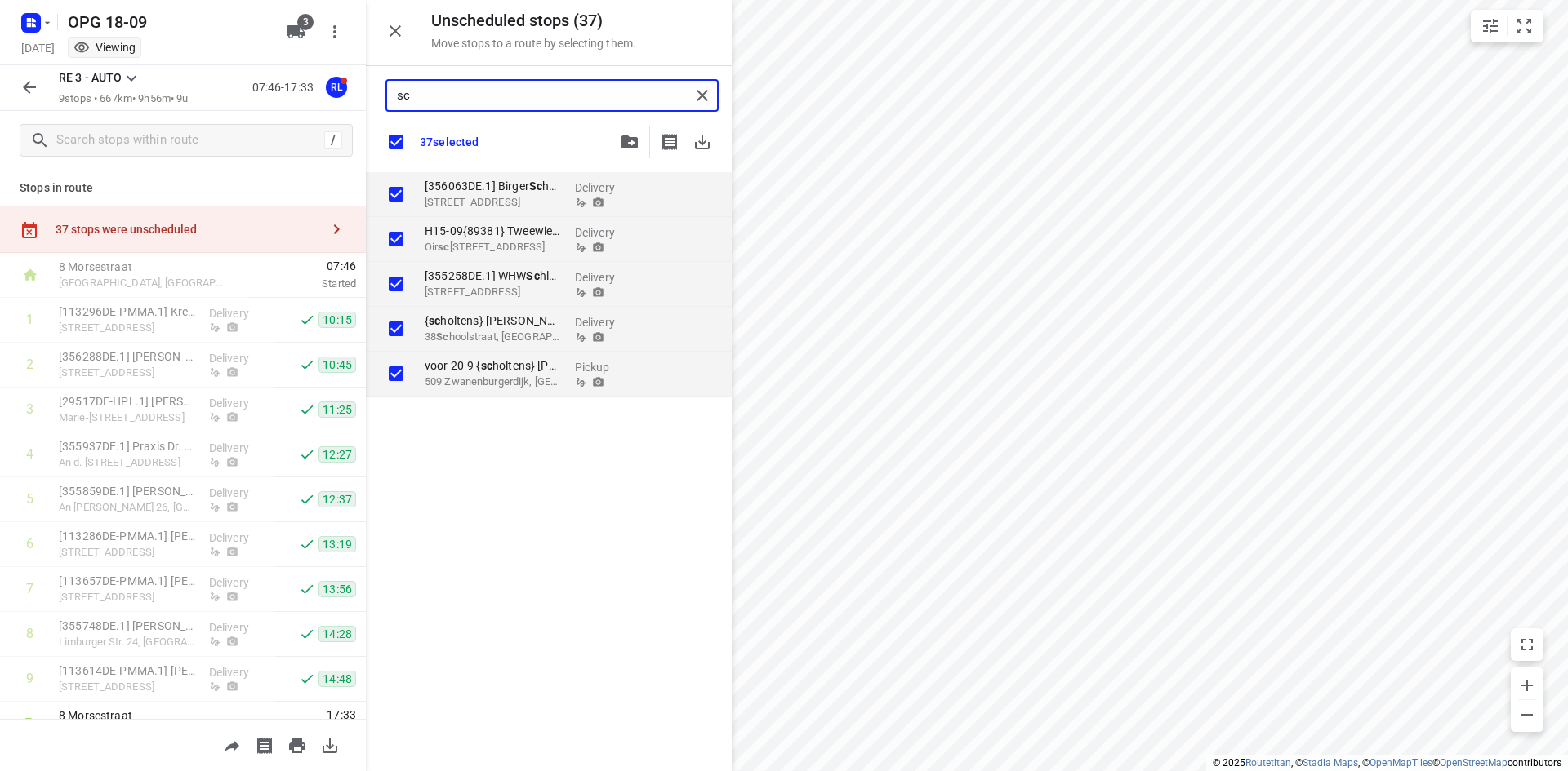
type input "sch"
checkbox input "true"
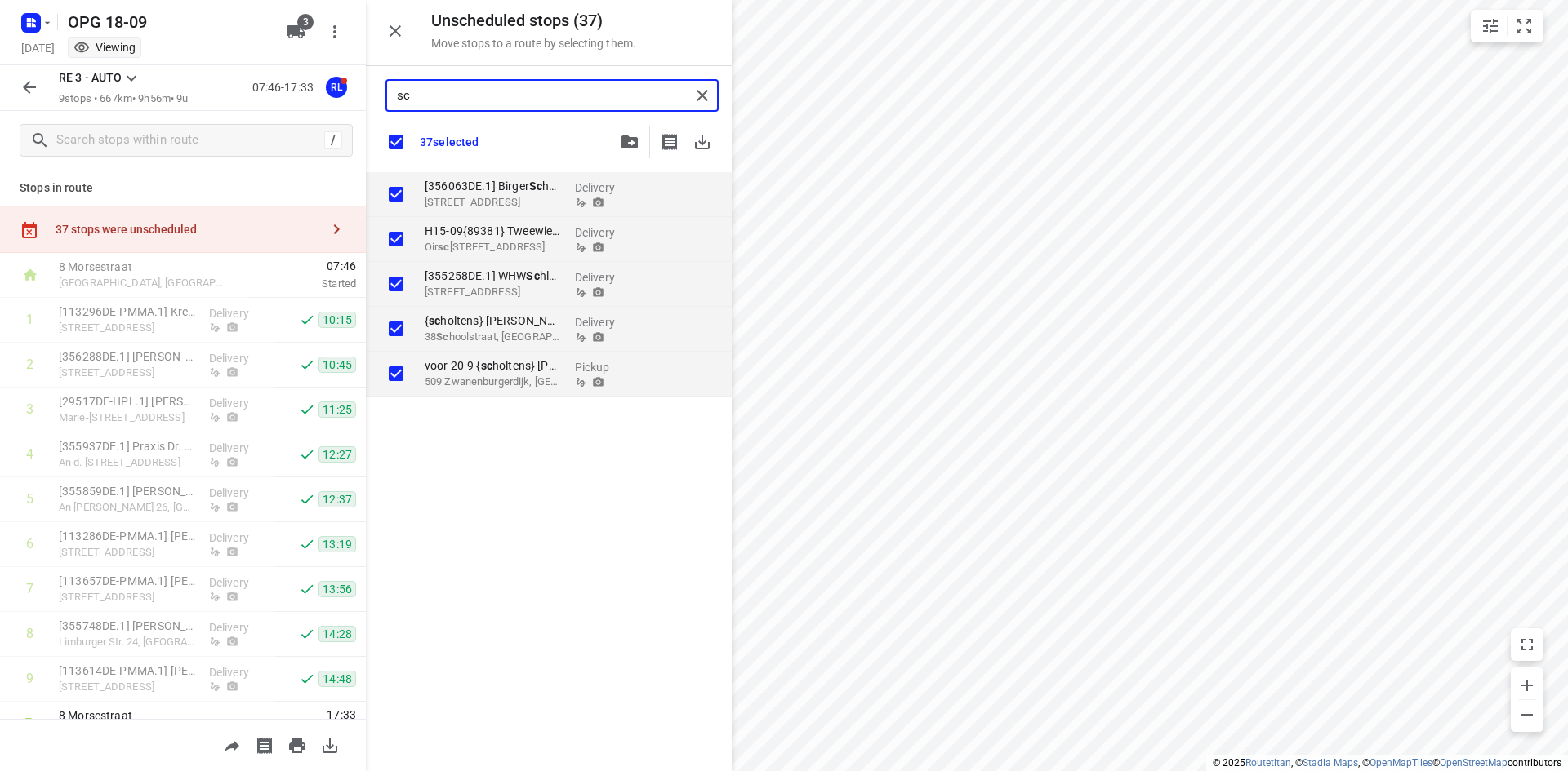
checkbox input "true"
type input "scho"
checkbox input "true"
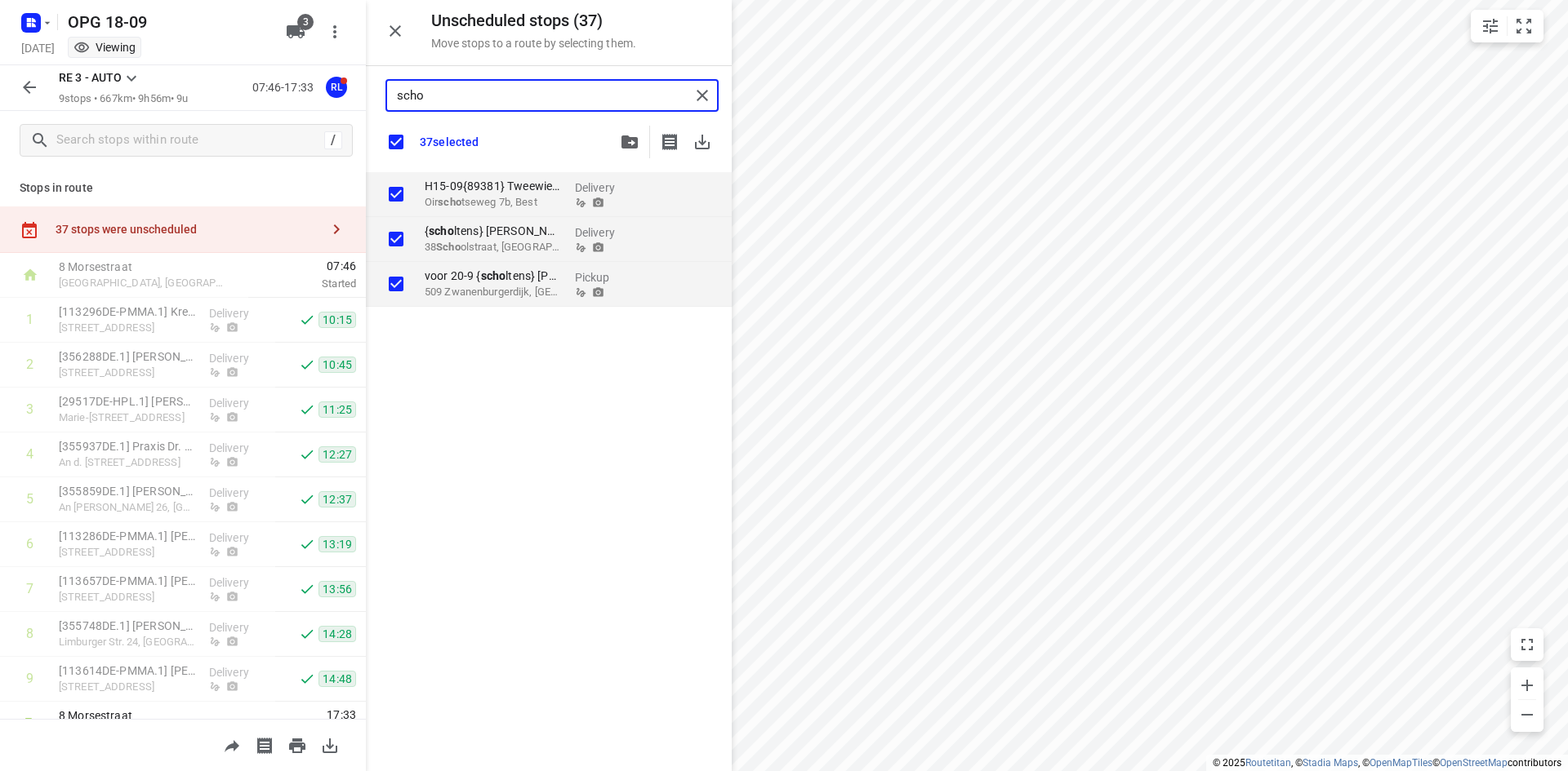
type input "schol"
checkbox input "true"
type input "scholt"
checkbox input "true"
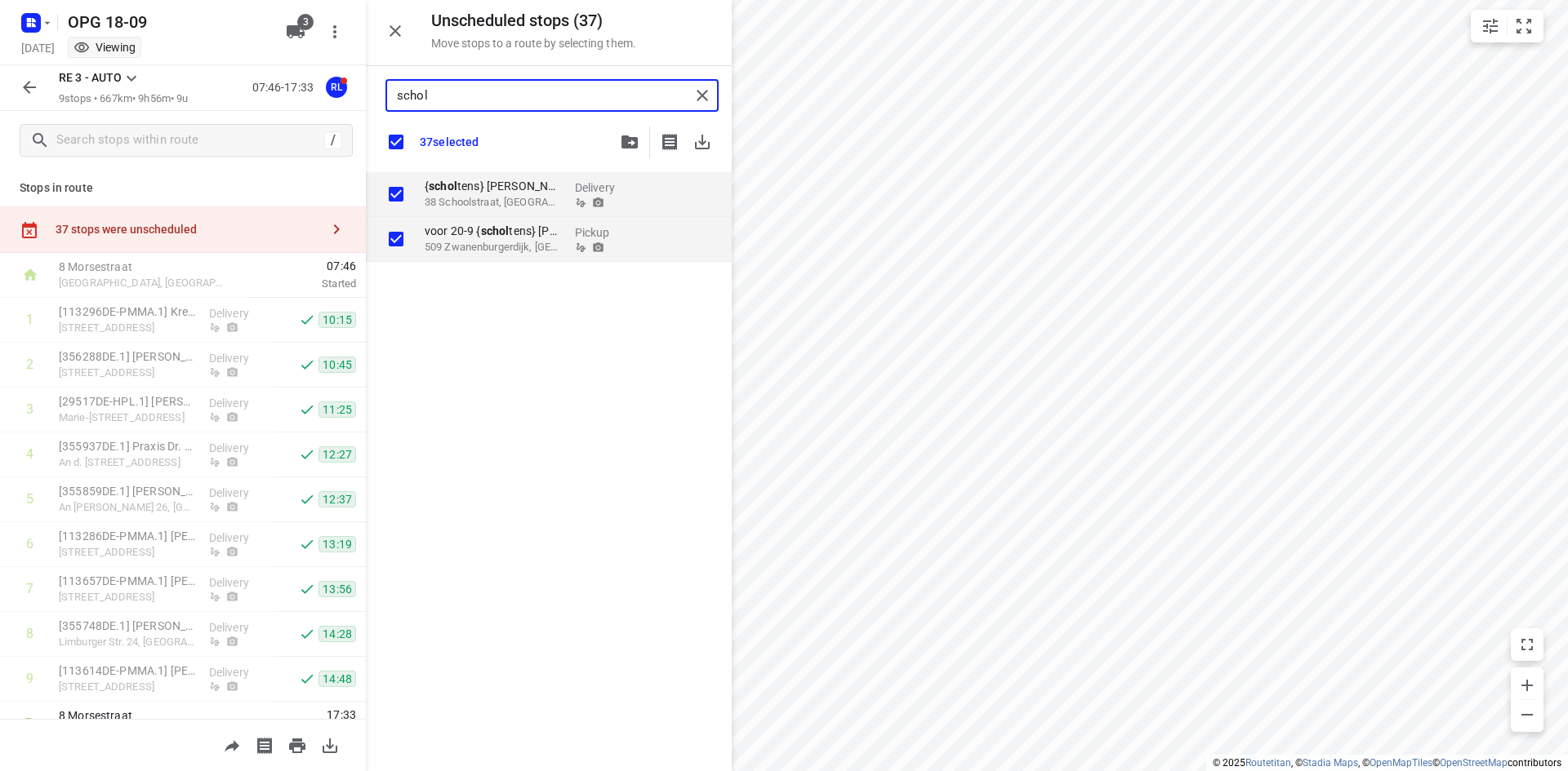
checkbox input "true"
click at [576, 308] on div "{ scholtens } Jaap van Duijn 38 Schoolstraat, Noordwijk Delivery voor 20-9 { sc…" at bounding box center [549, 470] width 366 height 596
click at [622, 474] on div "{ scholtens } Jaap van Duijn 38 Schoolstraat, Noordwijk Delivery voor 20-9 { sc…" at bounding box center [549, 470] width 366 height 596
click at [334, 228] on icon "button" at bounding box center [337, 229] width 5 height 10
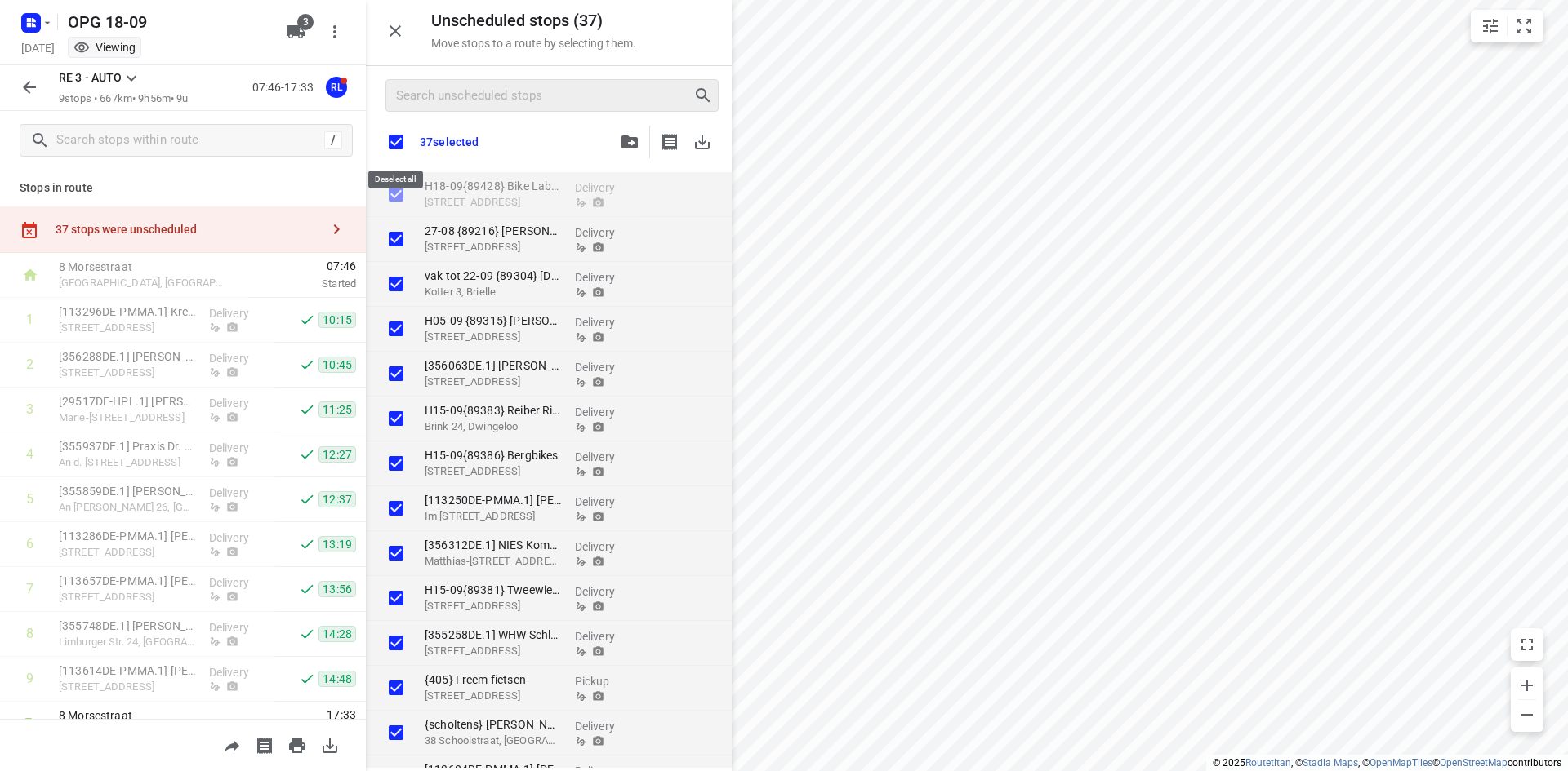
click at [402, 138] on input "checkbox" at bounding box center [396, 142] width 35 height 35
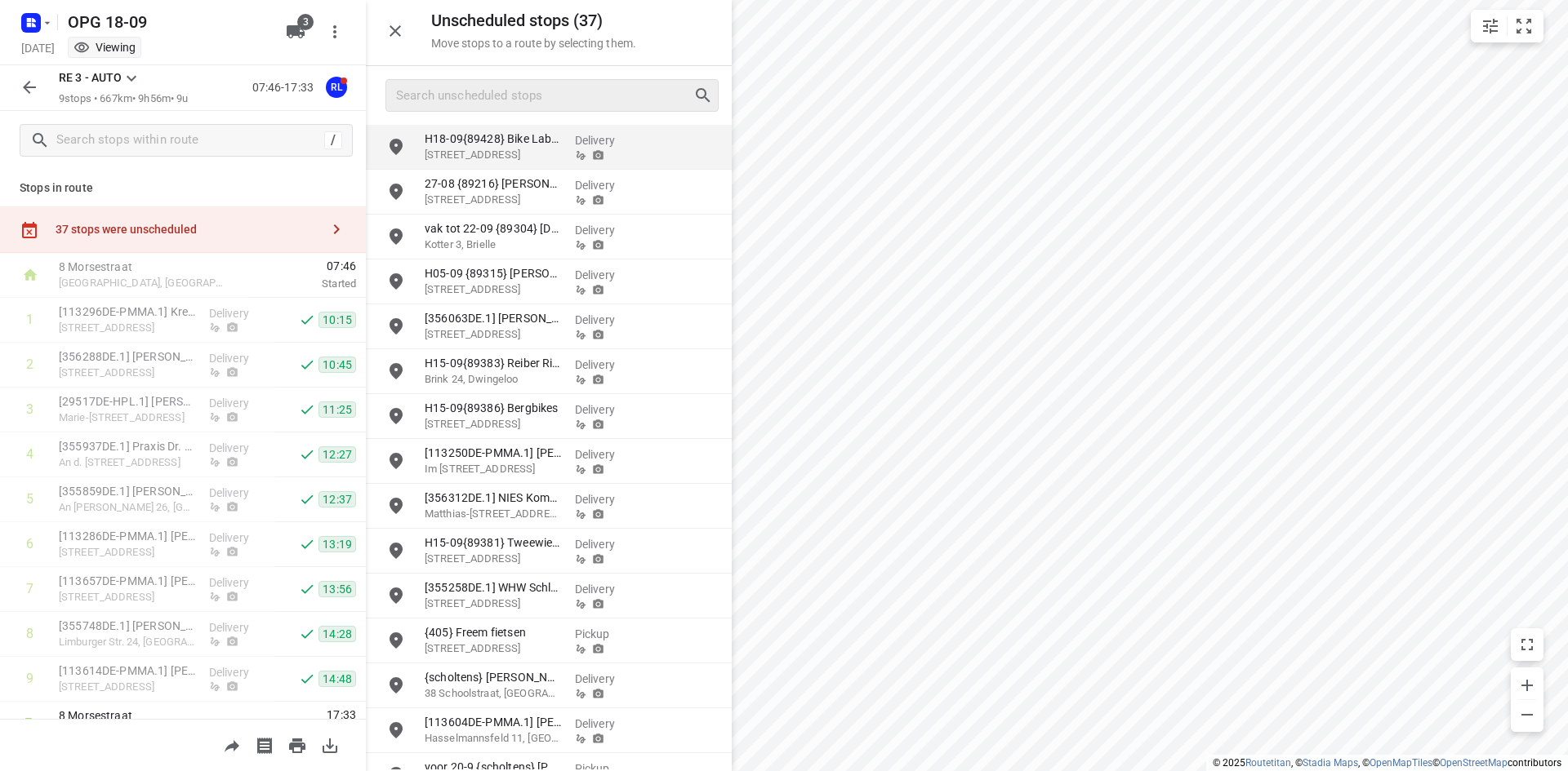
click at [397, 141] on icon "grid" at bounding box center [396, 147] width 13 height 16
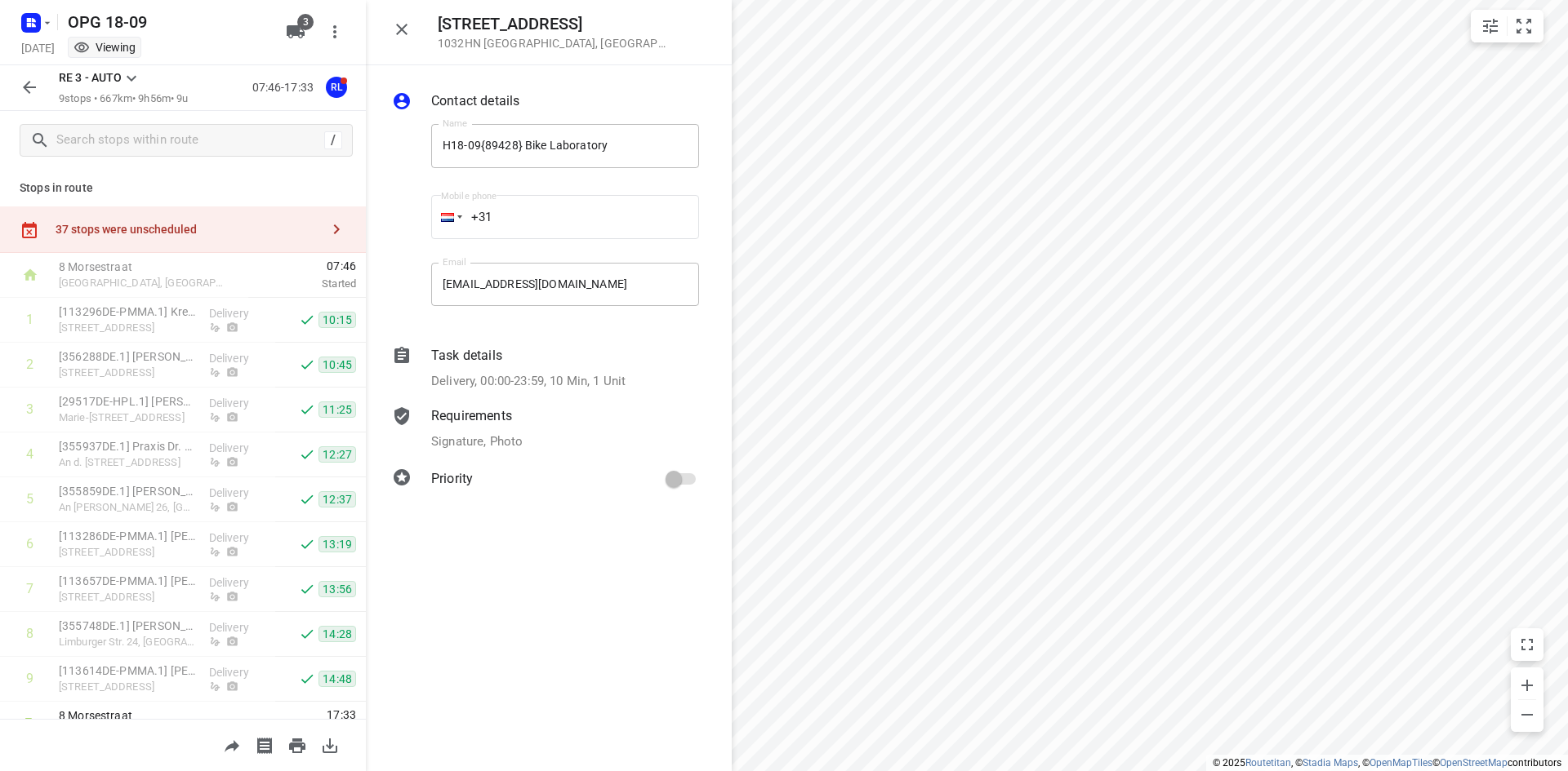
click at [327, 232] on icon "button" at bounding box center [336, 229] width 19 height 19
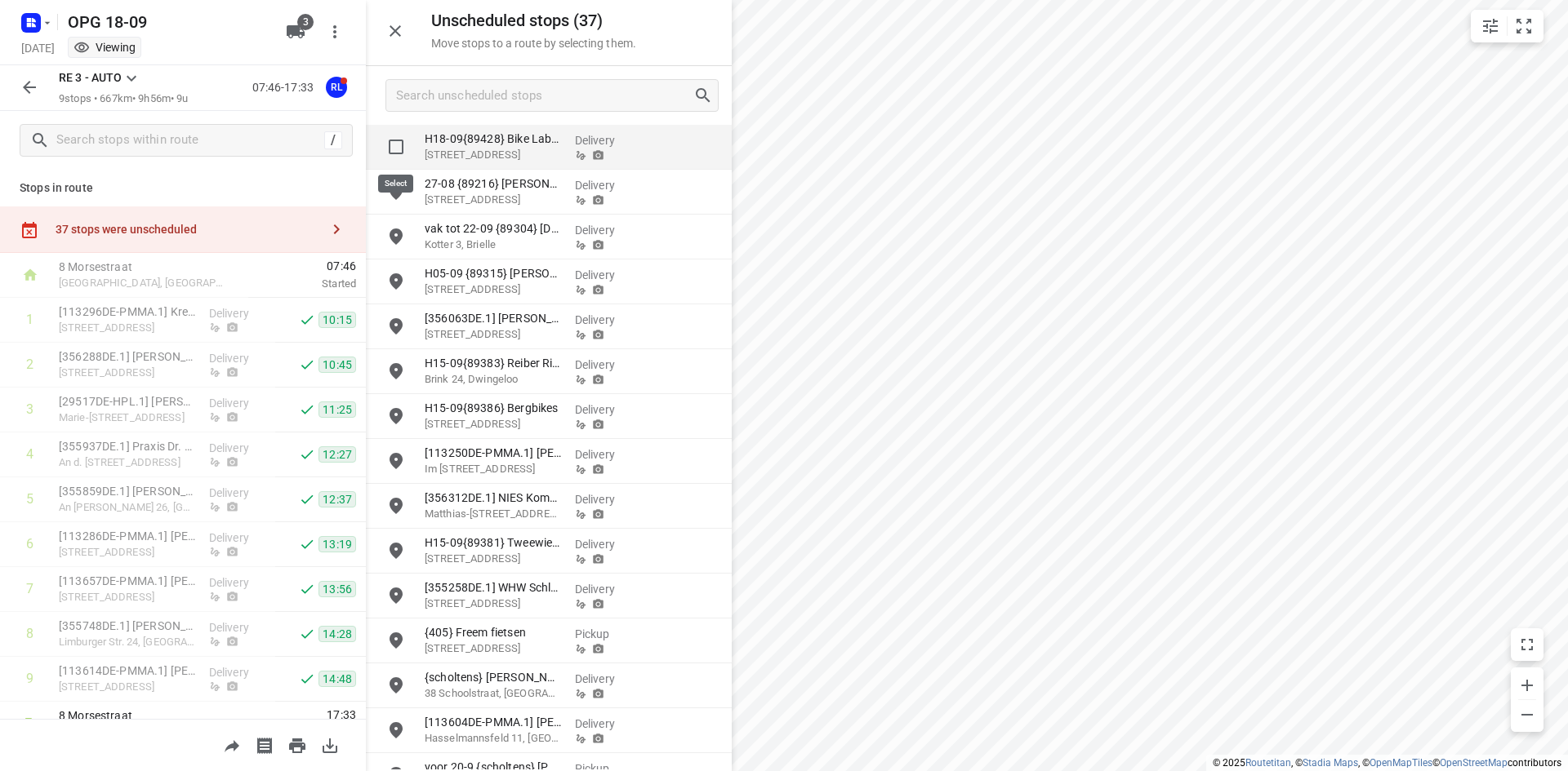
click at [395, 147] on input "grid" at bounding box center [396, 147] width 33 height 33
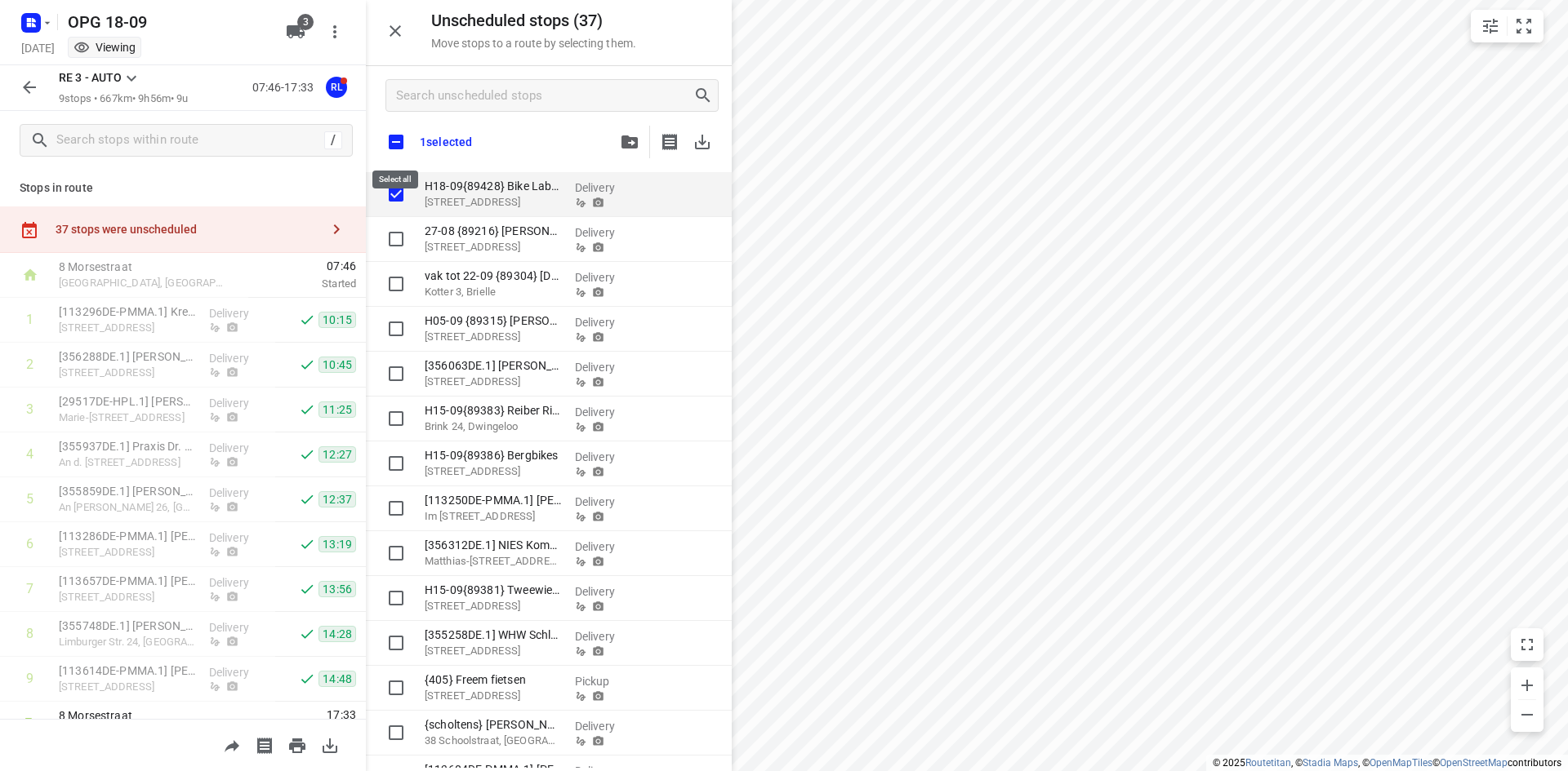
click at [395, 147] on input "checkbox" at bounding box center [396, 142] width 35 height 35
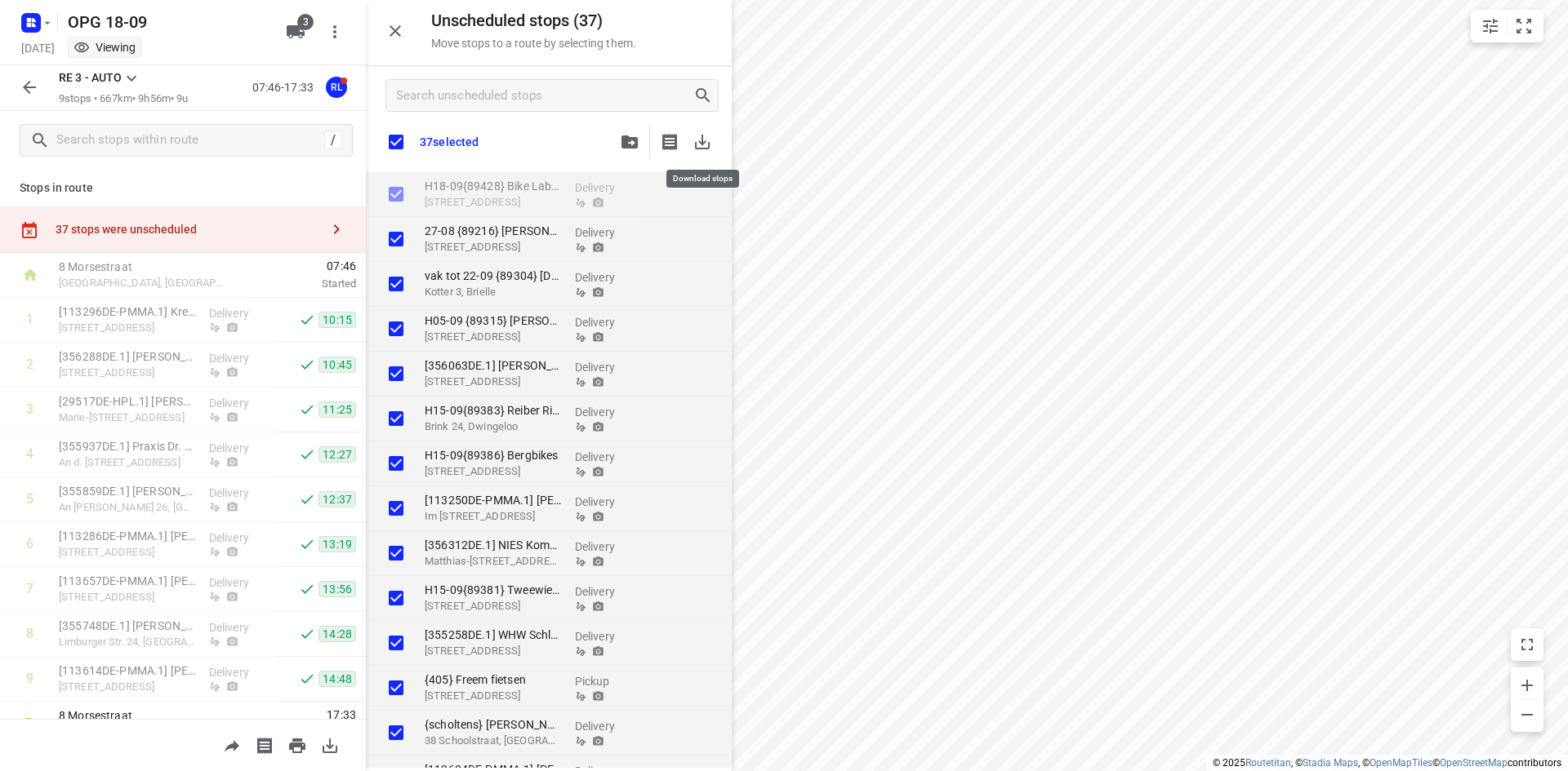
click at [708, 142] on icon "button" at bounding box center [702, 142] width 15 height 15
